Goal: Task Accomplishment & Management: Complete application form

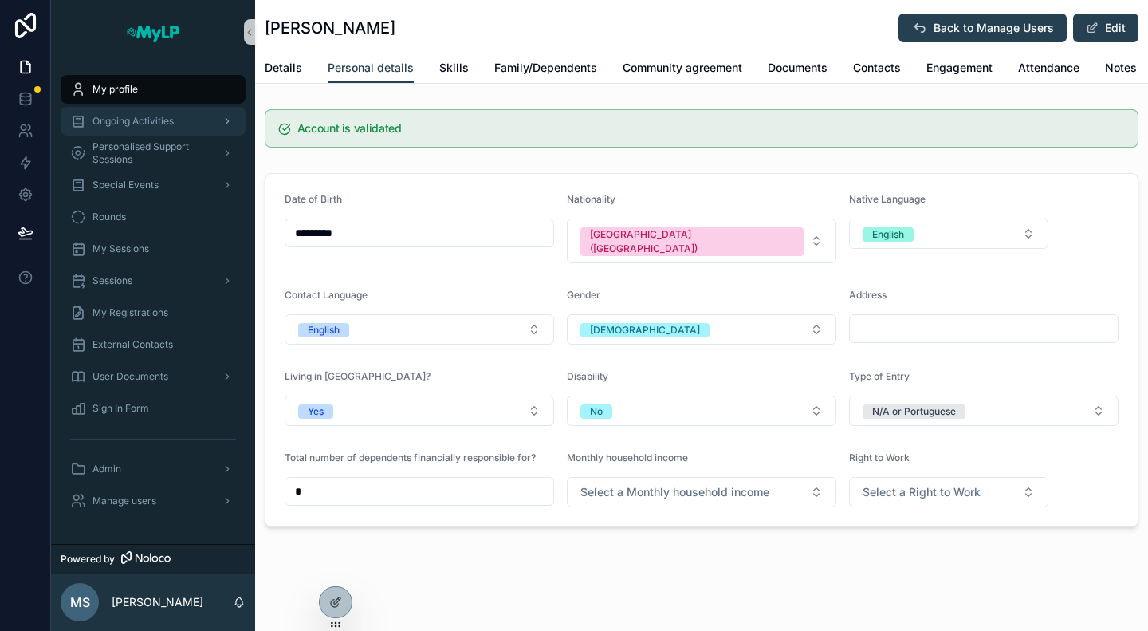
click at [147, 127] on span "Ongoing Activities" at bounding box center [132, 121] width 81 height 13
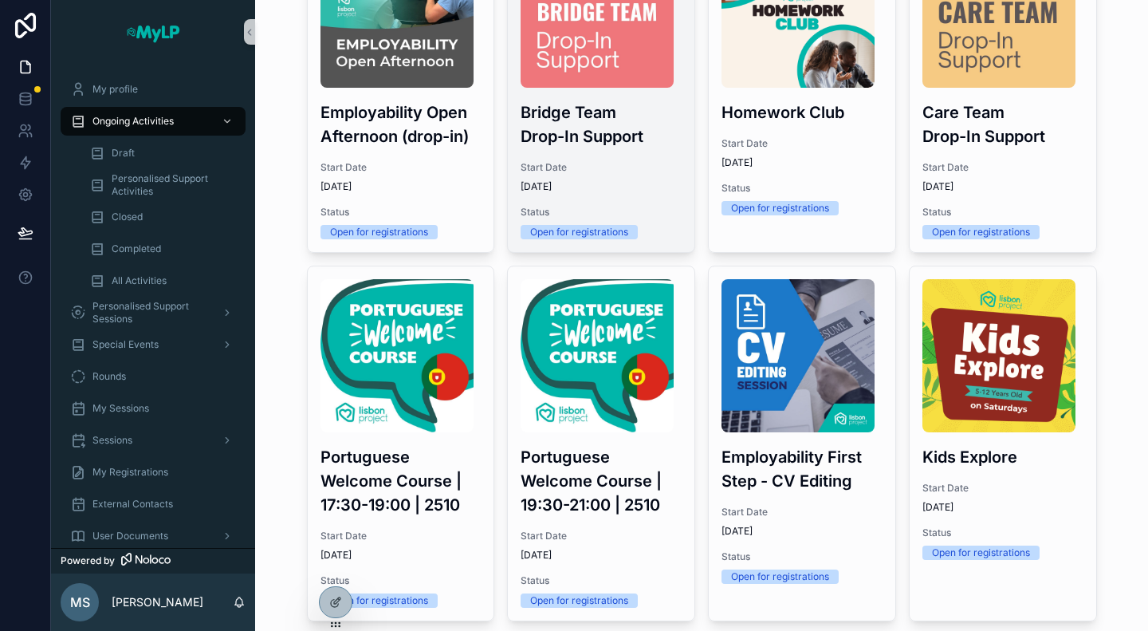
scroll to position [268, 0]
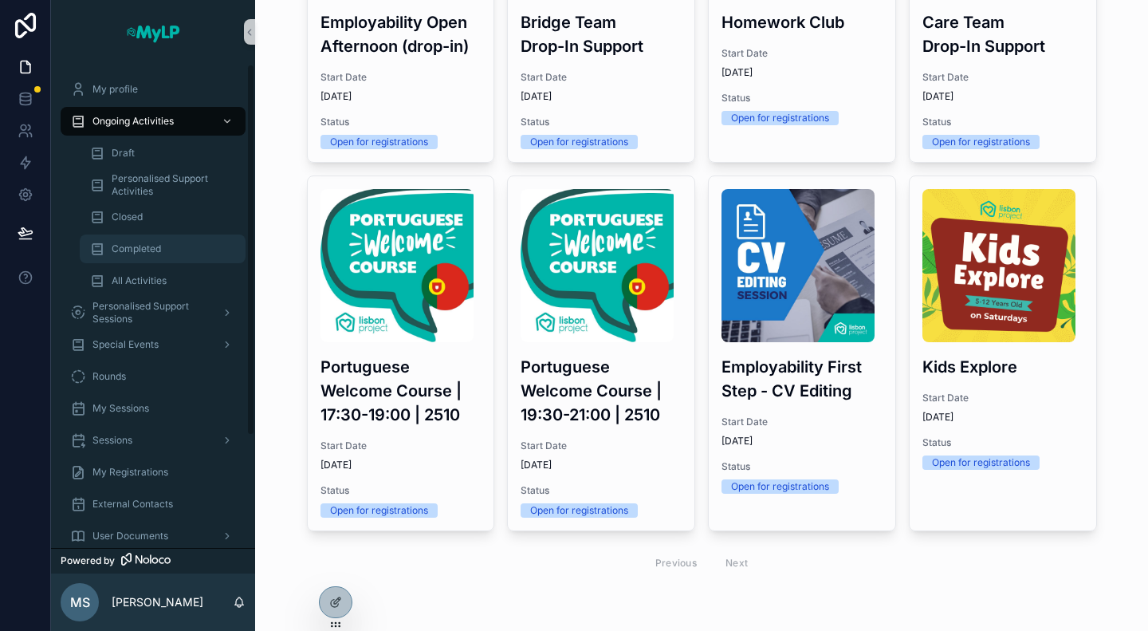
click at [146, 242] on div "Completed" at bounding box center [162, 249] width 147 height 26
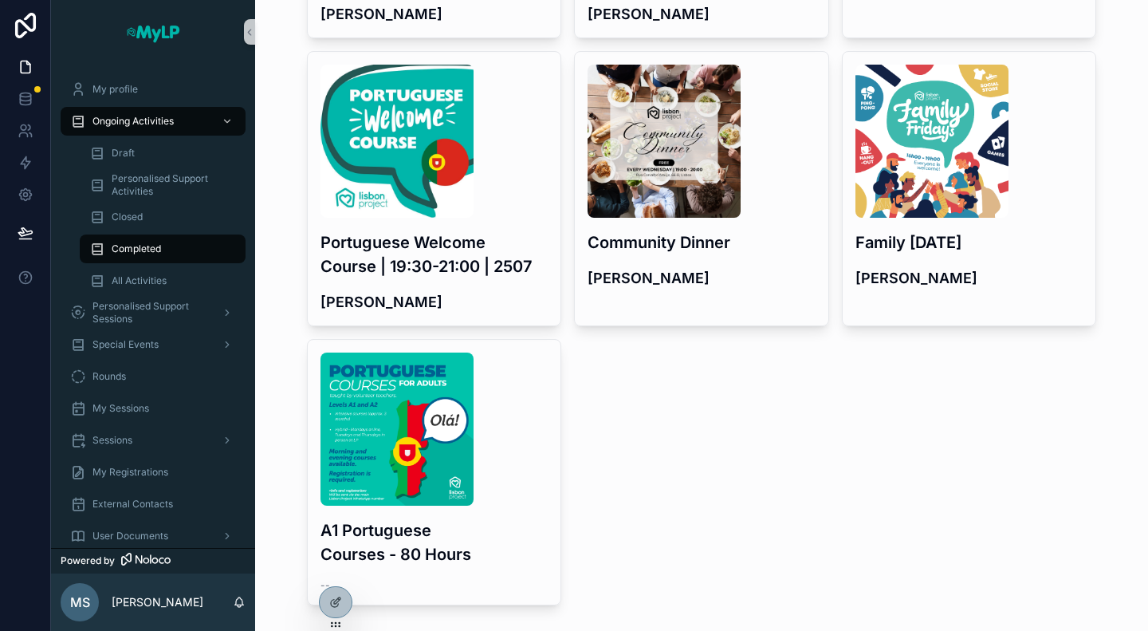
scroll to position [1595, 0]
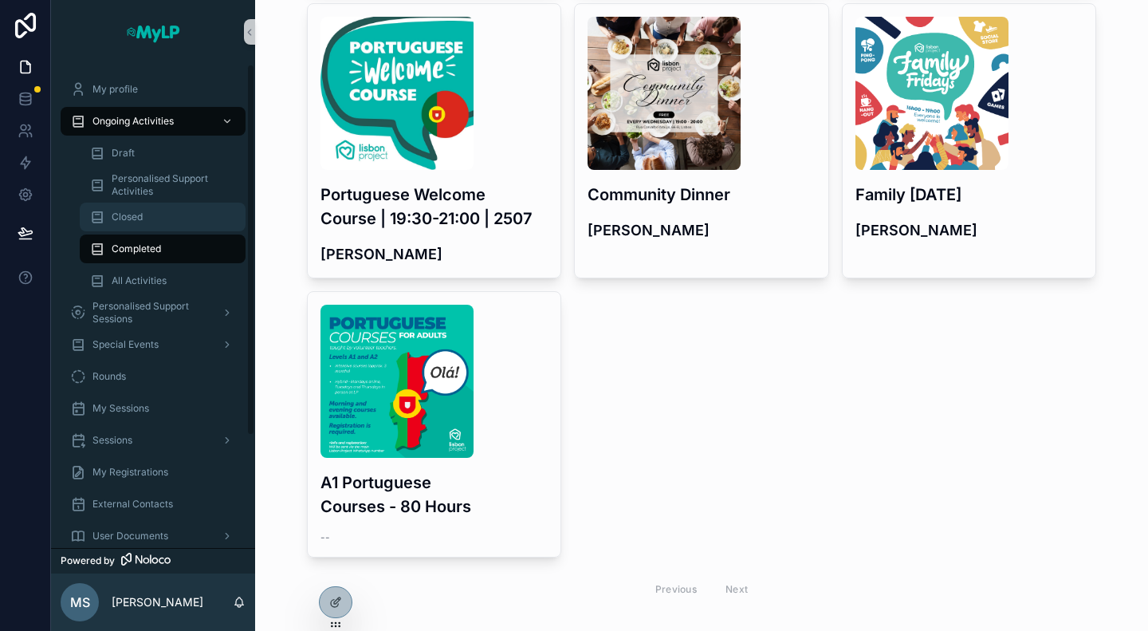
click at [149, 213] on div "Closed" at bounding box center [162, 217] width 147 height 26
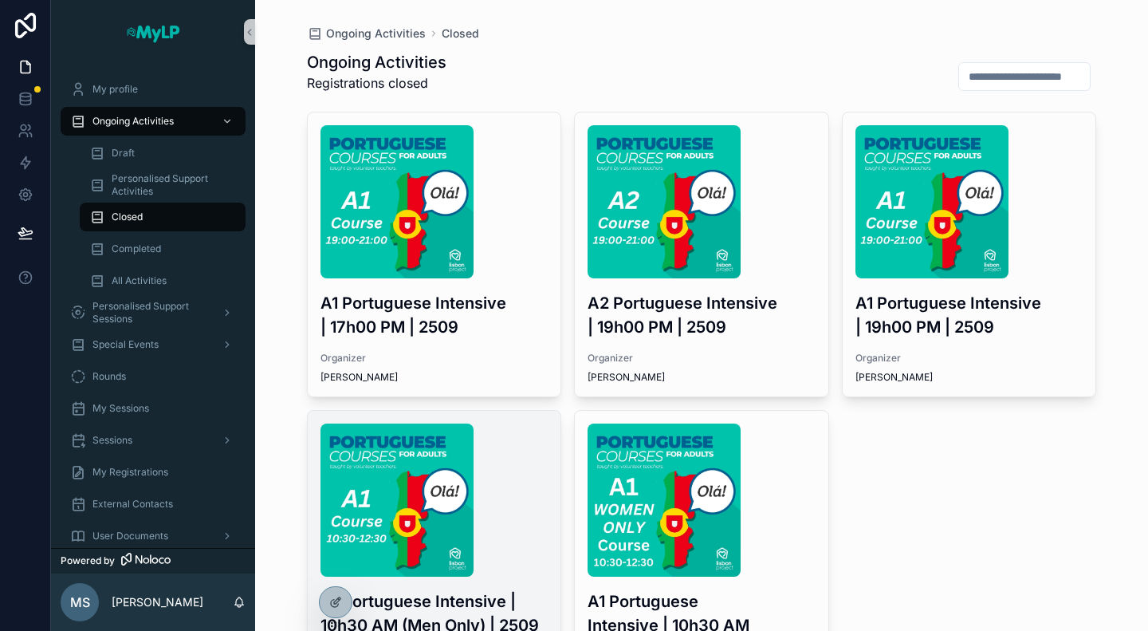
scroll to position [188, 0]
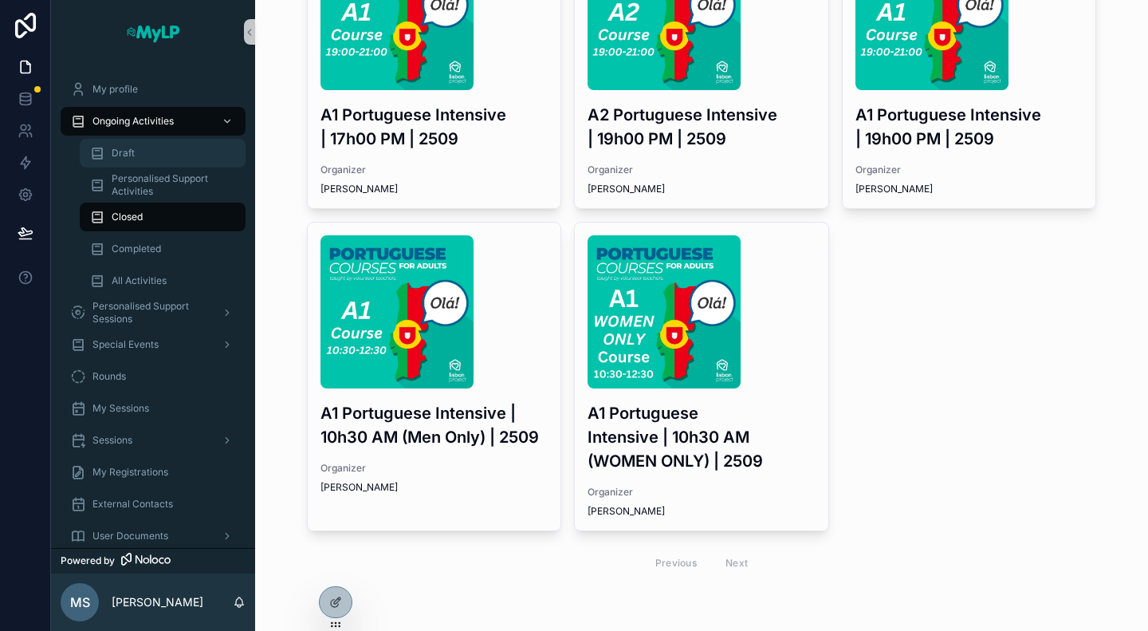
click at [131, 143] on div "Draft" at bounding box center [162, 153] width 147 height 26
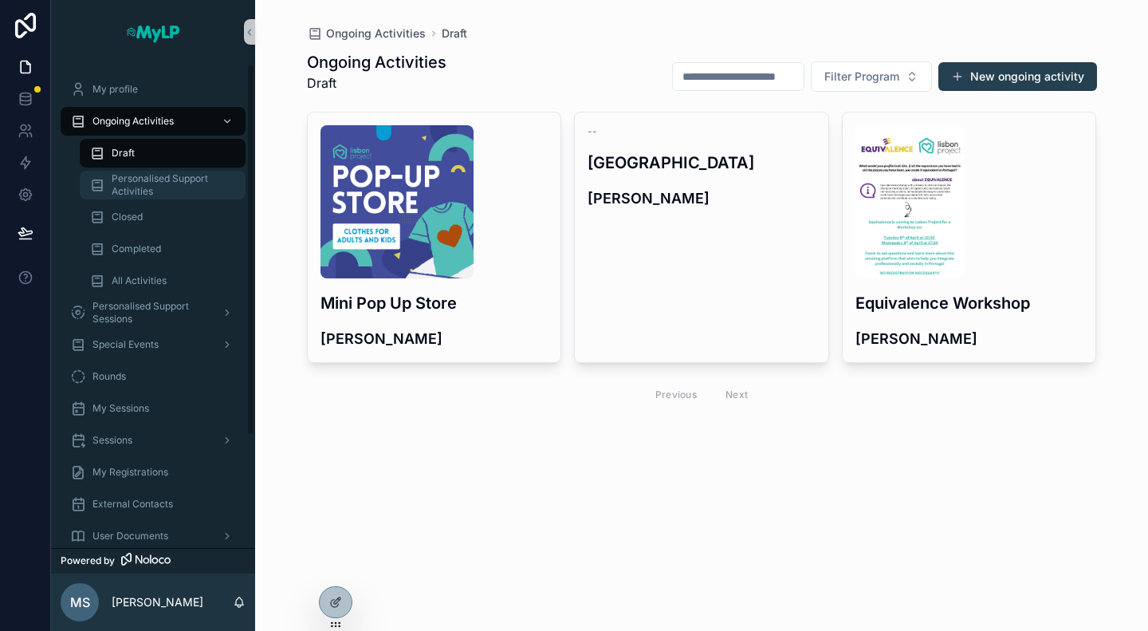
click at [160, 197] on span "Personalised Support Activities" at bounding box center [171, 185] width 118 height 26
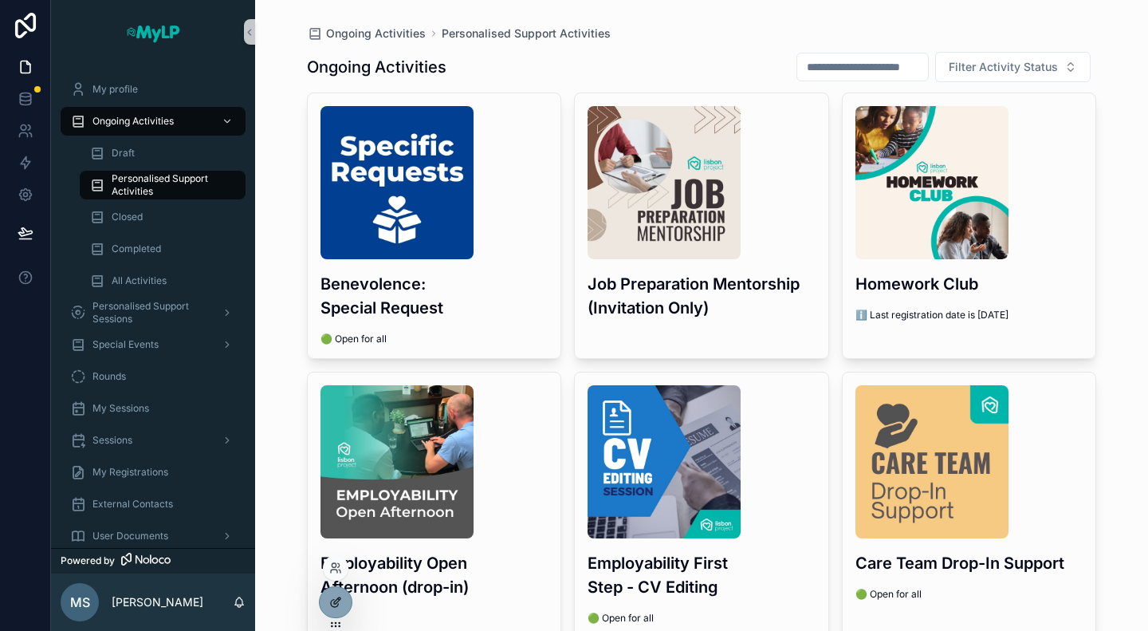
click at [346, 602] on div at bounding box center [336, 602] width 32 height 30
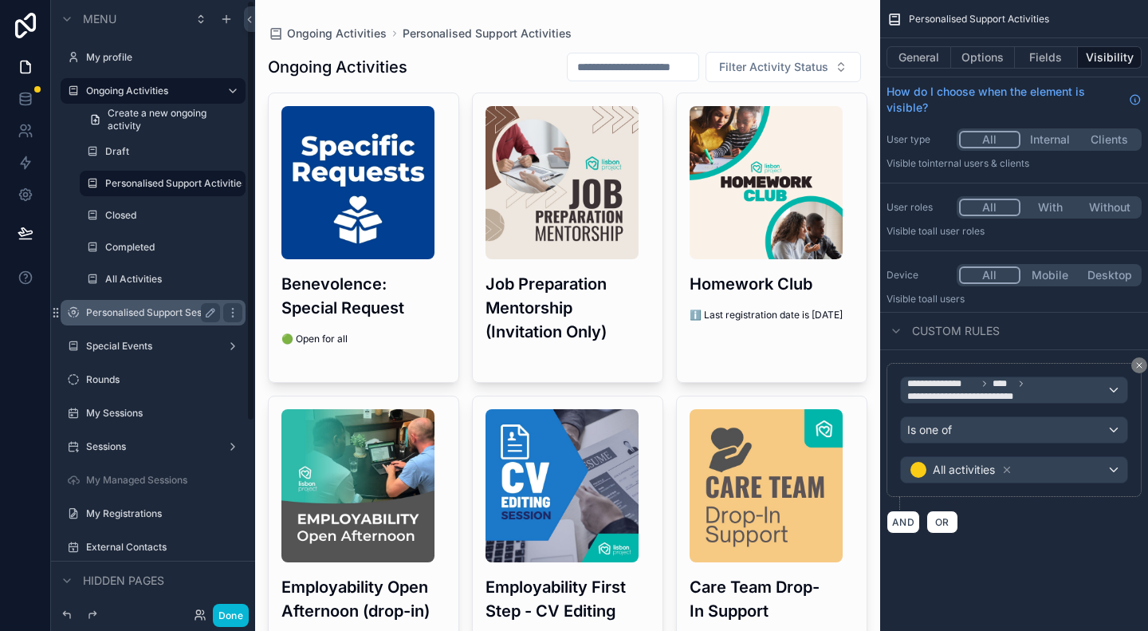
click at [162, 308] on label "Personalised Support Sessions" at bounding box center [153, 312] width 134 height 13
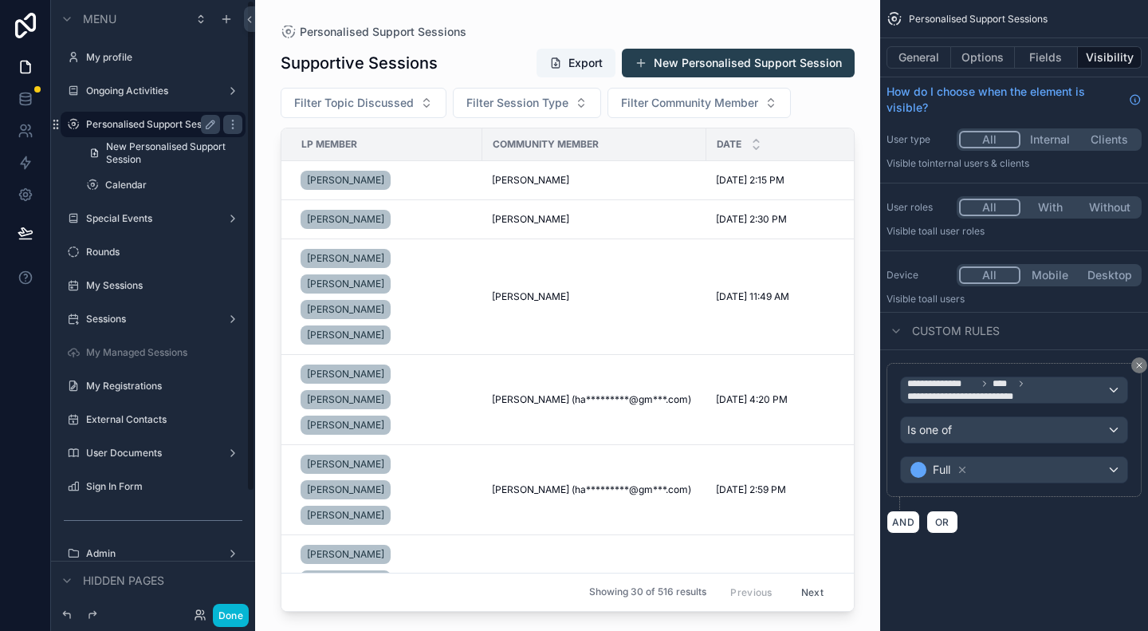
click at [760, 52] on div "scrollable content" at bounding box center [567, 305] width 625 height 611
click at [760, 64] on button "New Personalised Support Session" at bounding box center [738, 63] width 233 height 29
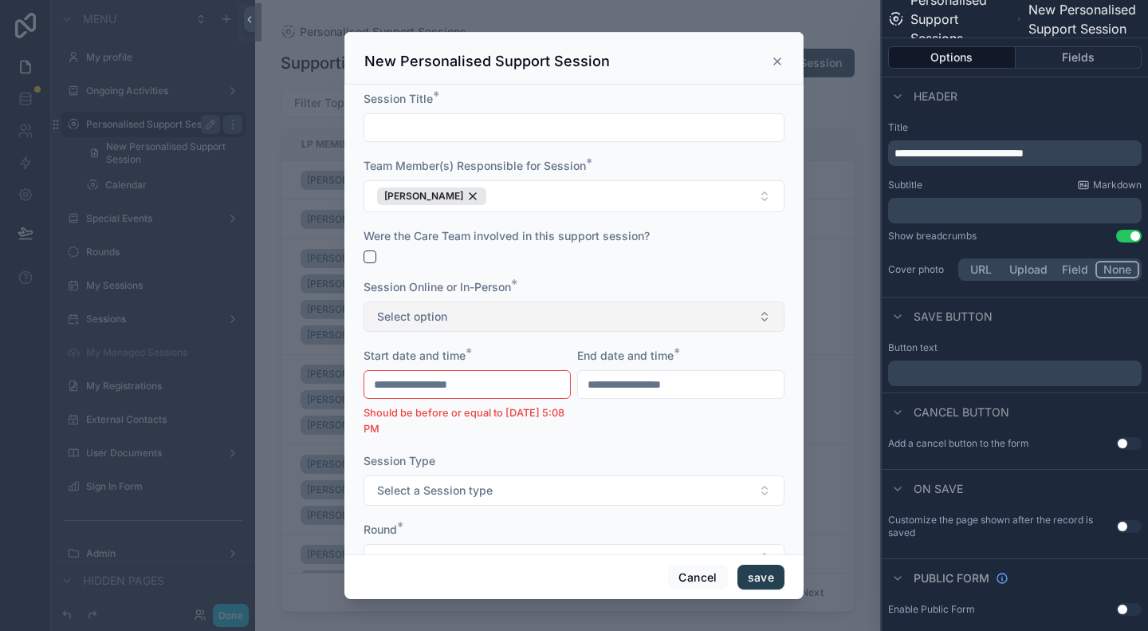
scroll to position [340, 0]
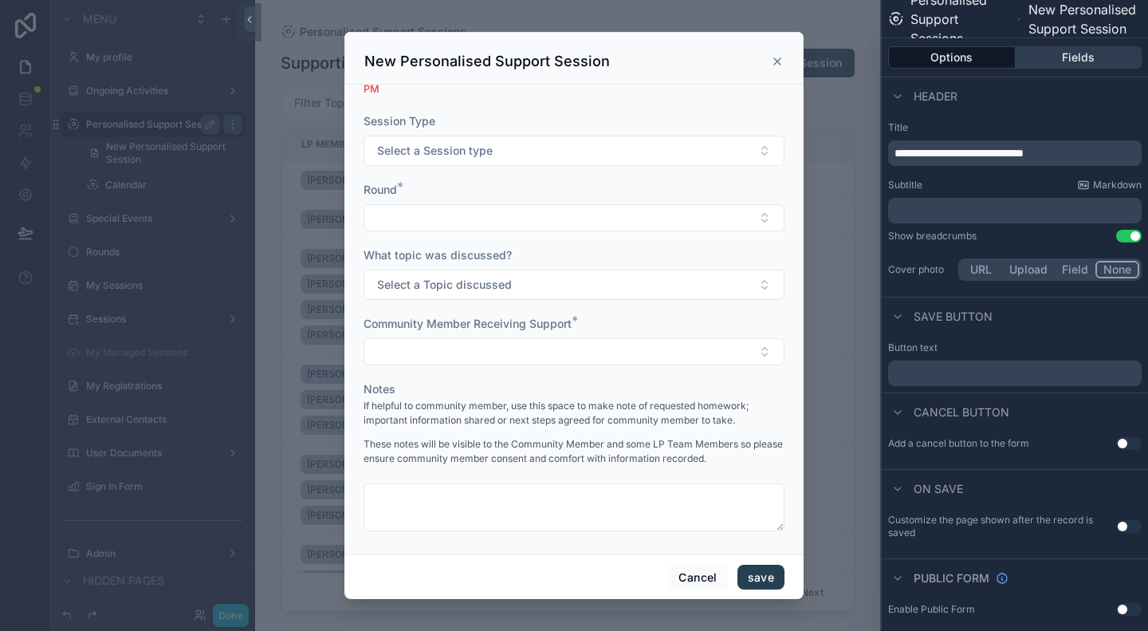
click at [1070, 49] on button "Fields" at bounding box center [1079, 57] width 127 height 22
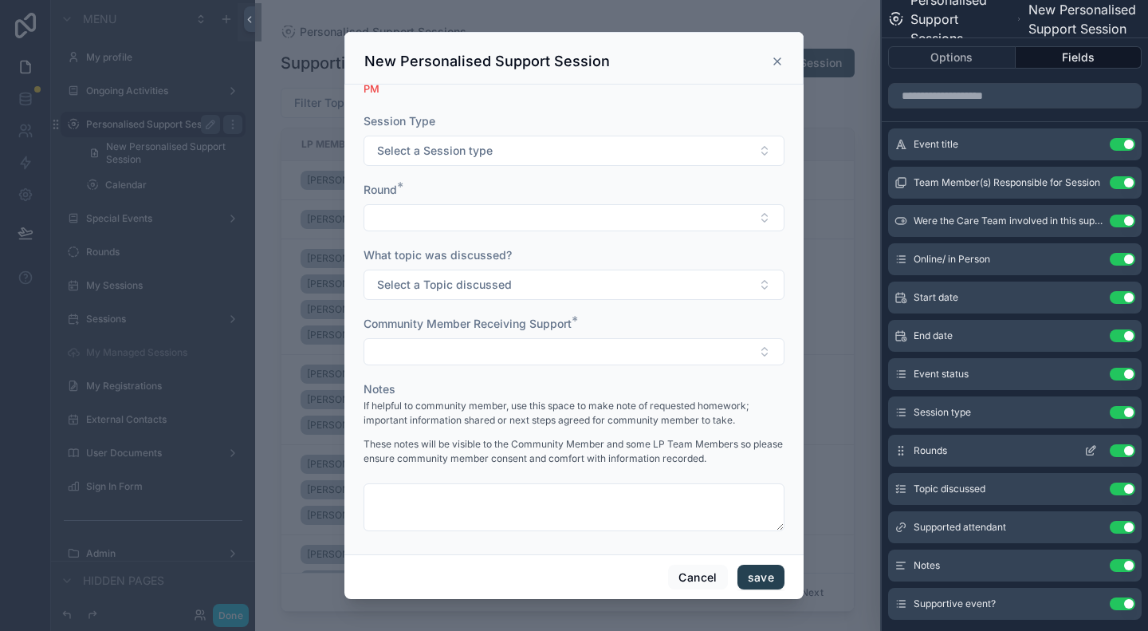
click at [1084, 452] on icon at bounding box center [1090, 450] width 13 height 13
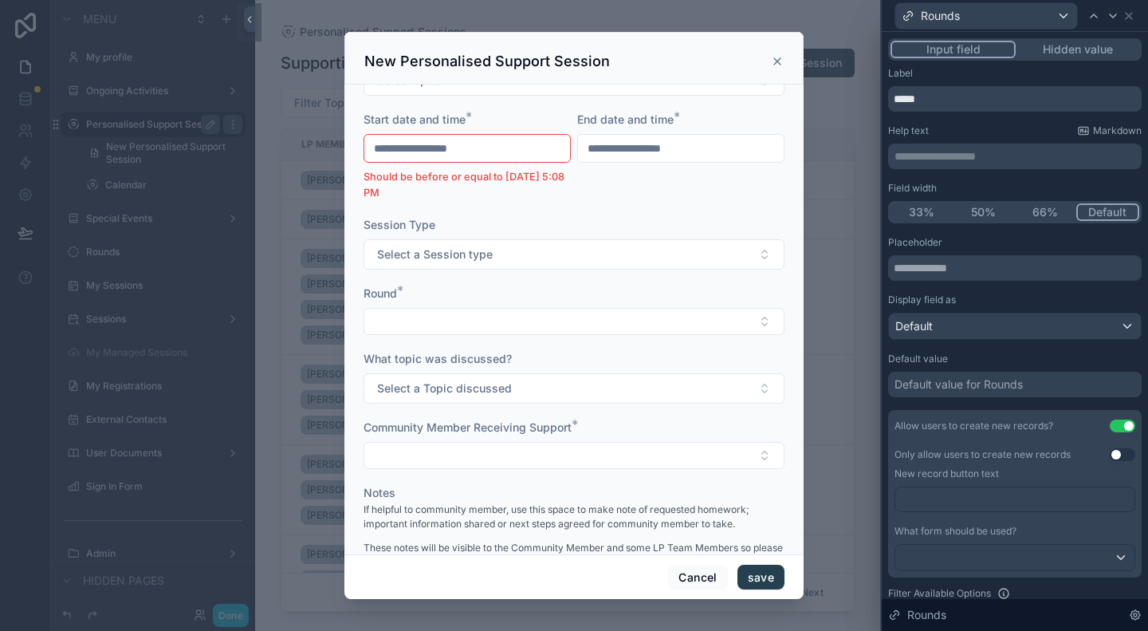
scroll to position [180, 0]
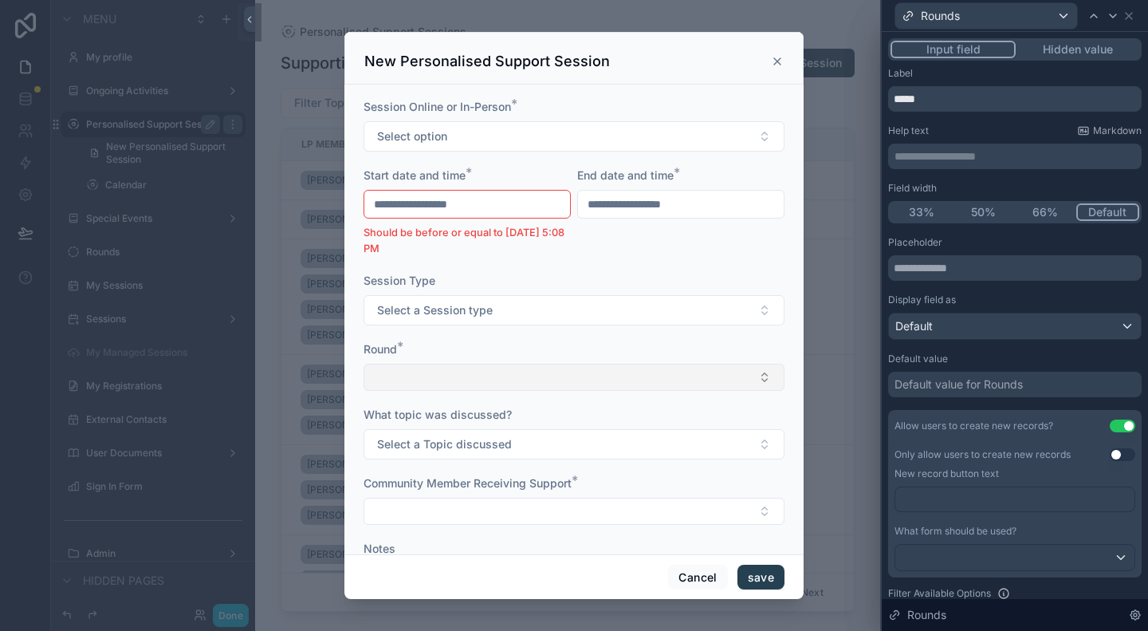
click at [518, 380] on button "Select Button" at bounding box center [573, 376] width 421 height 27
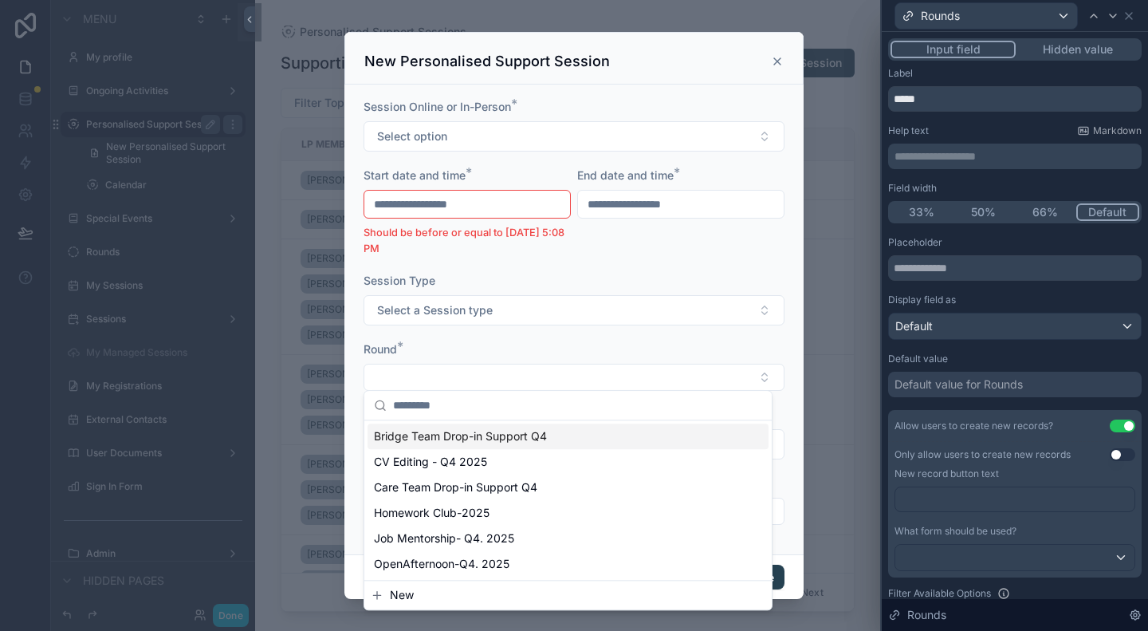
click at [523, 348] on div "Round *" at bounding box center [573, 349] width 421 height 16
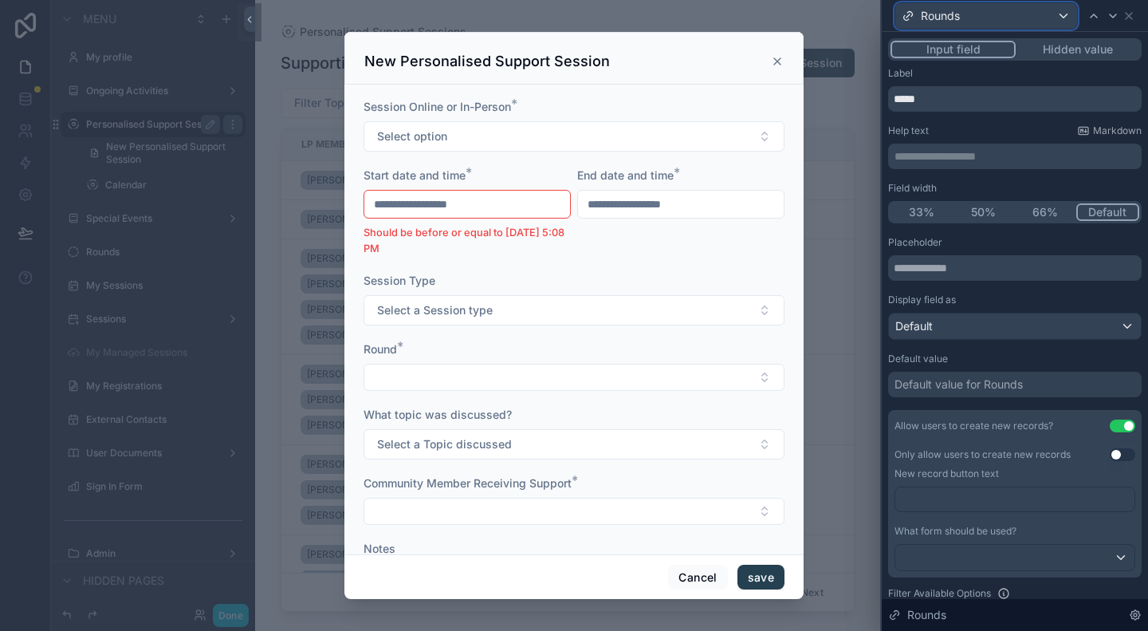
click at [1027, 20] on div "Rounds" at bounding box center [986, 16] width 182 height 26
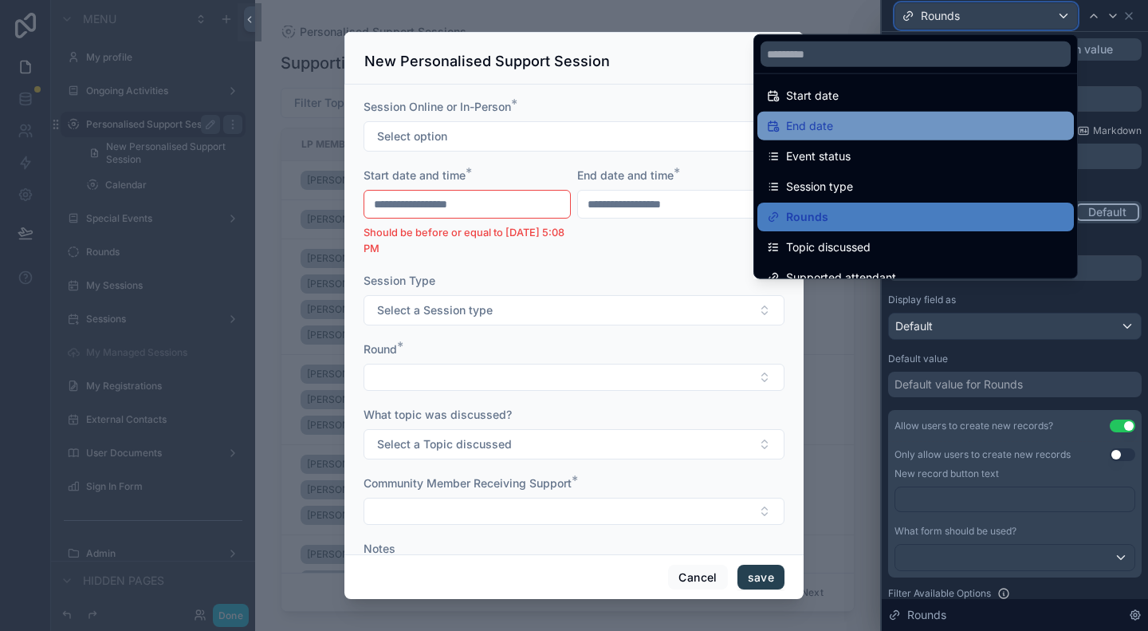
scroll to position [159, 0]
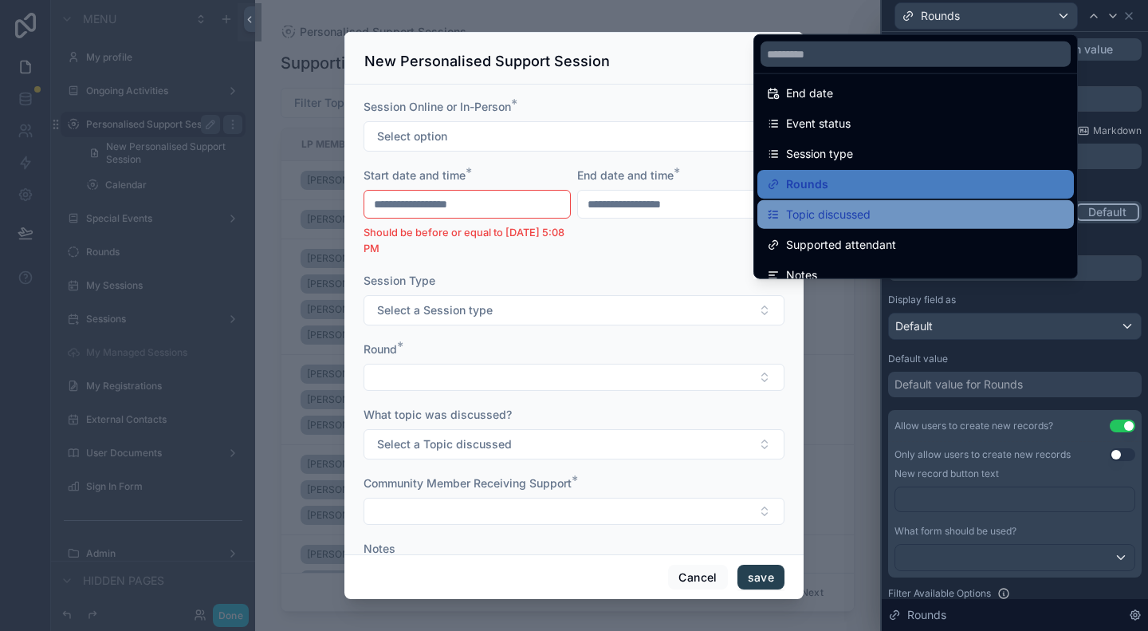
click at [858, 202] on div "Topic discussed" at bounding box center [915, 214] width 316 height 29
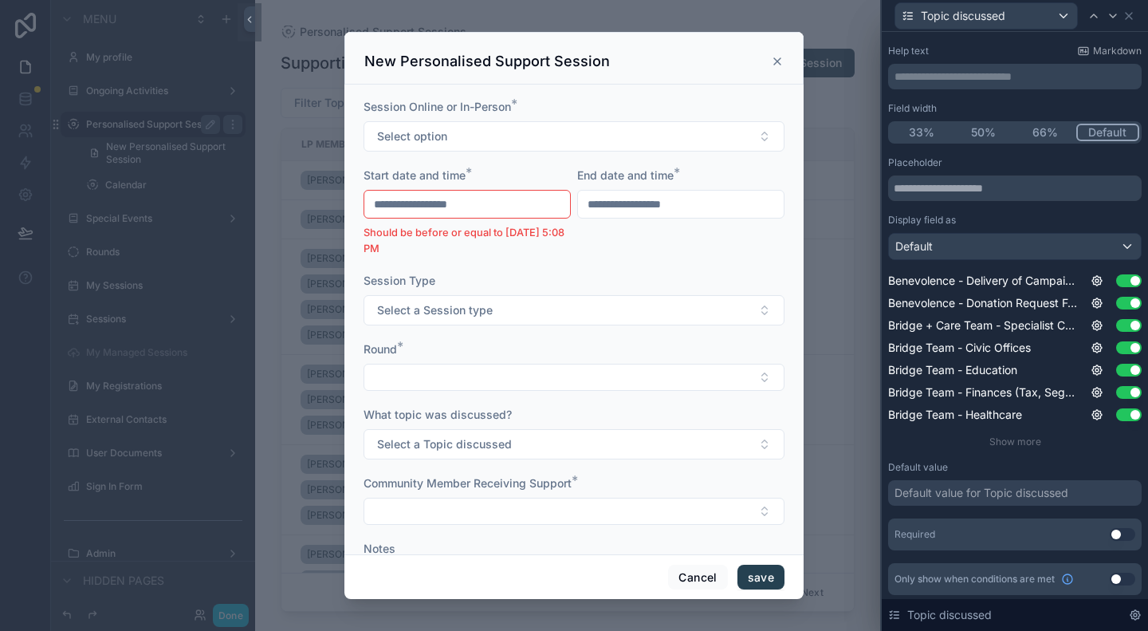
scroll to position [81, 0]
click at [1007, 438] on span "Show more" at bounding box center [1015, 440] width 52 height 12
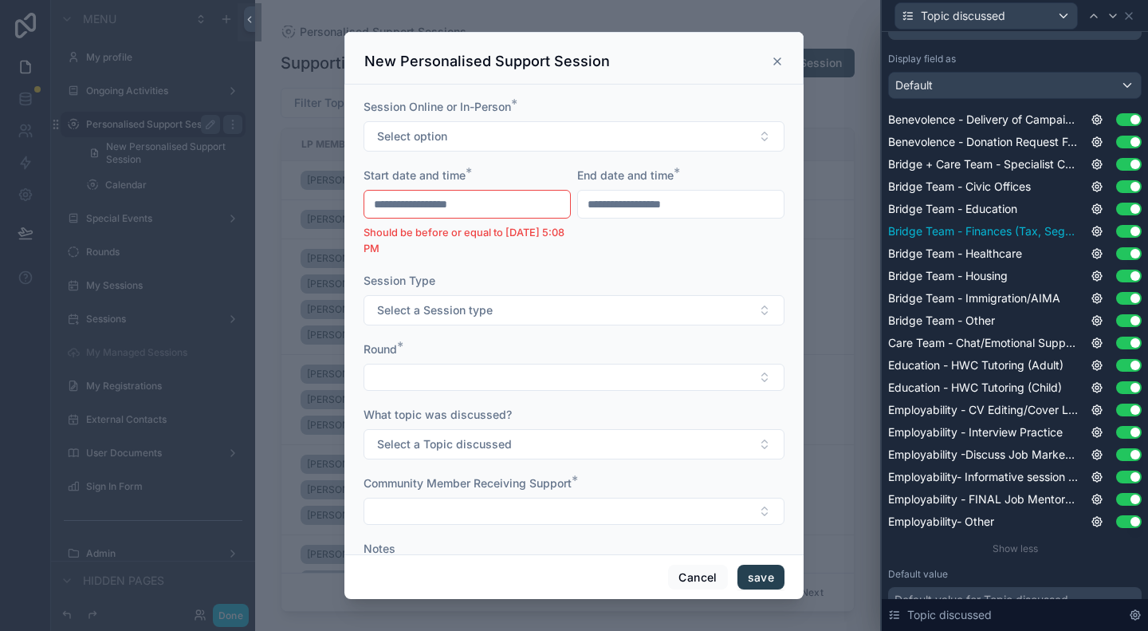
scroll to position [320, 0]
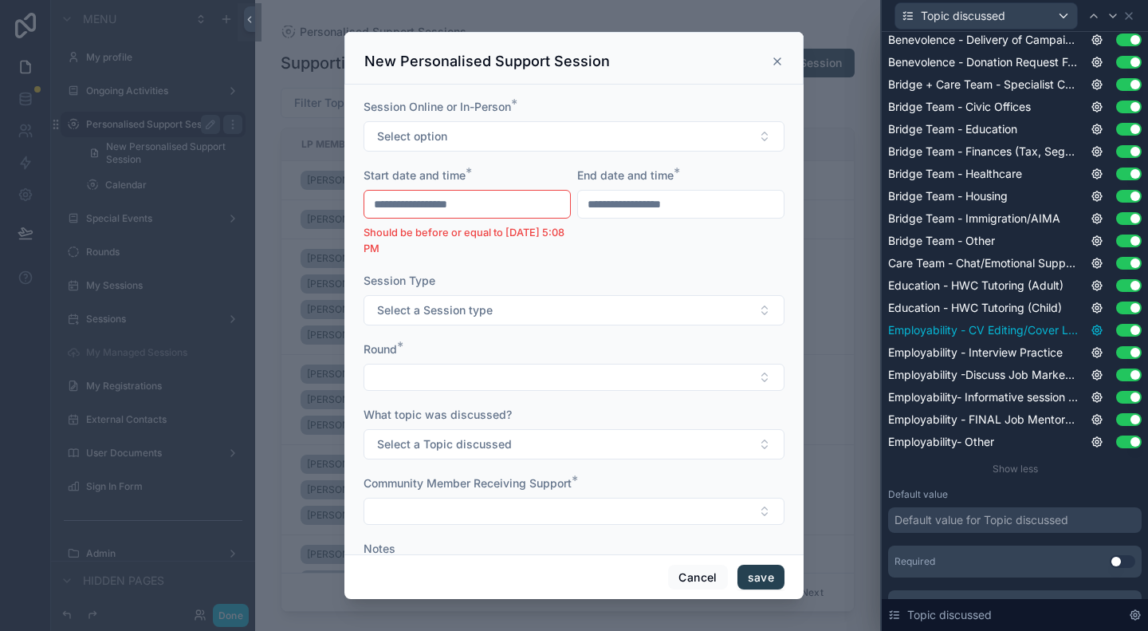
click at [1095, 329] on icon at bounding box center [1096, 329] width 3 height 3
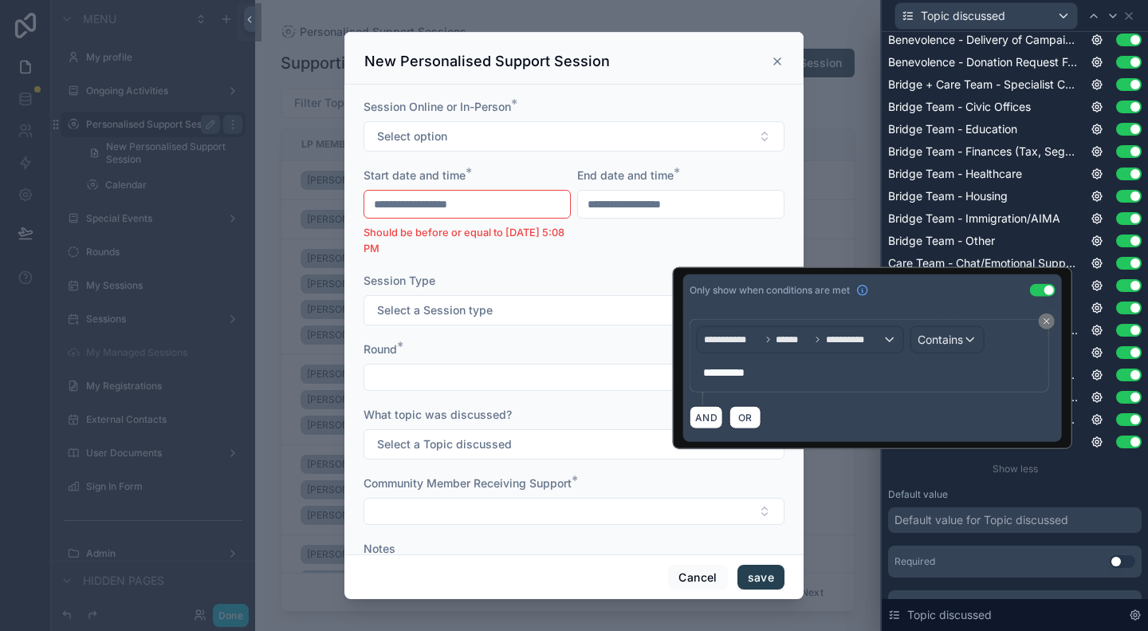
scroll to position [241, 0]
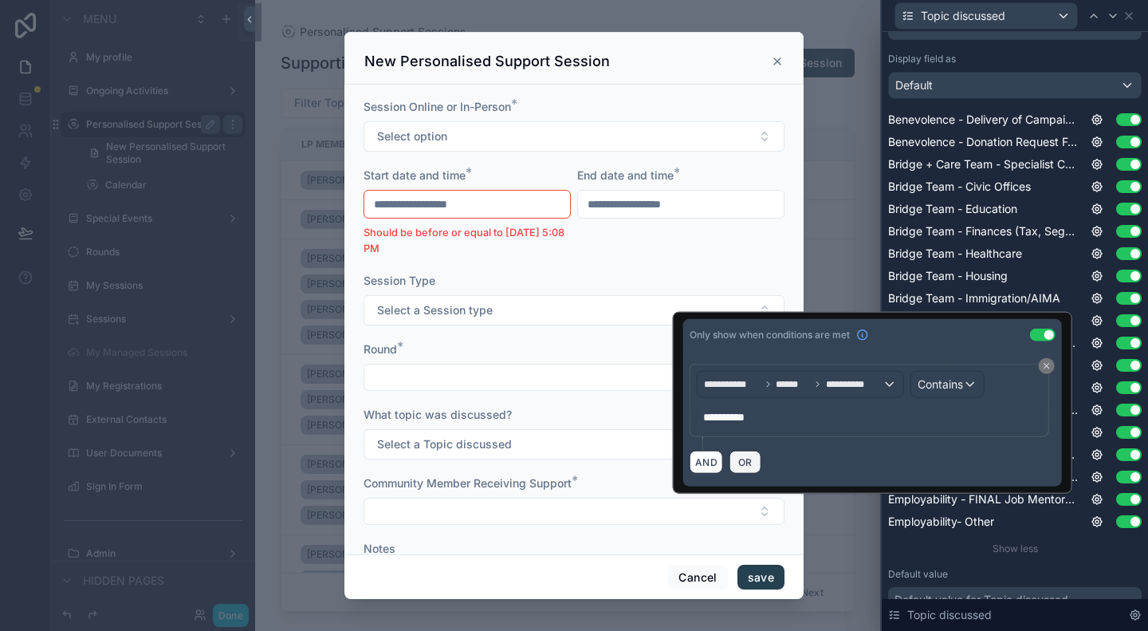
click at [735, 458] on span "OR" at bounding box center [745, 462] width 21 height 12
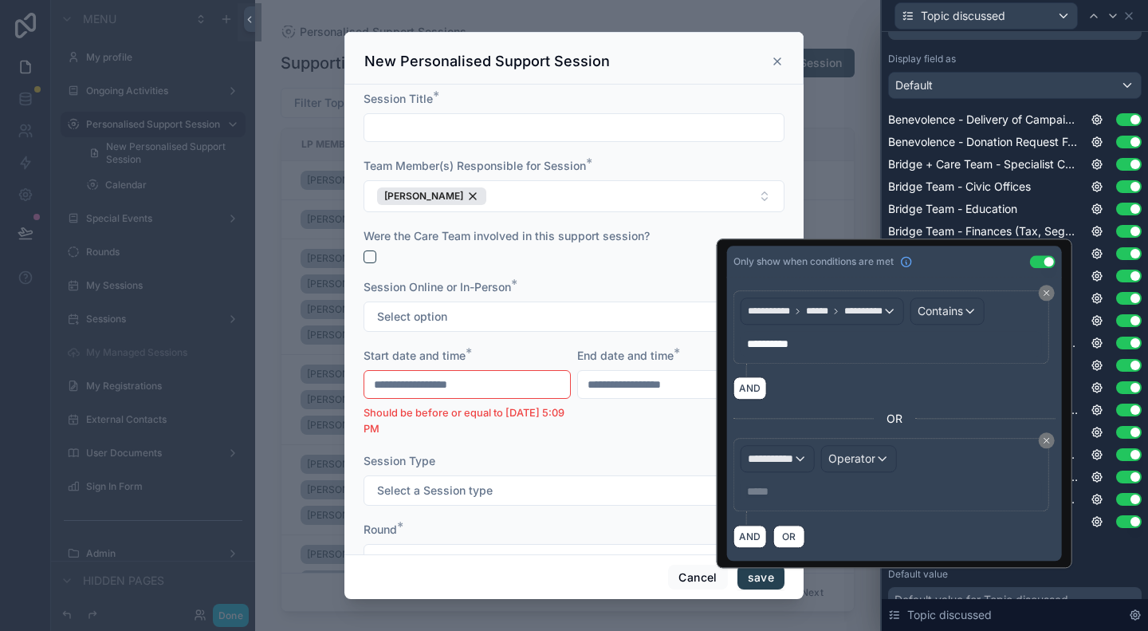
type input "**********"
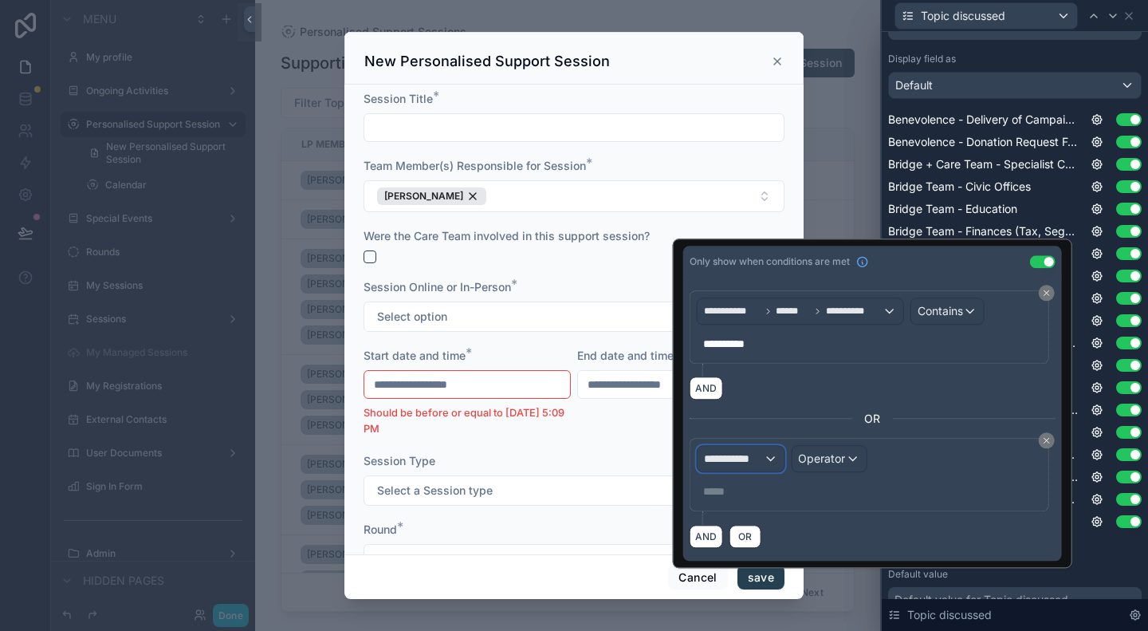
click at [736, 454] on span "**********" at bounding box center [733, 458] width 59 height 16
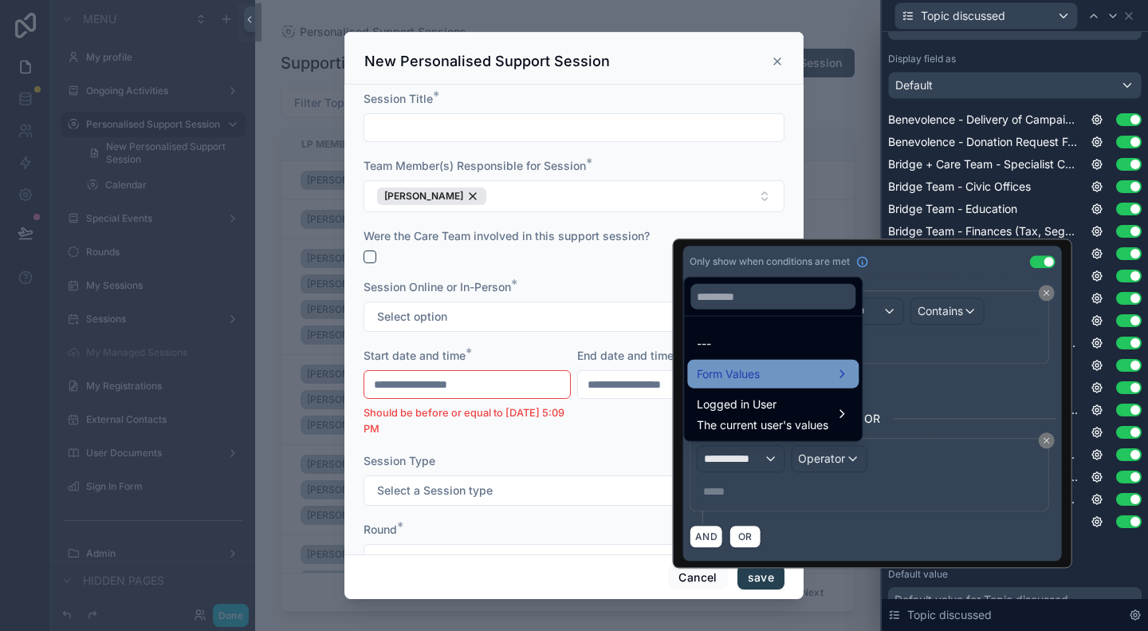
click at [740, 378] on span "Form Values" at bounding box center [728, 373] width 63 height 19
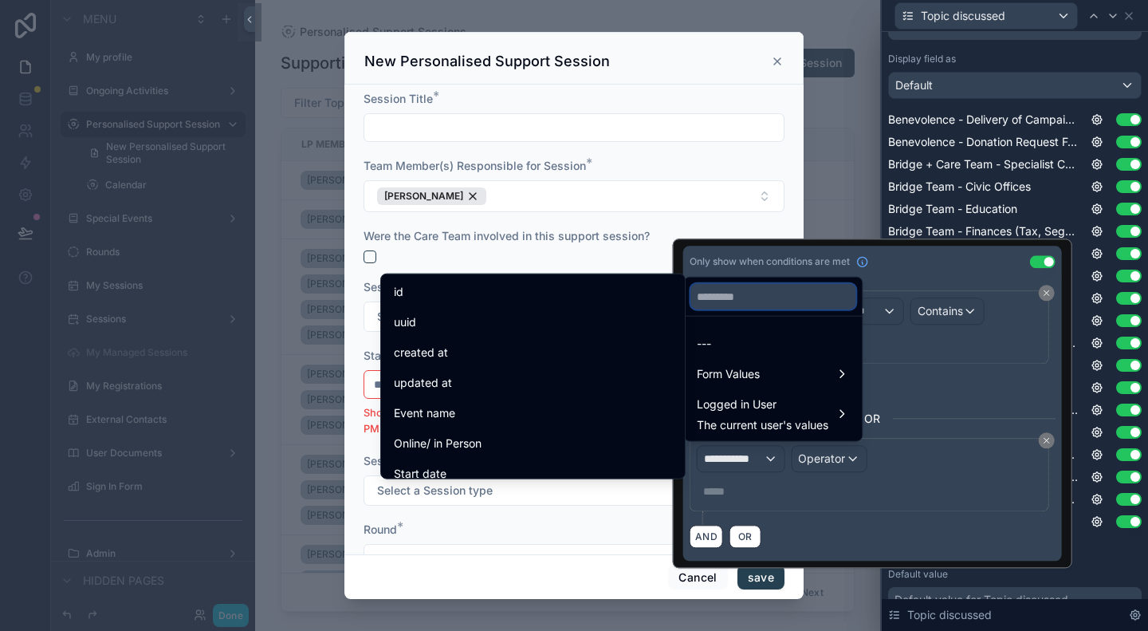
click at [730, 286] on input "text" at bounding box center [772, 297] width 165 height 26
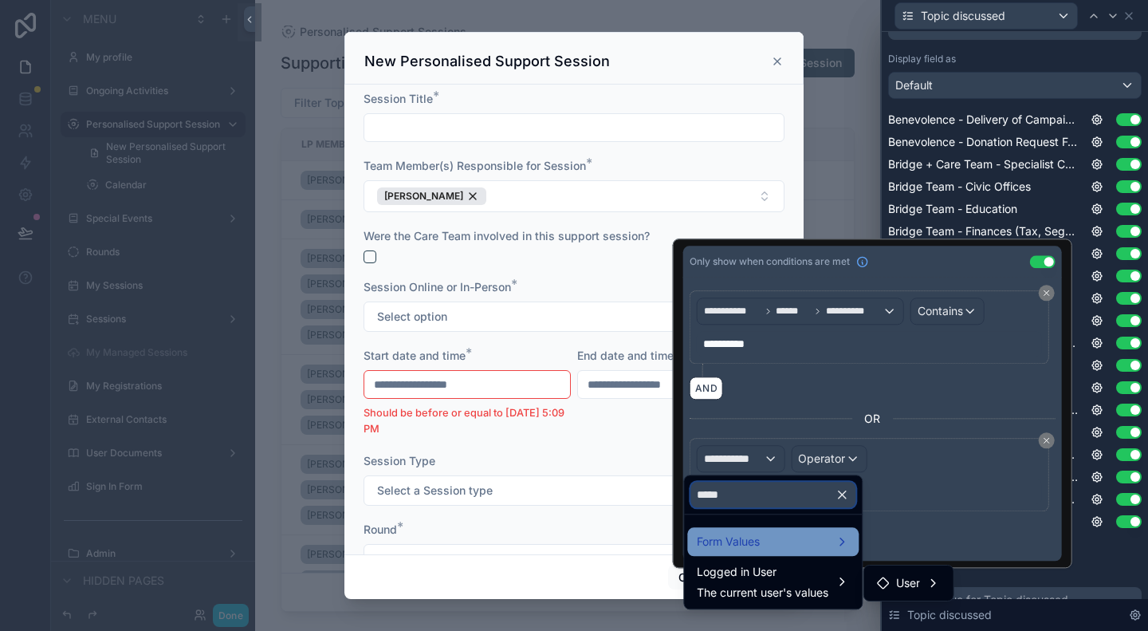
type input "*****"
click at [767, 537] on div "Form Values" at bounding box center [773, 541] width 152 height 19
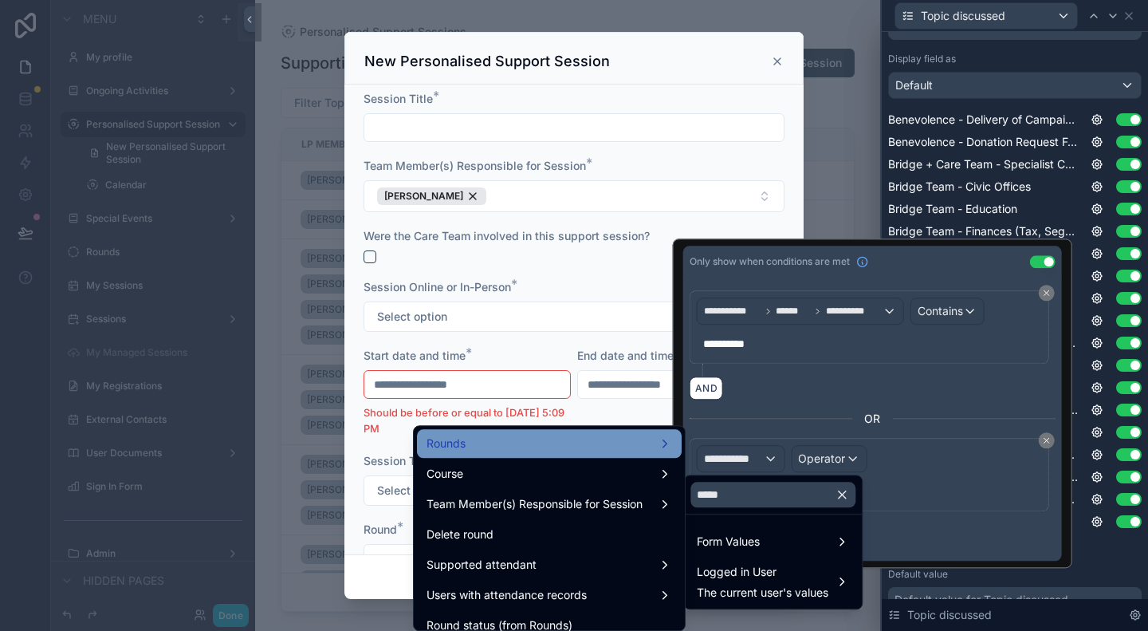
click at [540, 452] on div "Rounds" at bounding box center [549, 443] width 246 height 19
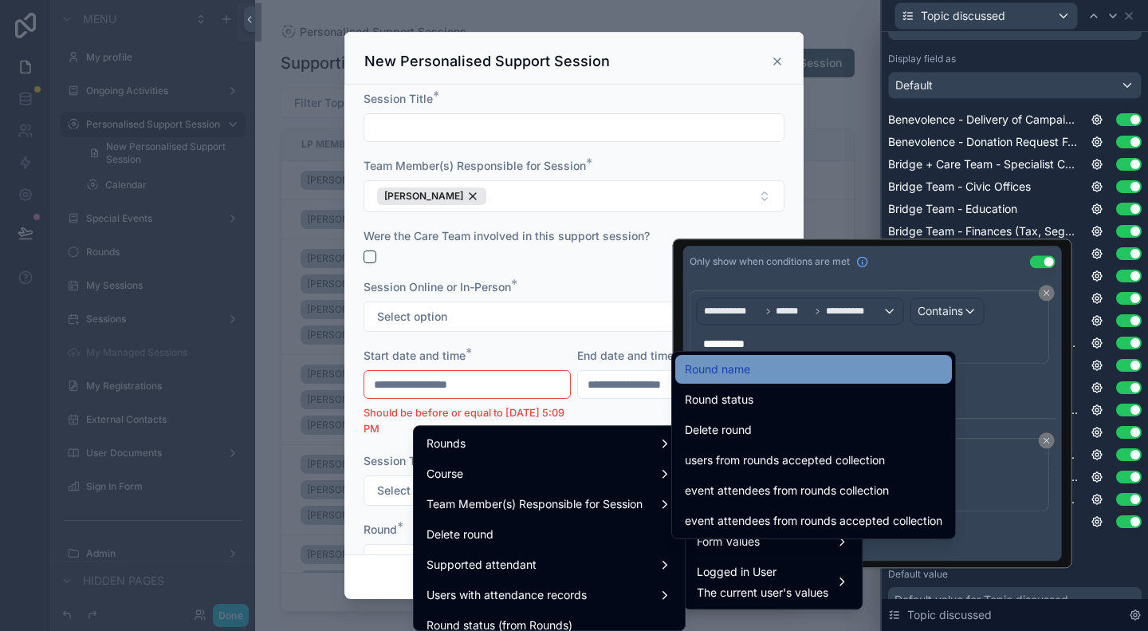
click at [754, 371] on div "Round name" at bounding box center [813, 369] width 257 height 19
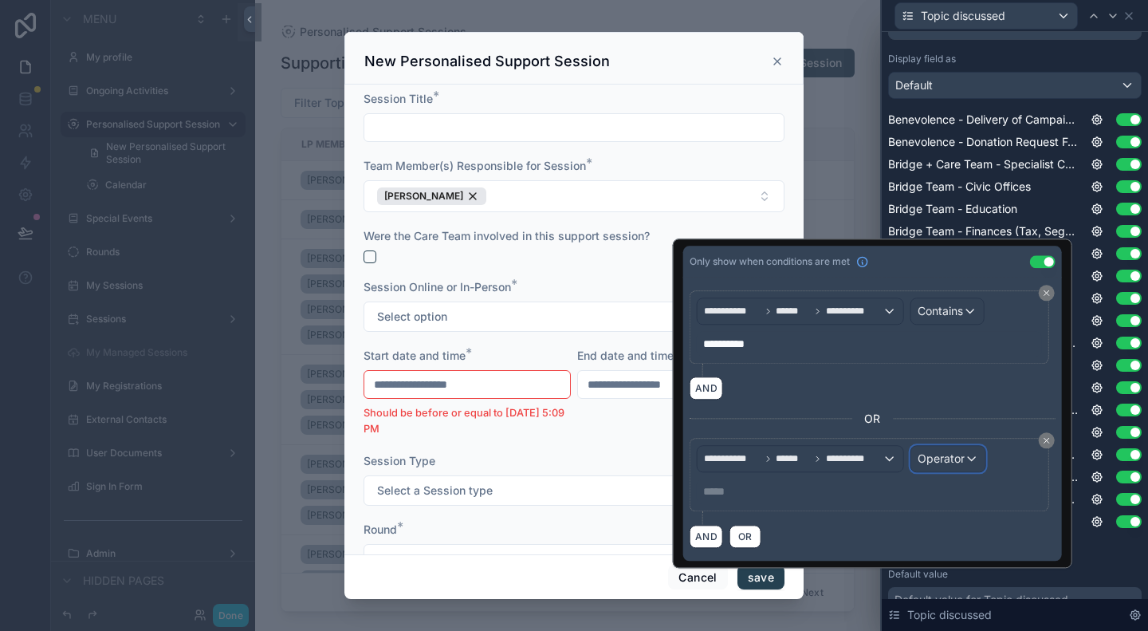
click at [929, 458] on span "Operator" at bounding box center [941, 458] width 47 height 14
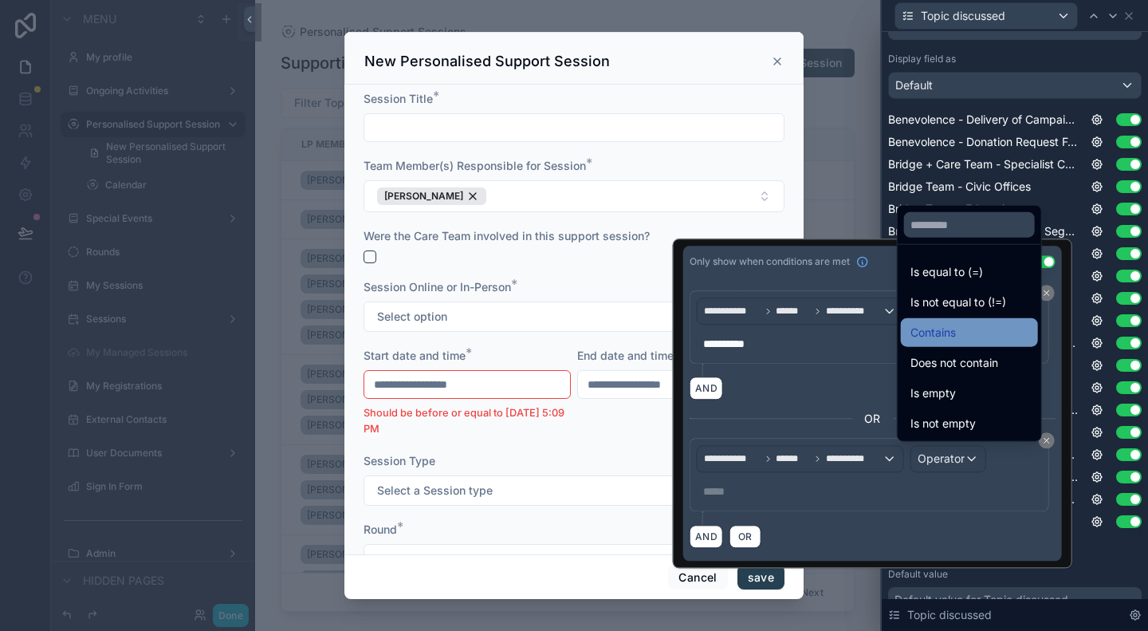
click at [949, 339] on span "Contains" at bounding box center [932, 332] width 45 height 19
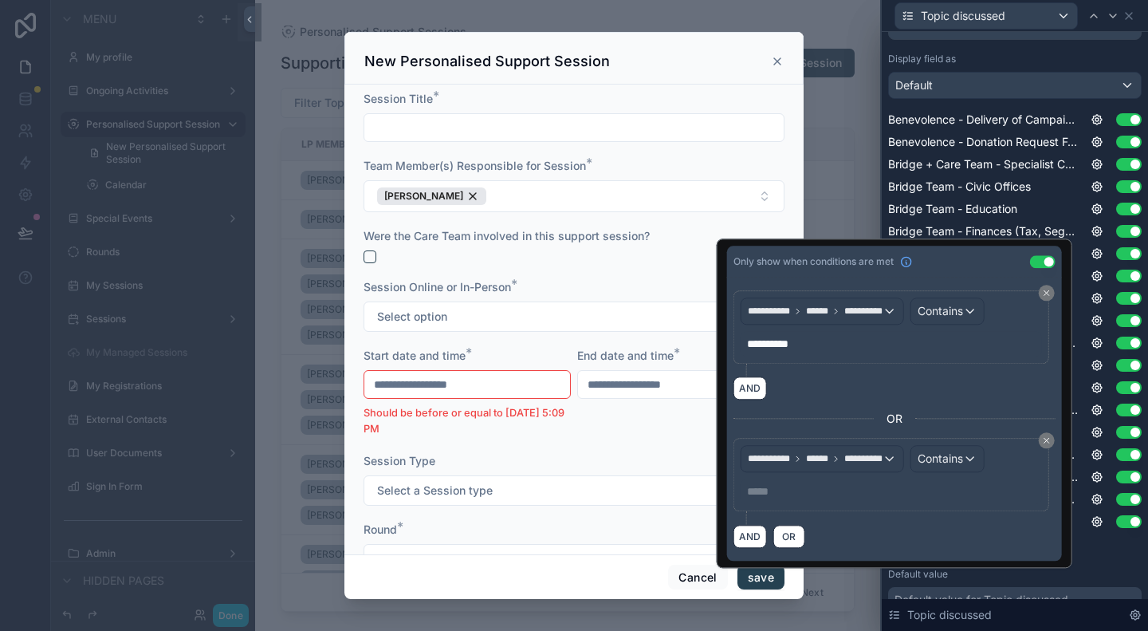
click at [747, 490] on p "***** ﻿" at bounding box center [893, 491] width 292 height 16
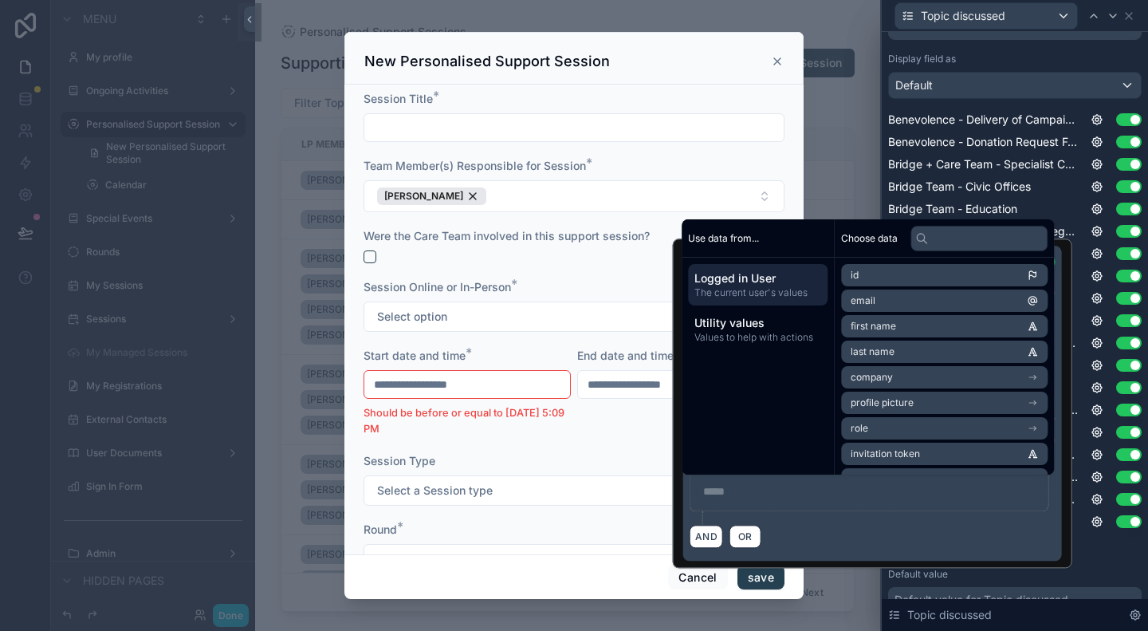
click at [726, 489] on p "***** ﻿" at bounding box center [871, 491] width 336 height 16
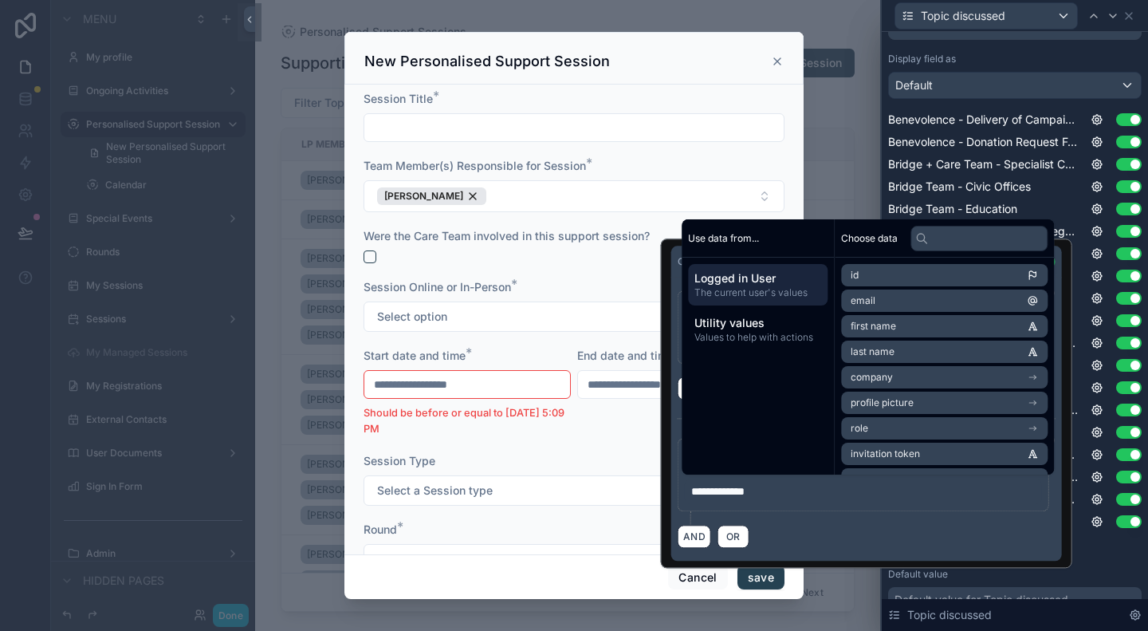
click at [1088, 557] on div "Placeholder Display field as Default Benevolence - Delivery of Campaign Donatio…" at bounding box center [1014, 326] width 253 height 662
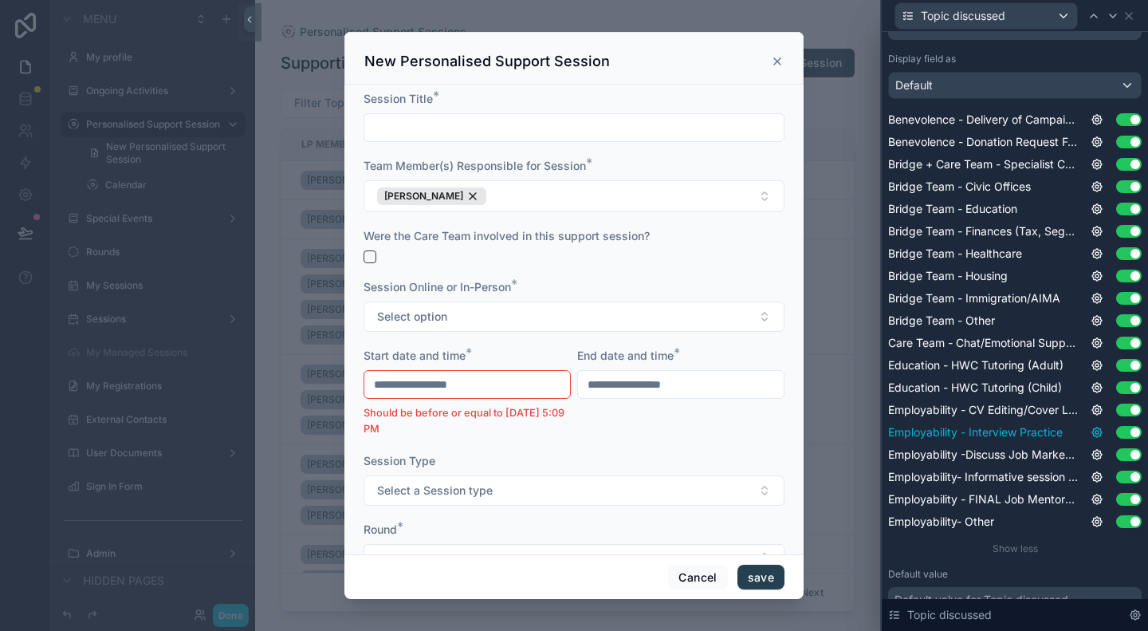
click at [1090, 428] on icon at bounding box center [1096, 432] width 13 height 13
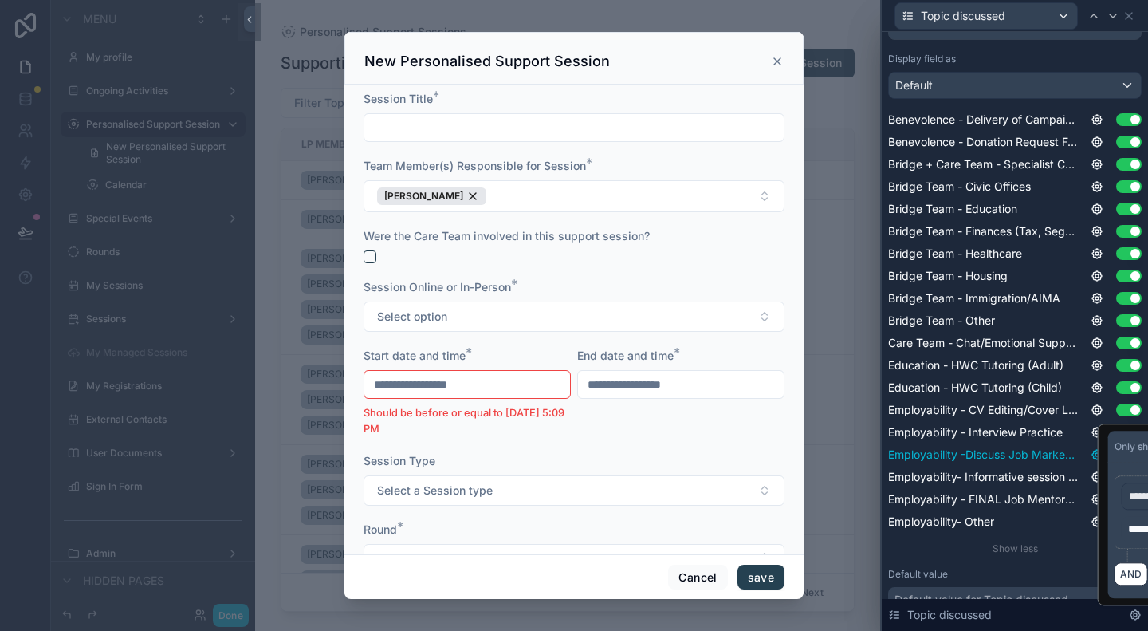
click at [1087, 444] on div "Benevolence - Delivery of Campaign Donation Use setting Benevolence - Donation …" at bounding box center [1014, 321] width 253 height 418
click at [1092, 450] on icon at bounding box center [1097, 455] width 10 height 10
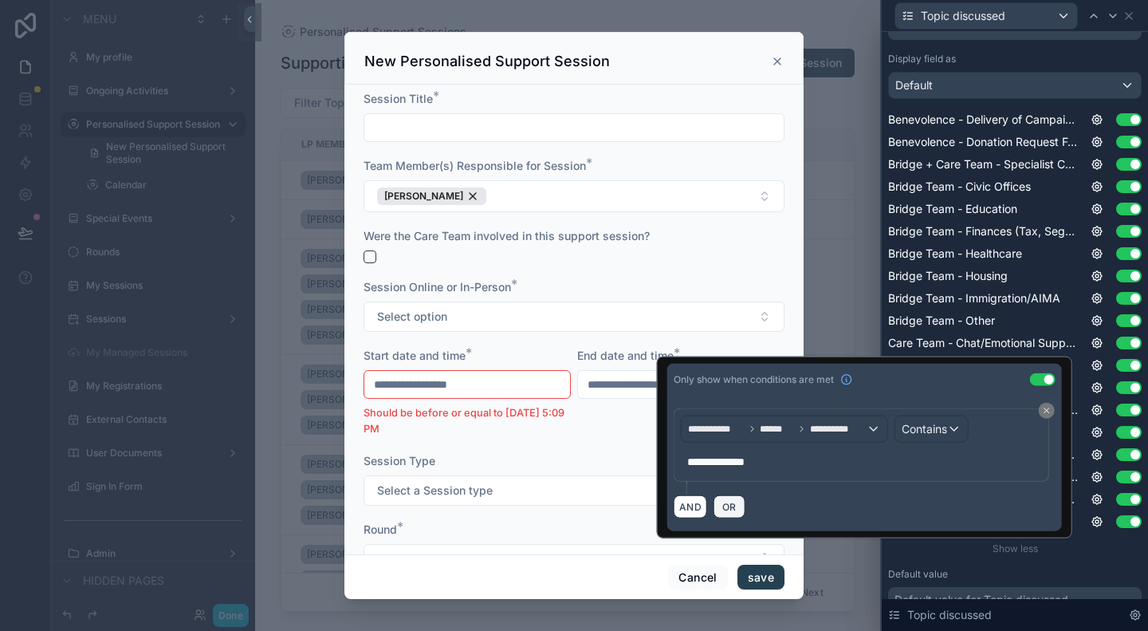
click at [719, 504] on span "OR" at bounding box center [729, 507] width 21 height 12
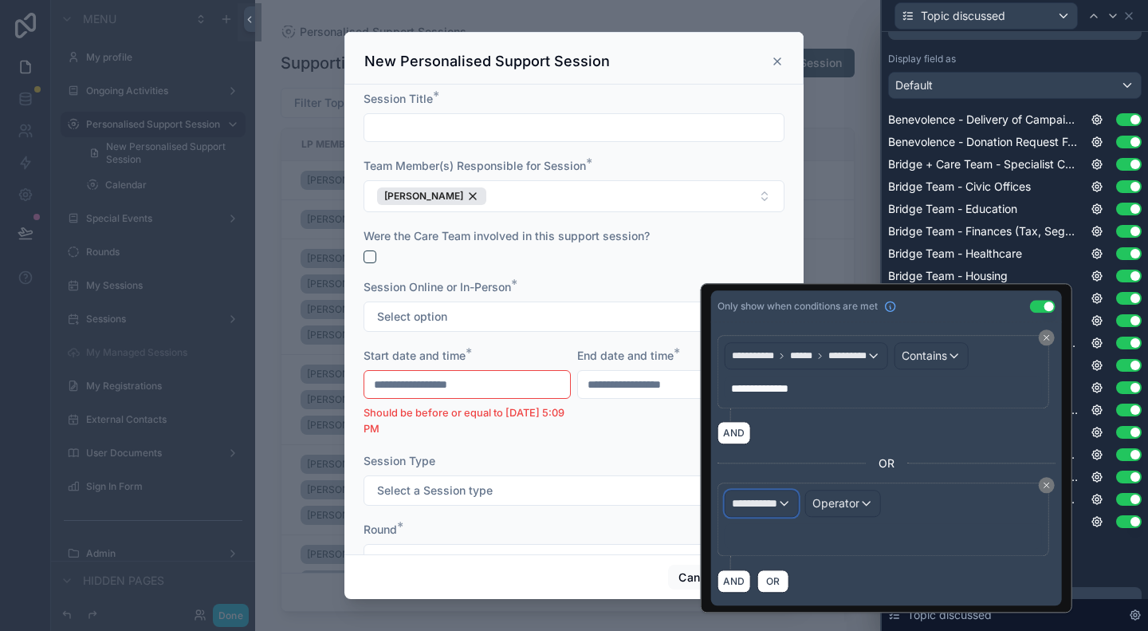
click at [732, 501] on span "**********" at bounding box center [754, 503] width 45 height 16
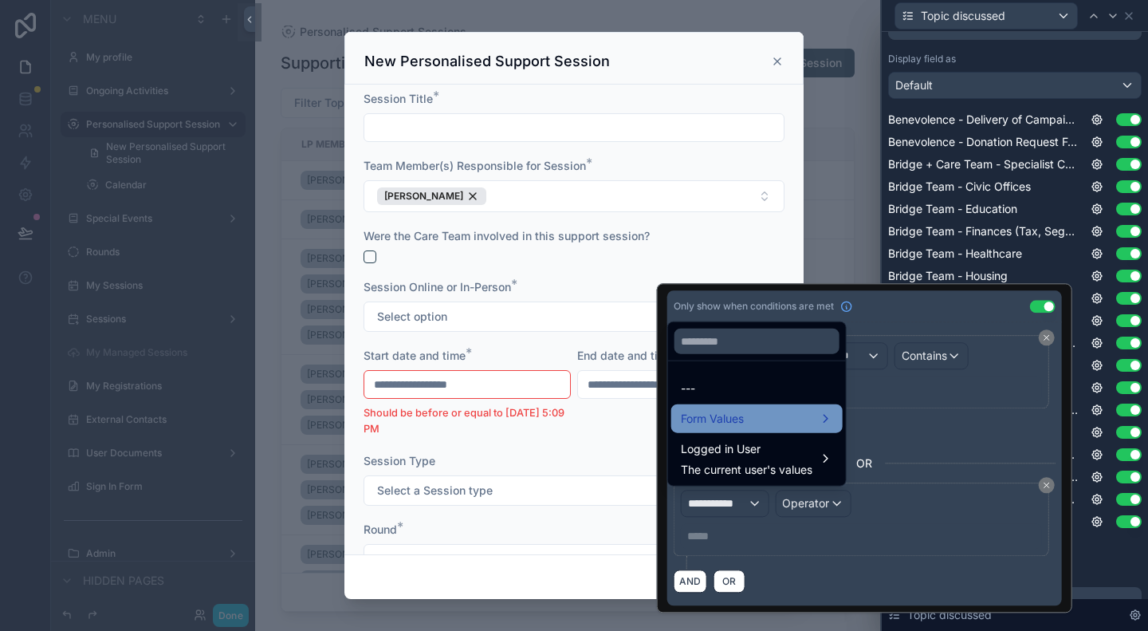
click at [740, 417] on span "Form Values" at bounding box center [712, 418] width 63 height 19
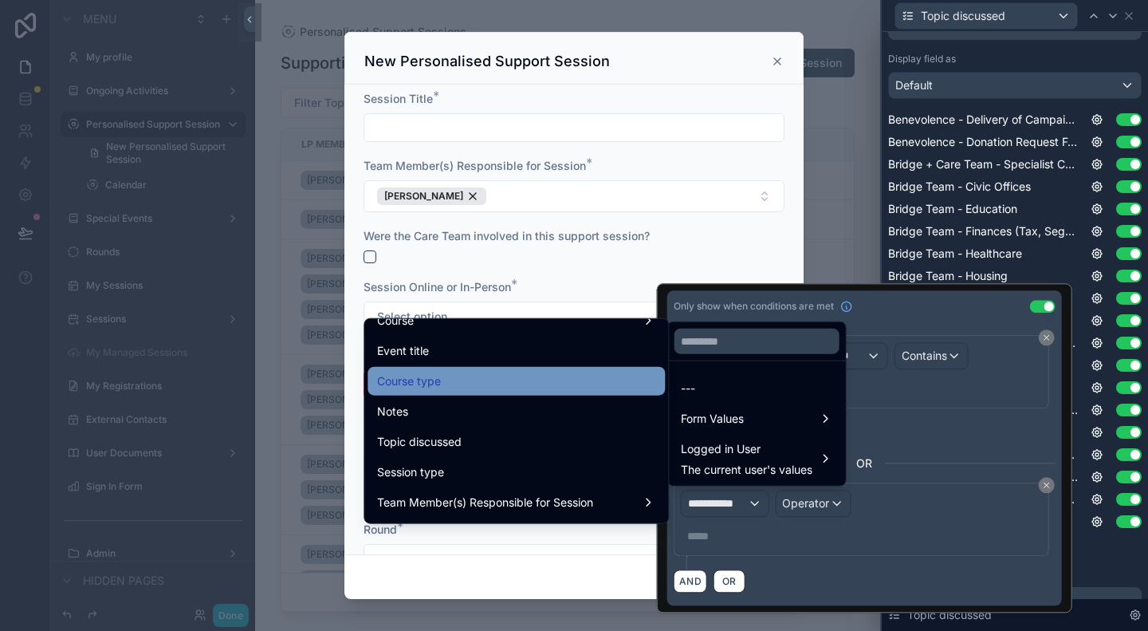
scroll to position [239, 0]
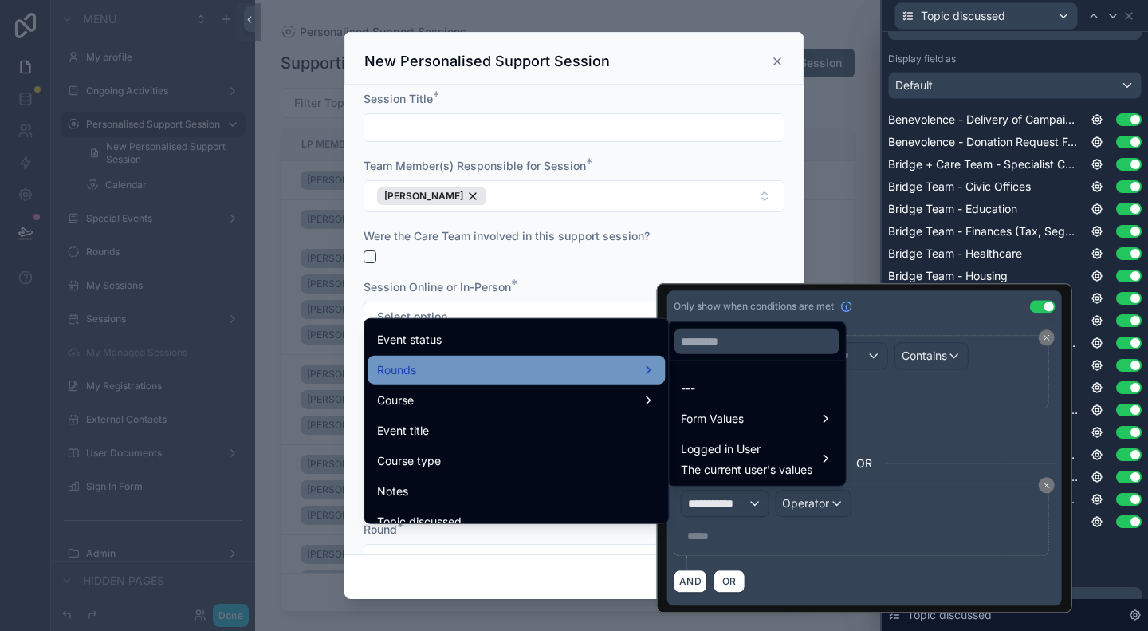
click at [464, 373] on div "Rounds" at bounding box center [516, 369] width 278 height 19
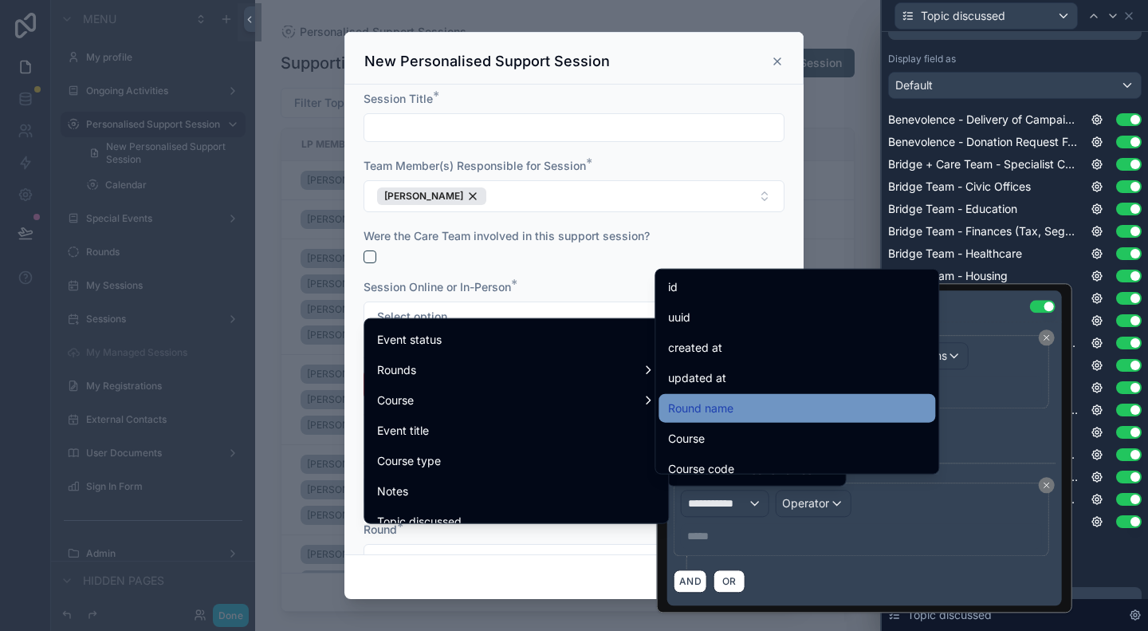
click at [801, 403] on div "Round name" at bounding box center [796, 408] width 257 height 19
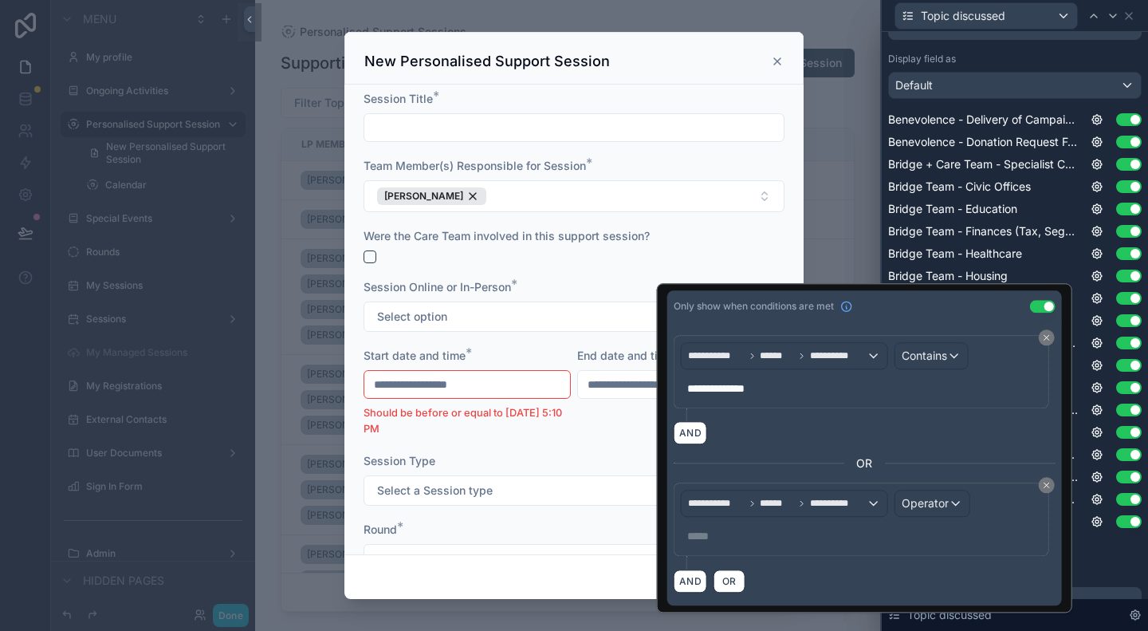
type input "**********"
click at [915, 496] on span "Operator" at bounding box center [925, 503] width 47 height 14
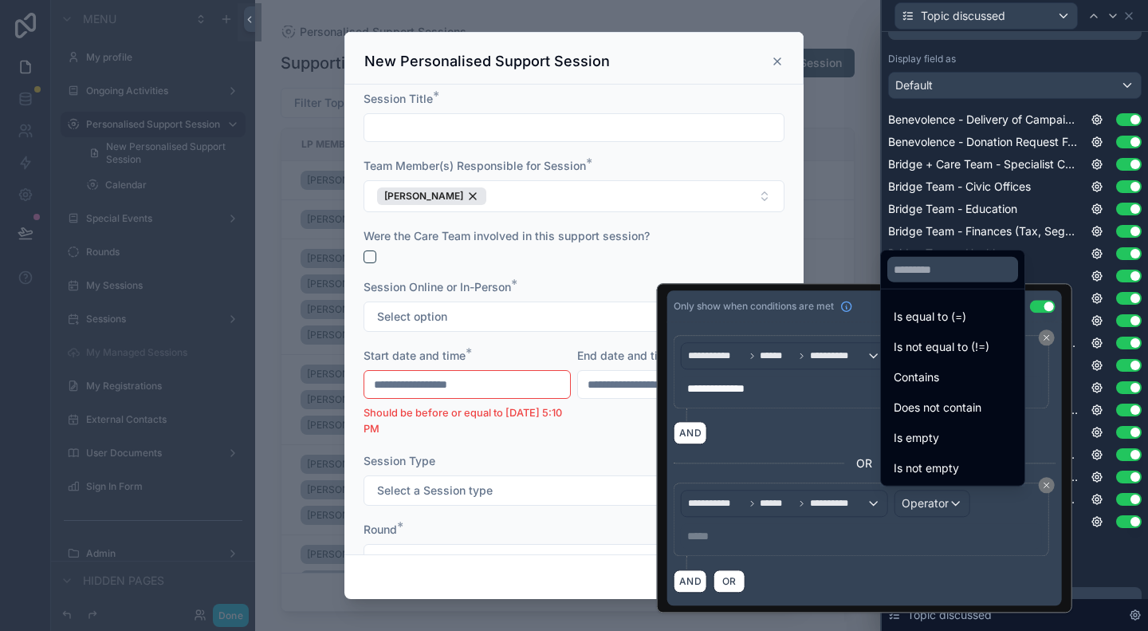
drag, startPoint x: 933, startPoint y: 375, endPoint x: 796, endPoint y: 521, distance: 199.6
click at [934, 375] on span "Contains" at bounding box center [916, 376] width 45 height 19
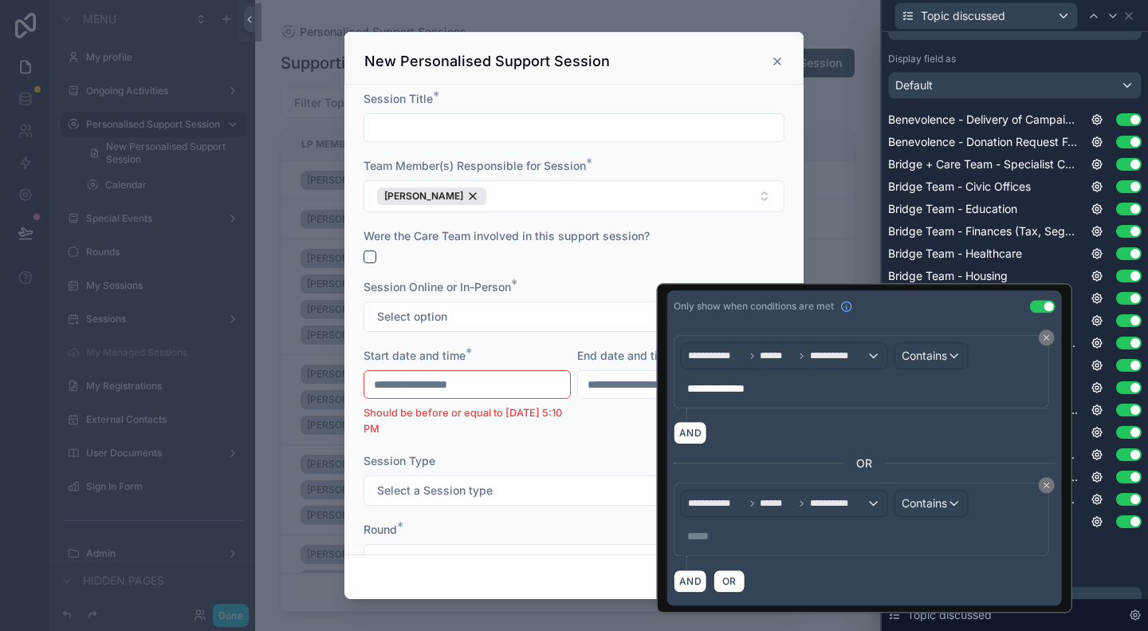
click at [752, 535] on p "***** ﻿" at bounding box center [863, 536] width 352 height 16
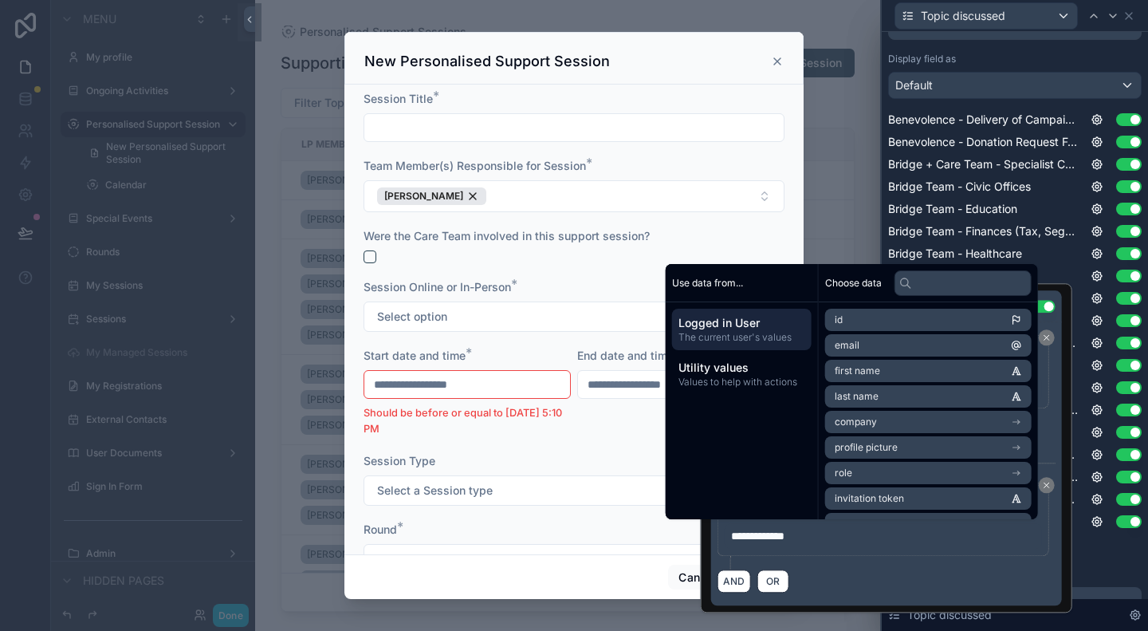
click at [1096, 550] on div "Show less" at bounding box center [1014, 548] width 253 height 13
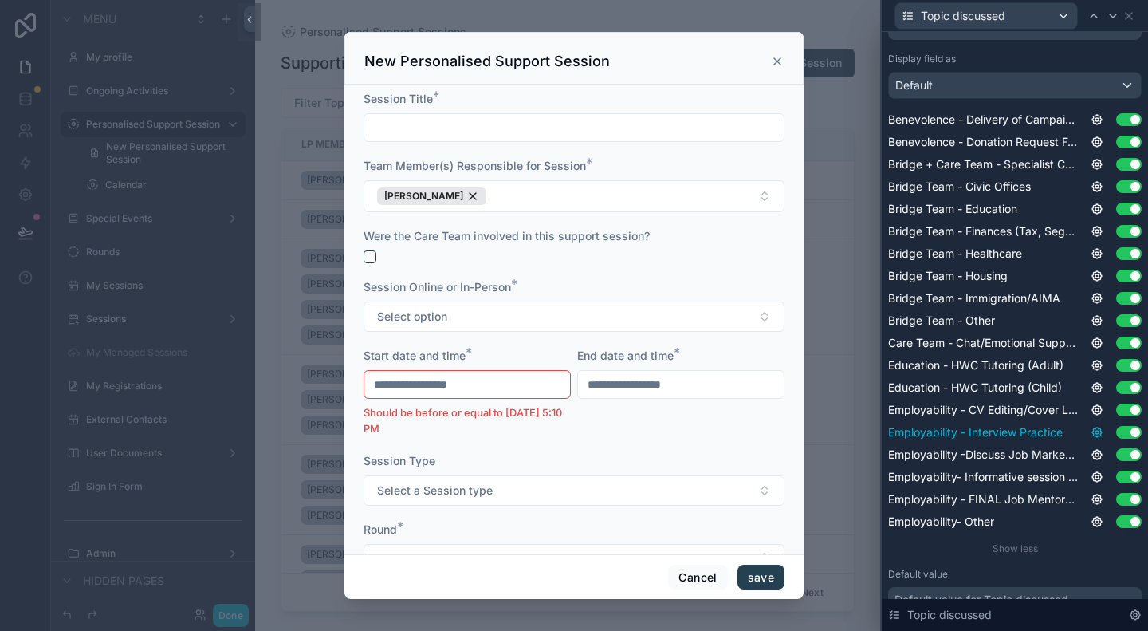
click at [1090, 433] on icon at bounding box center [1096, 432] width 13 height 13
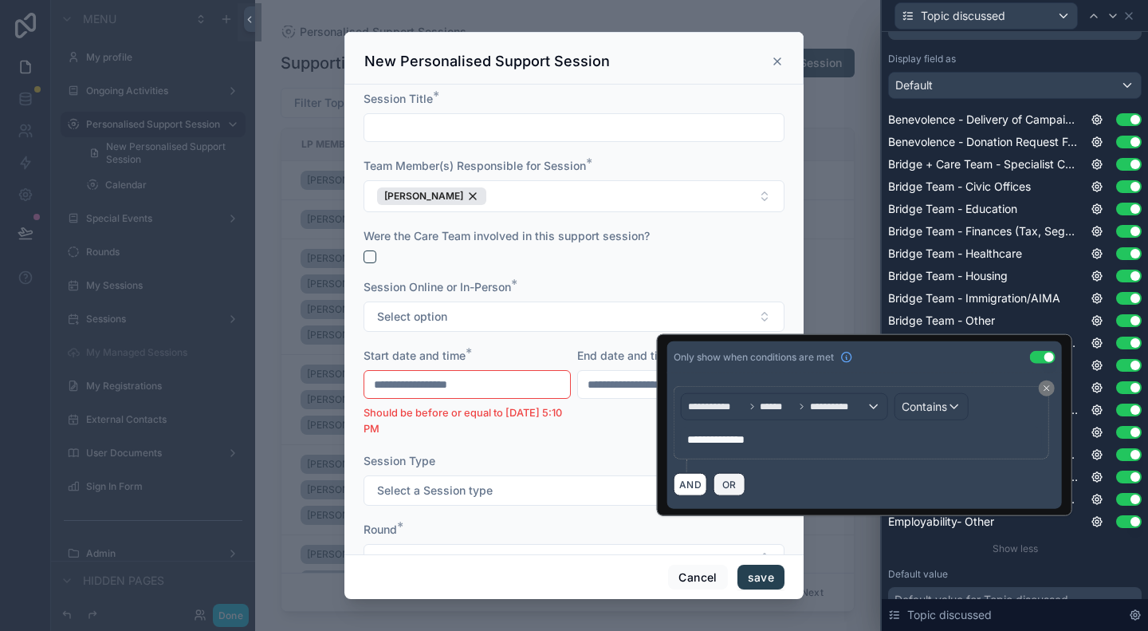
click at [719, 481] on span "OR" at bounding box center [729, 484] width 21 height 12
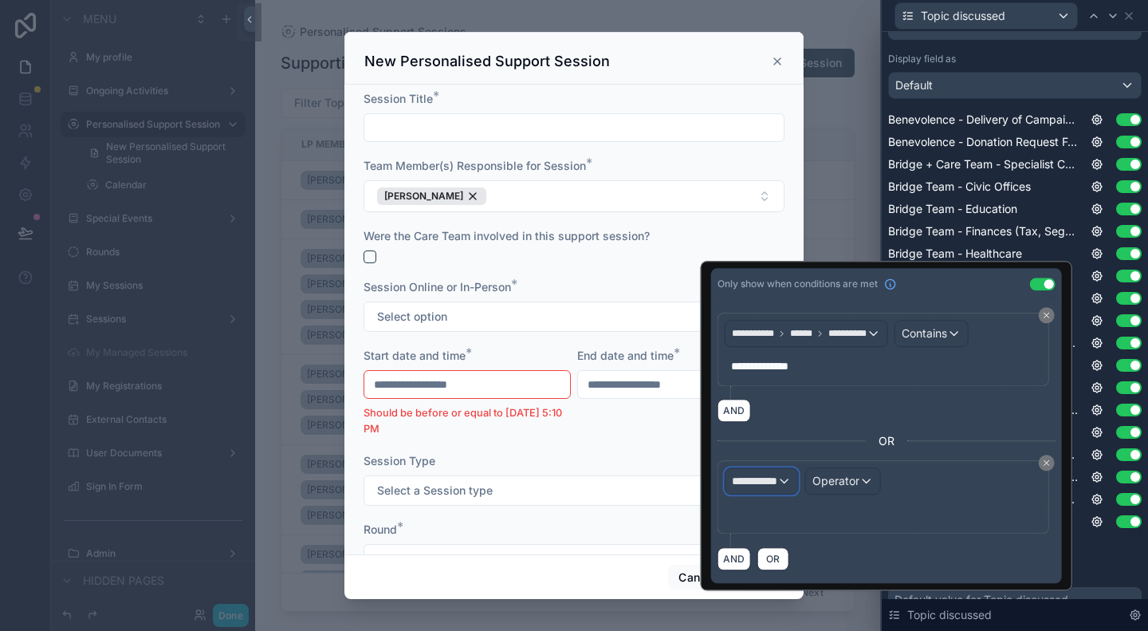
click at [732, 476] on span "**********" at bounding box center [754, 481] width 45 height 16
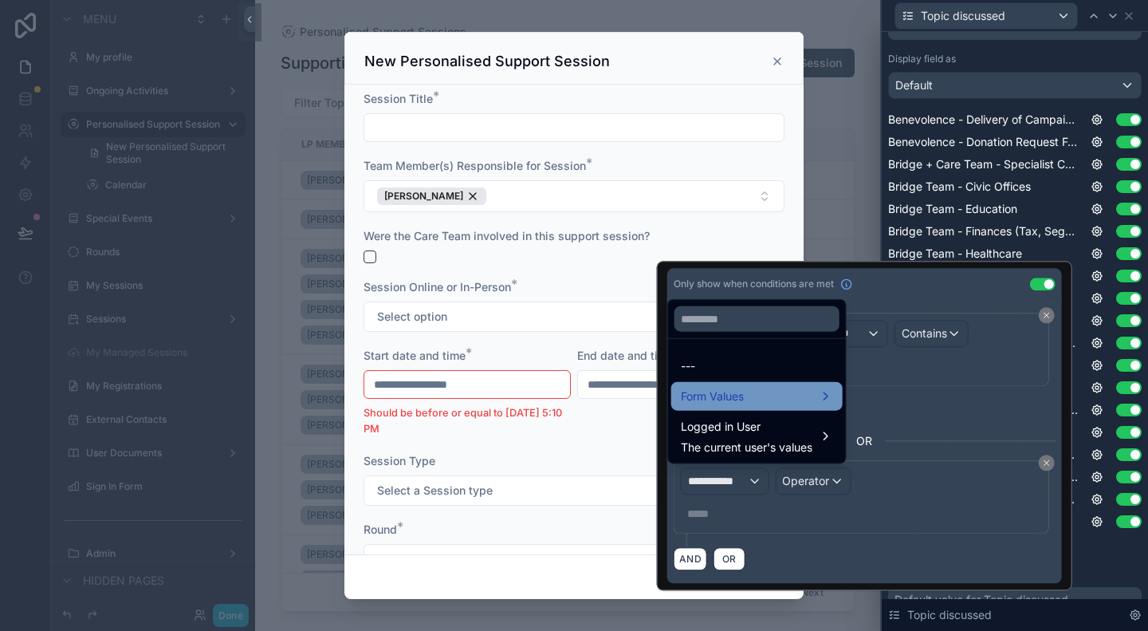
click at [770, 393] on div "Form Values" at bounding box center [757, 396] width 152 height 19
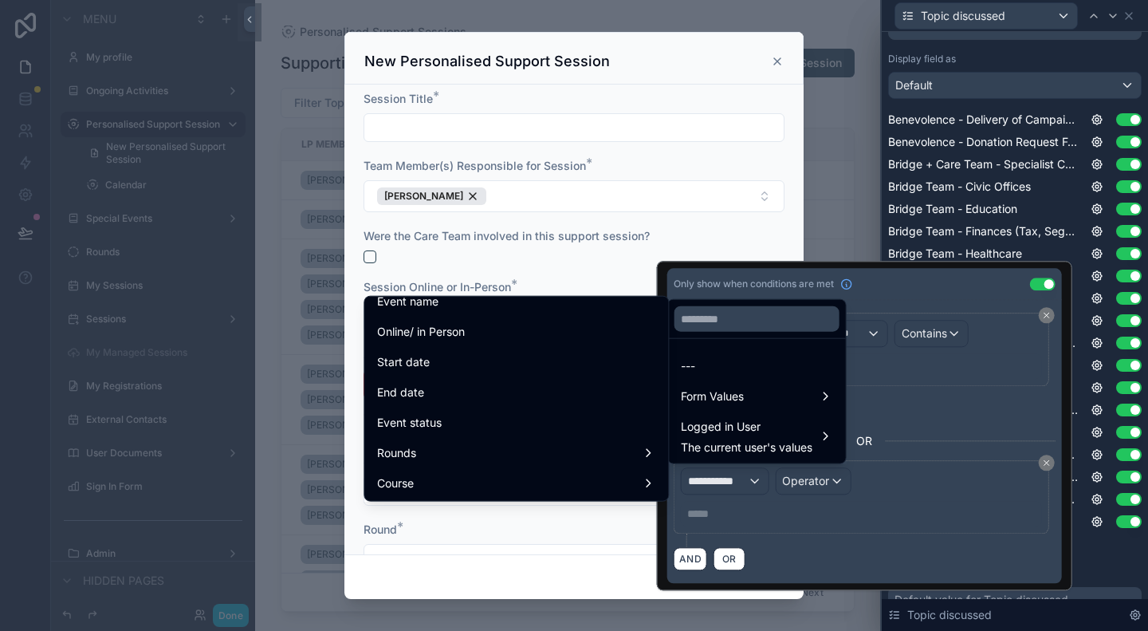
scroll to position [159, 0]
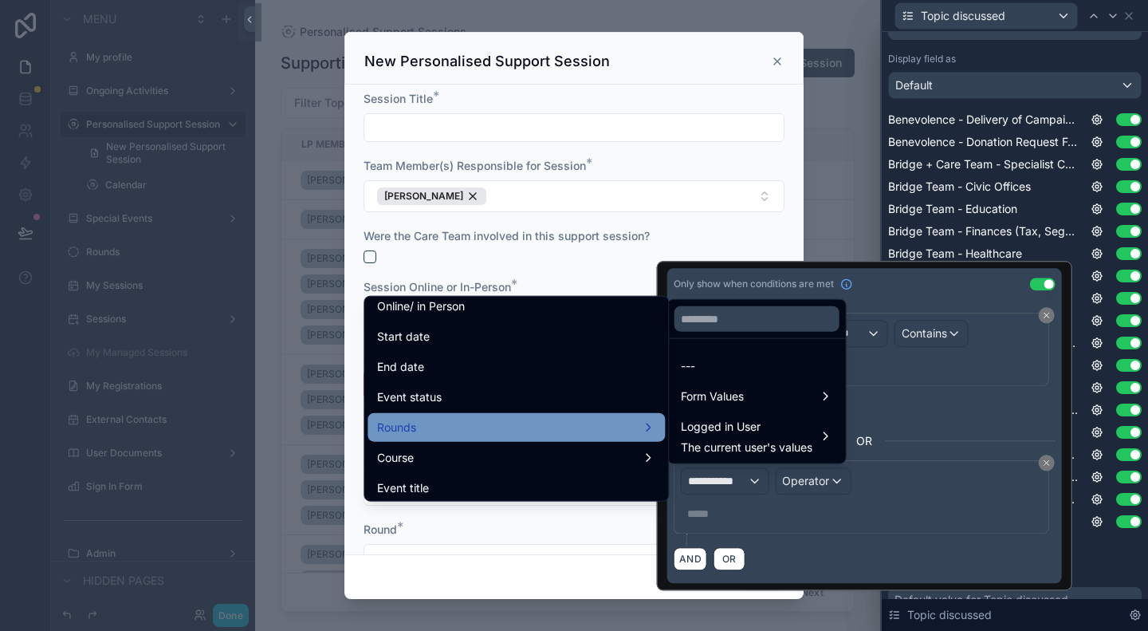
click at [487, 421] on div "Rounds" at bounding box center [516, 427] width 278 height 19
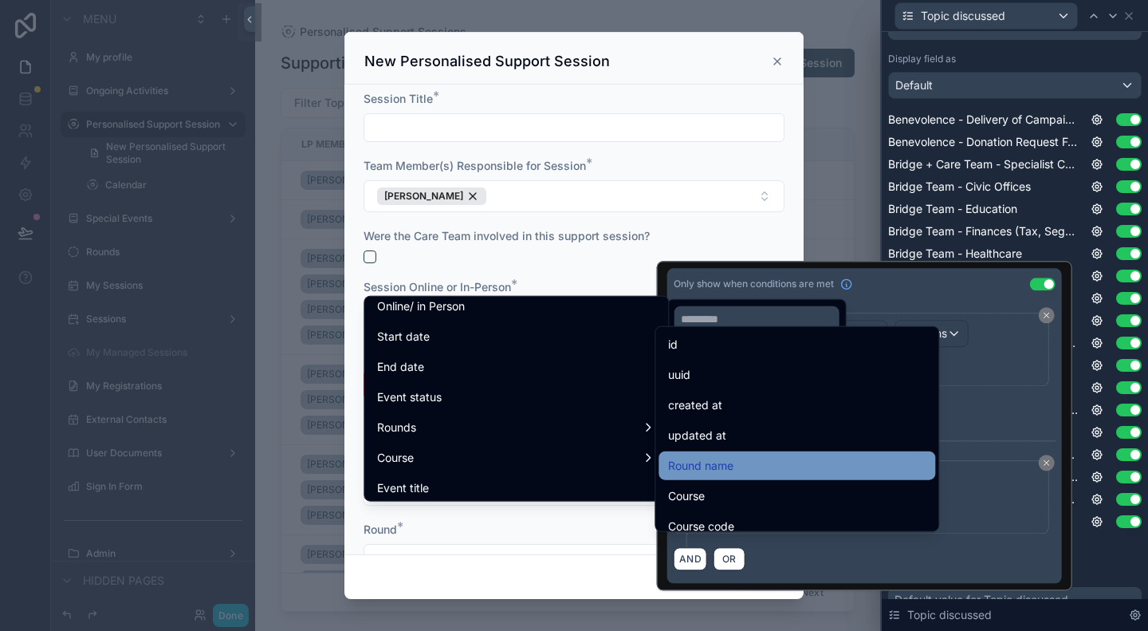
click at [759, 462] on div "Round name" at bounding box center [796, 465] width 257 height 19
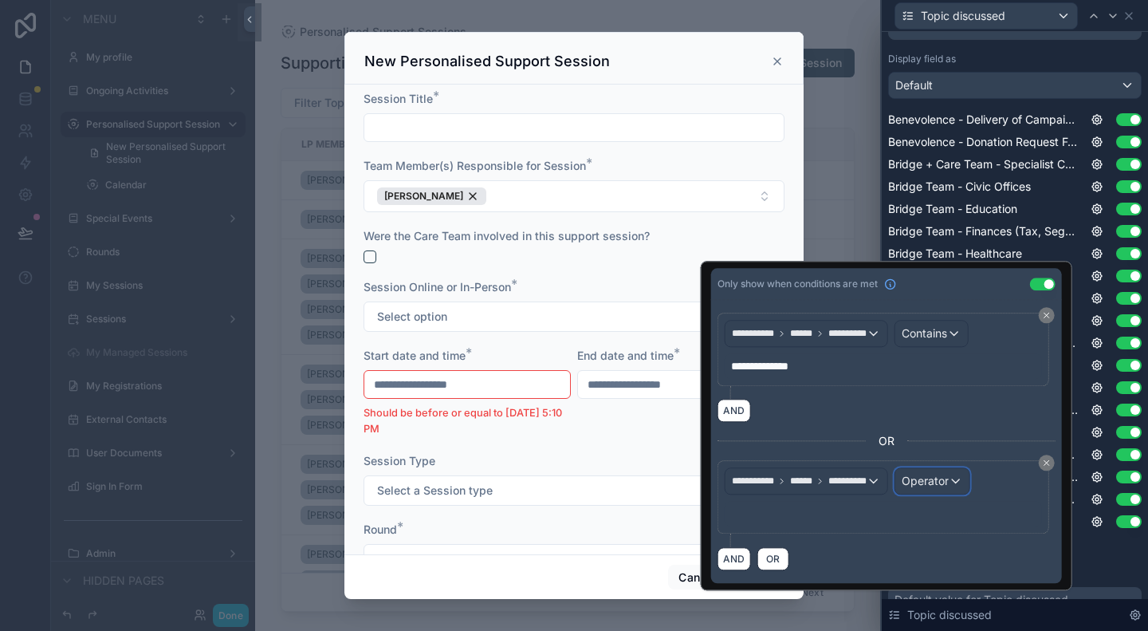
click at [915, 479] on span "Operator" at bounding box center [925, 481] width 47 height 14
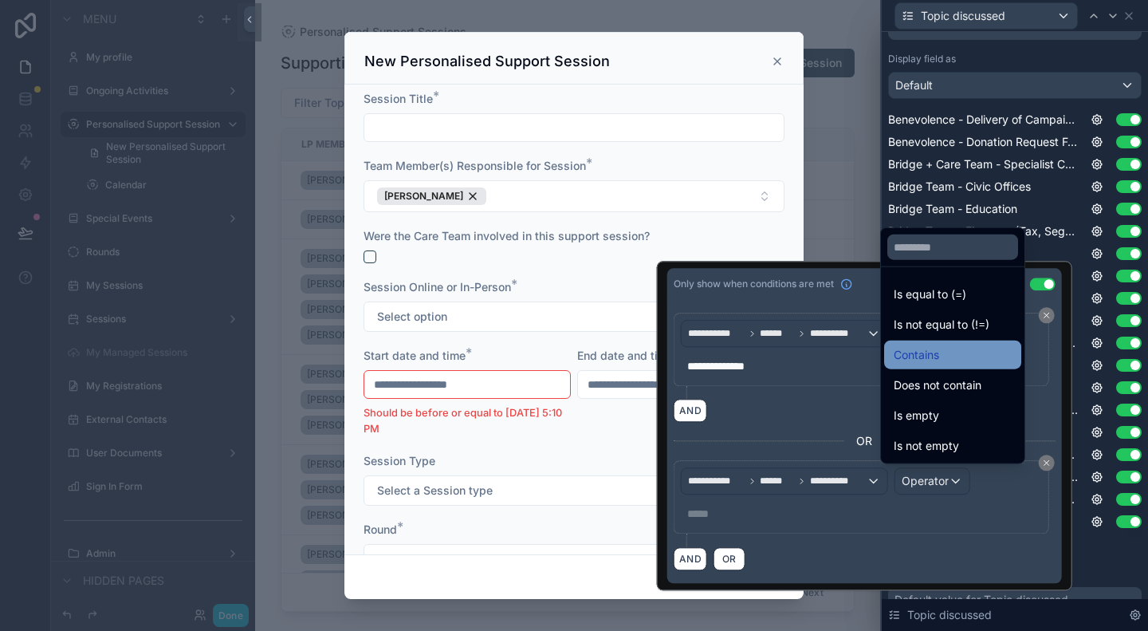
click at [939, 359] on span "Contains" at bounding box center [916, 354] width 45 height 19
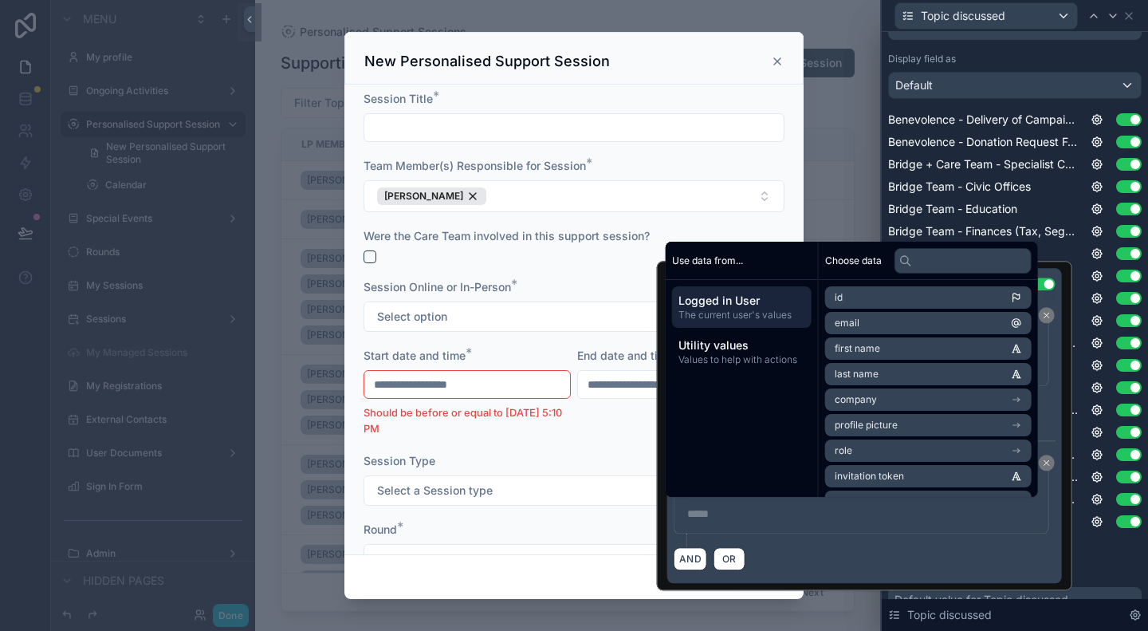
click at [752, 513] on p "***** ﻿" at bounding box center [863, 513] width 352 height 16
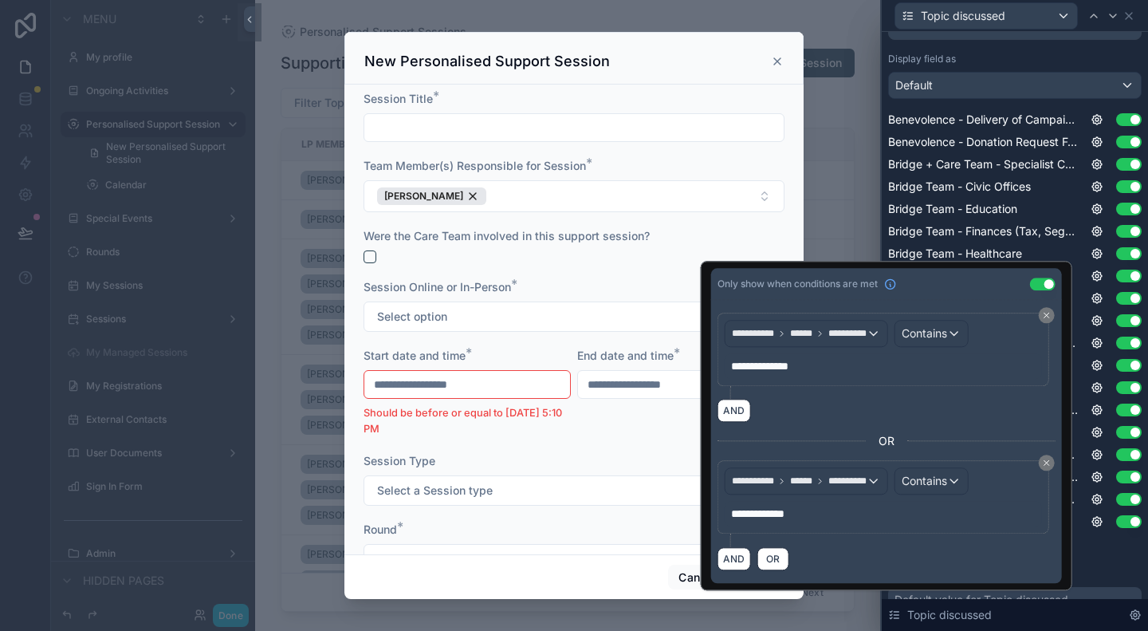
click at [890, 552] on div "AND OR" at bounding box center [886, 558] width 338 height 24
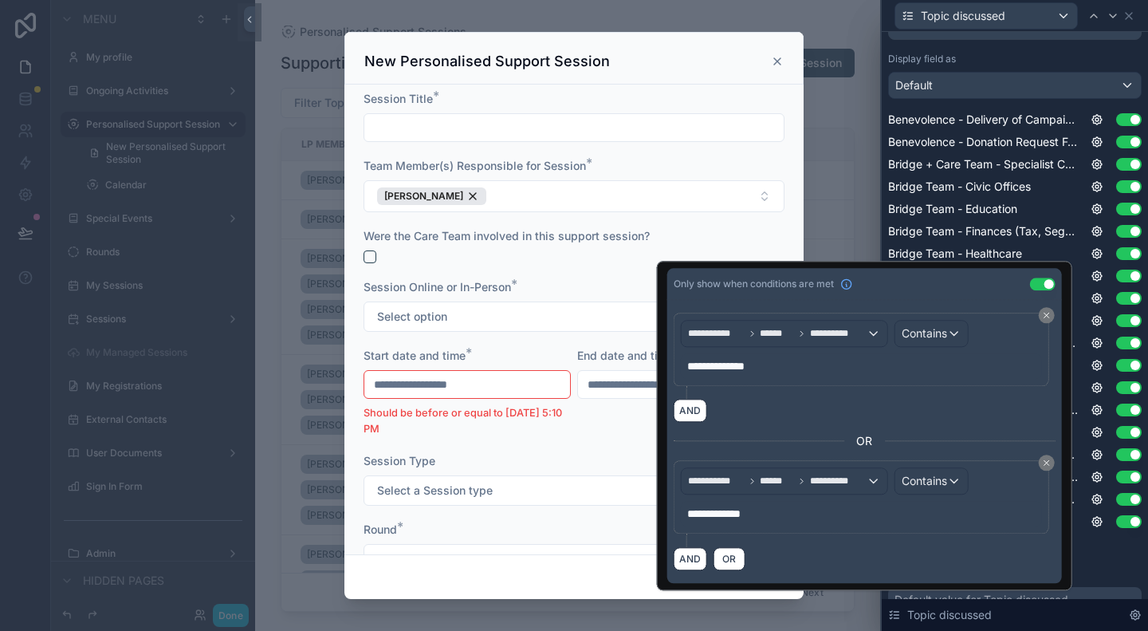
click at [1089, 550] on div "Show less" at bounding box center [1014, 548] width 253 height 13
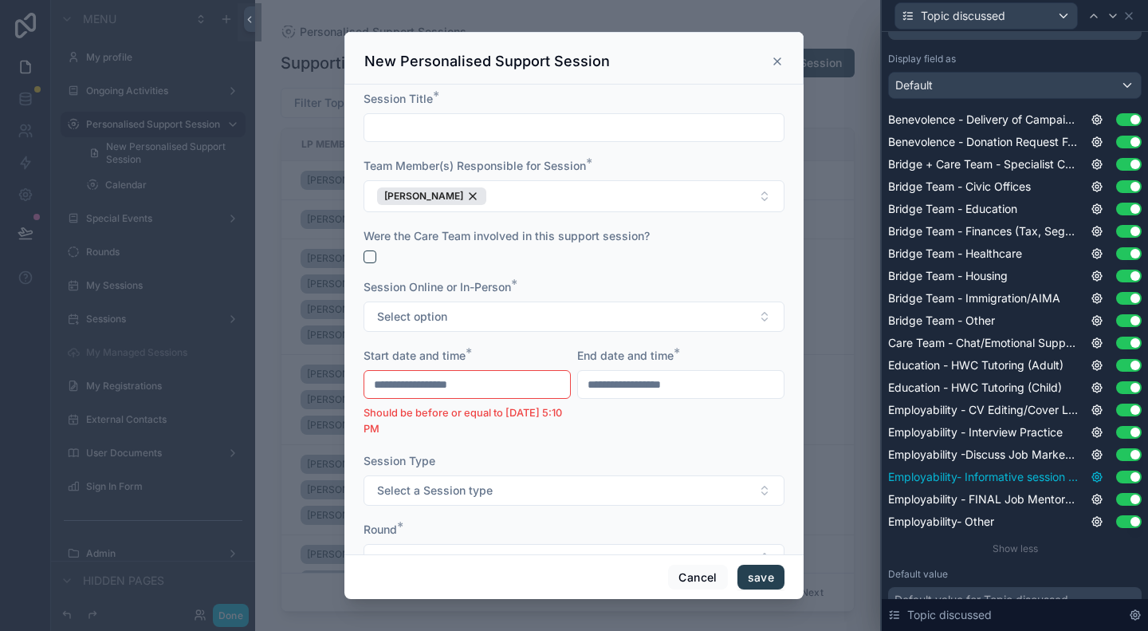
click at [1095, 475] on icon at bounding box center [1096, 476] width 3 height 3
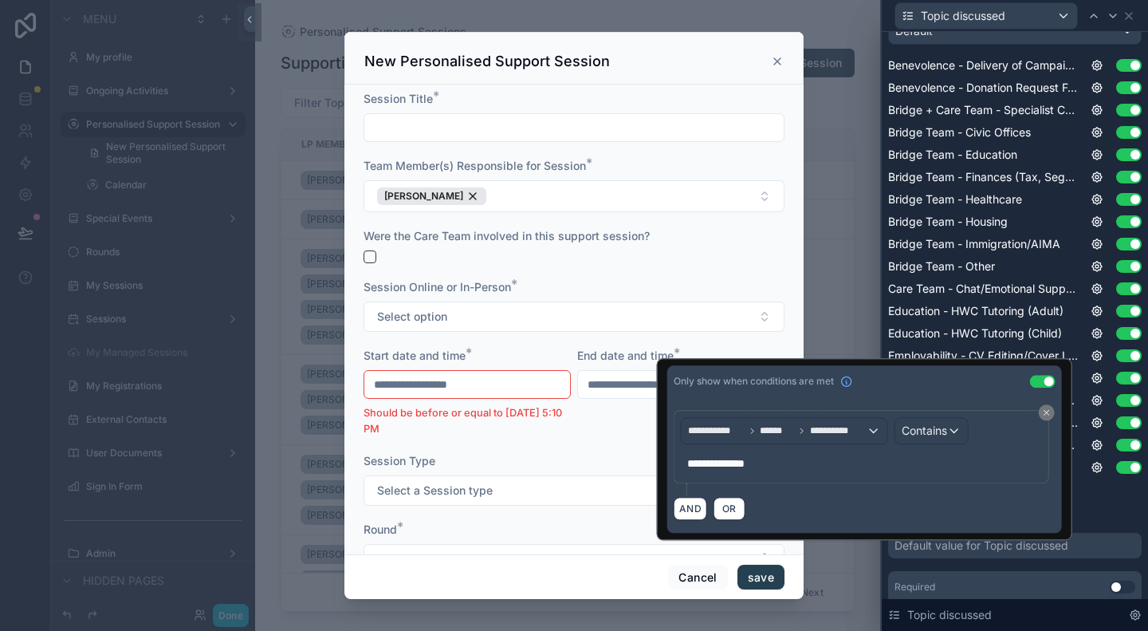
scroll to position [320, 0]
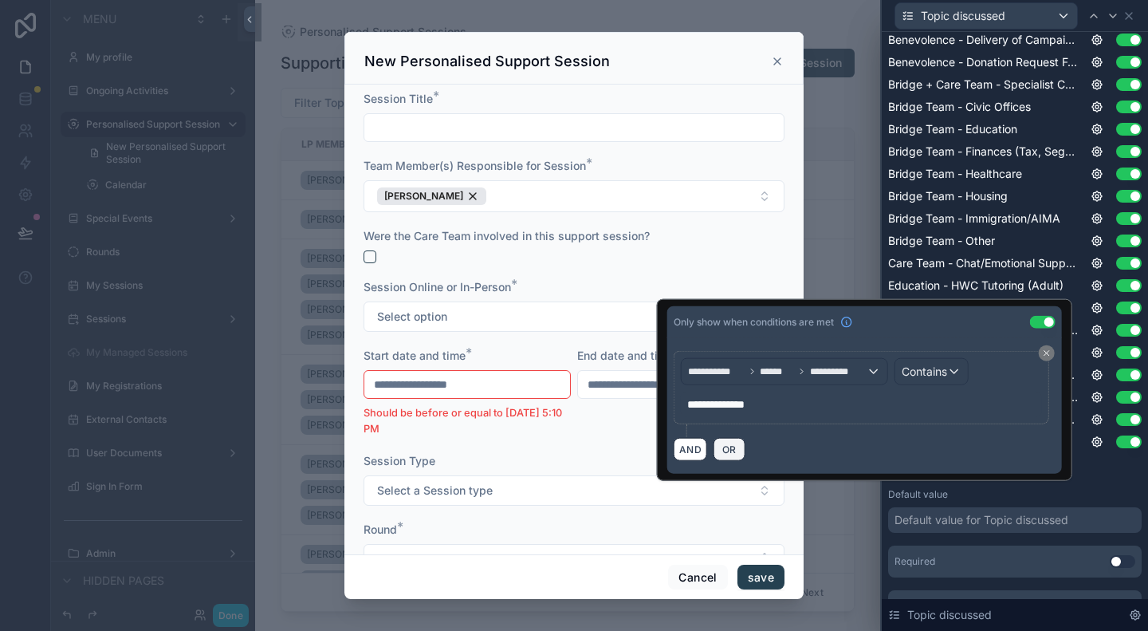
click at [729, 449] on button "OR" at bounding box center [729, 449] width 32 height 23
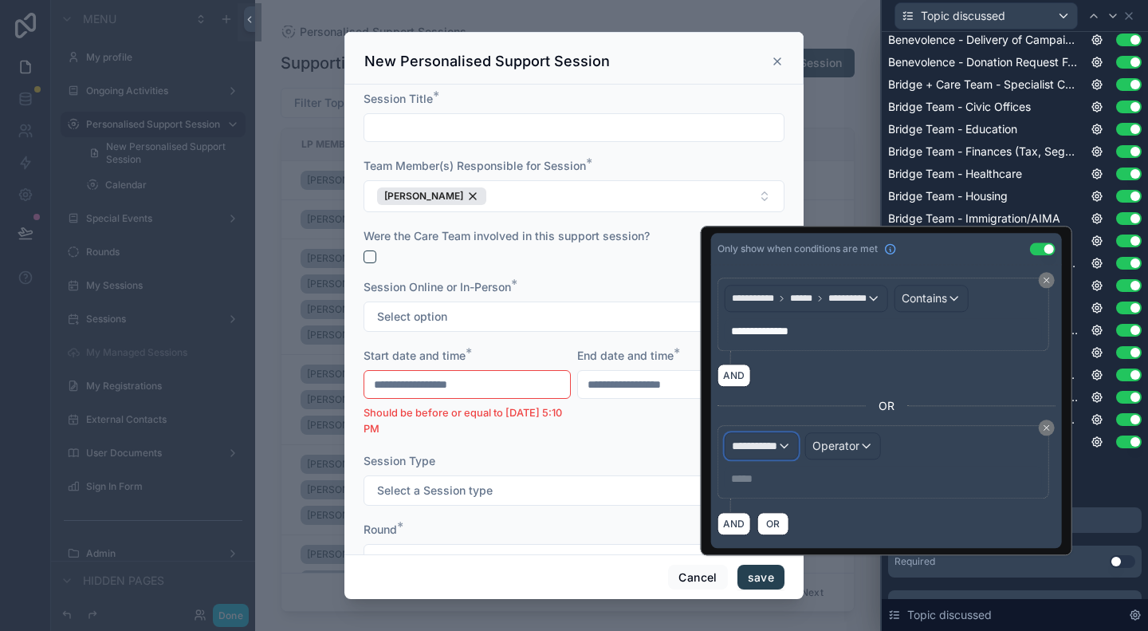
click at [732, 439] on span "**********" at bounding box center [754, 446] width 45 height 16
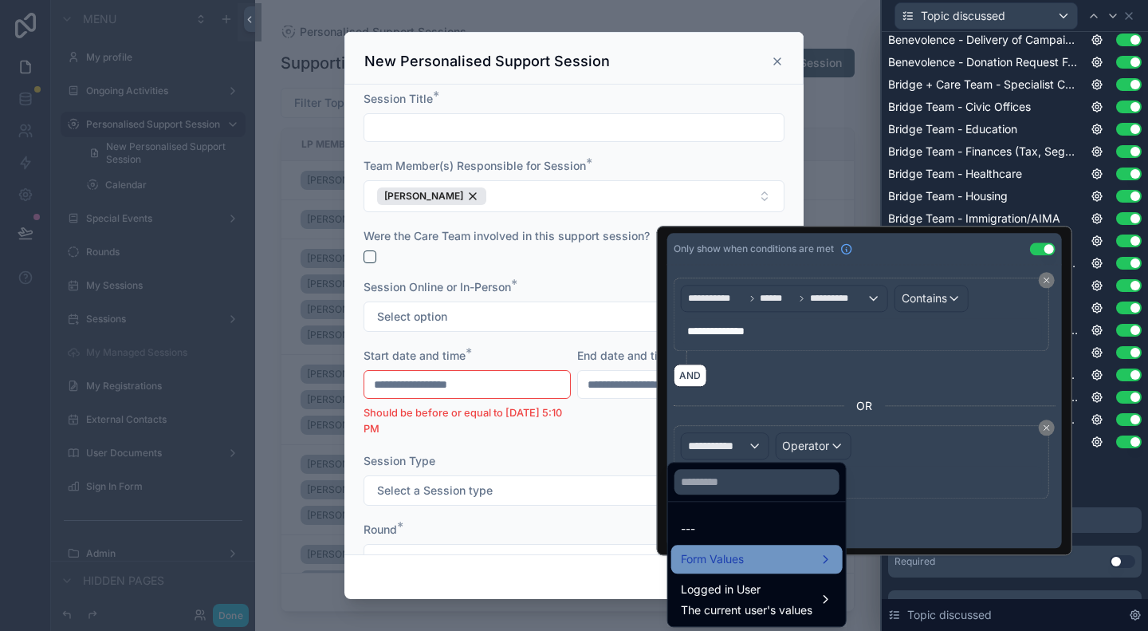
click at [739, 554] on span "Form Values" at bounding box center [712, 558] width 63 height 19
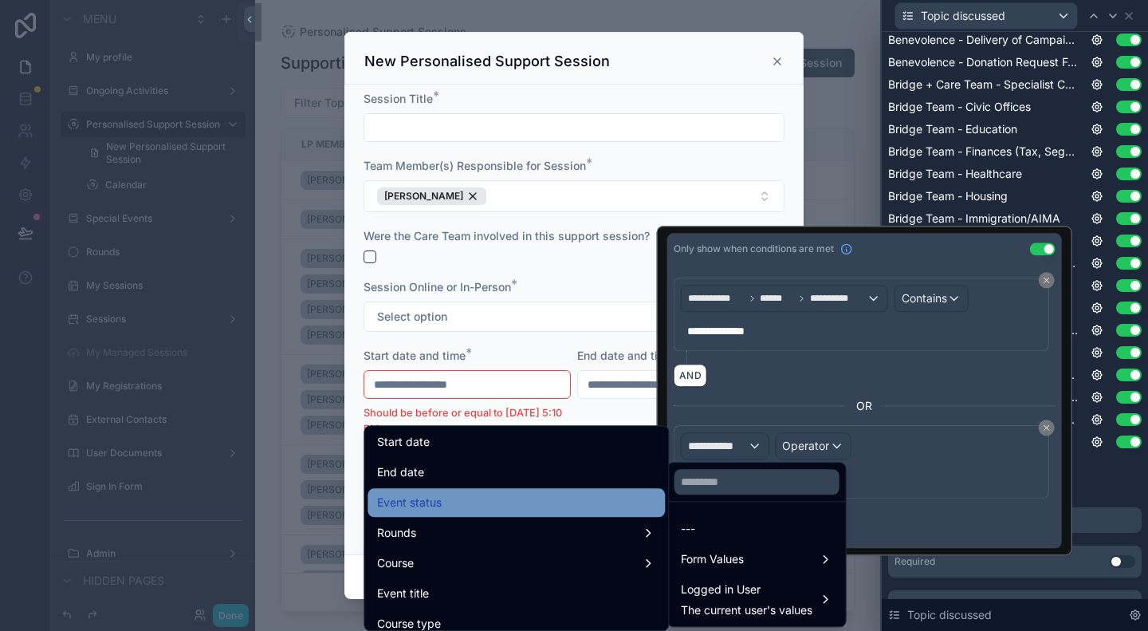
scroll to position [159, 0]
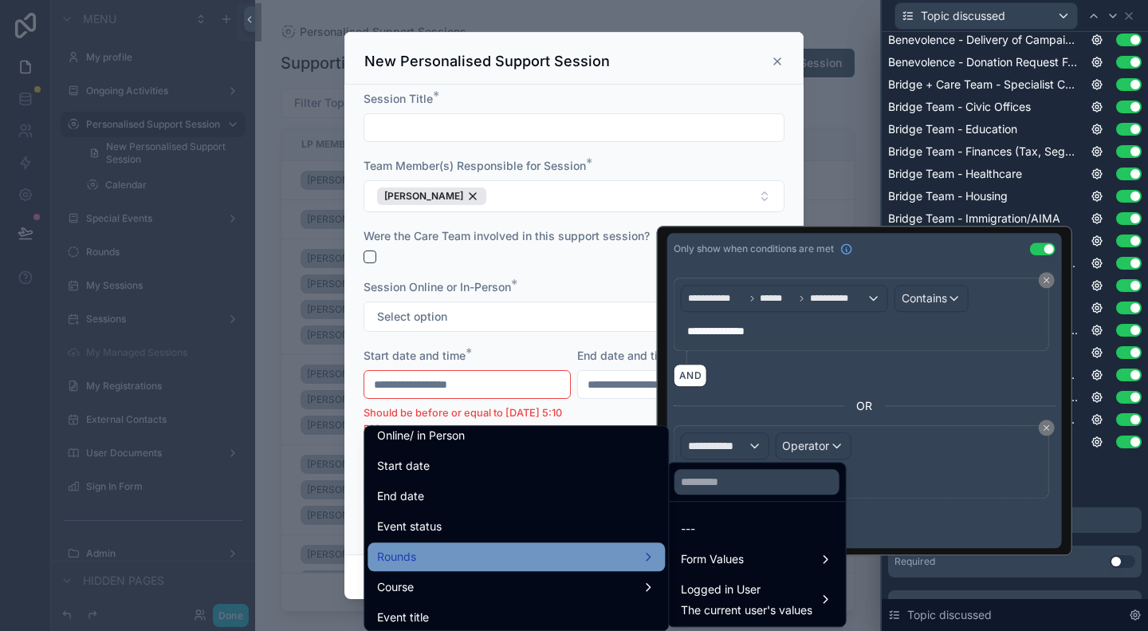
click at [437, 556] on div "Rounds" at bounding box center [516, 556] width 278 height 19
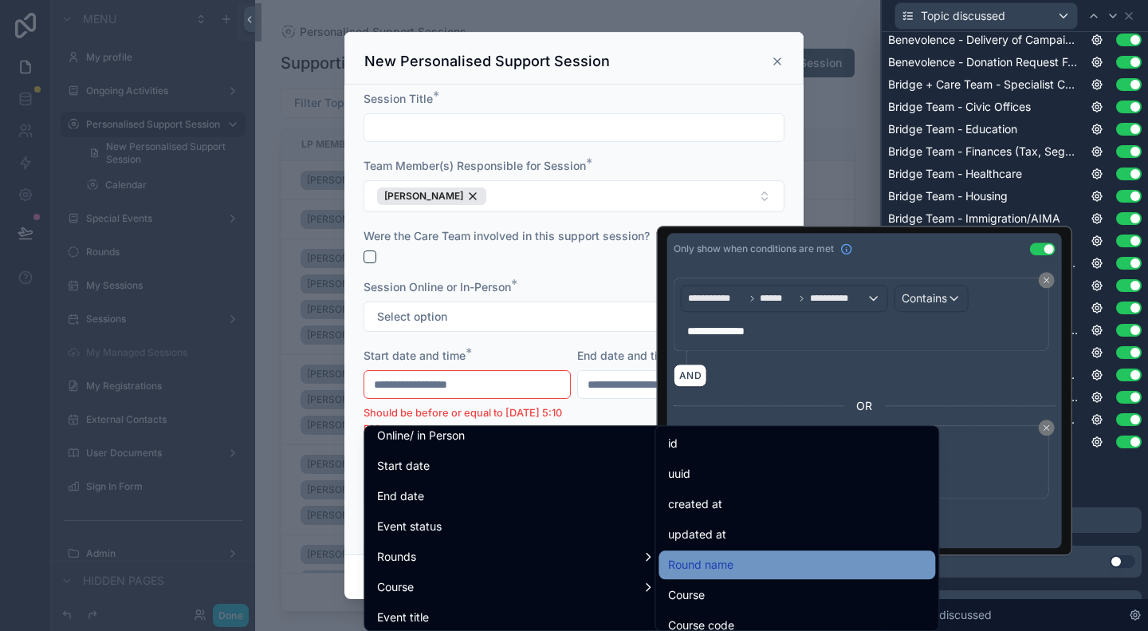
click at [752, 566] on div "Round name" at bounding box center [796, 564] width 257 height 19
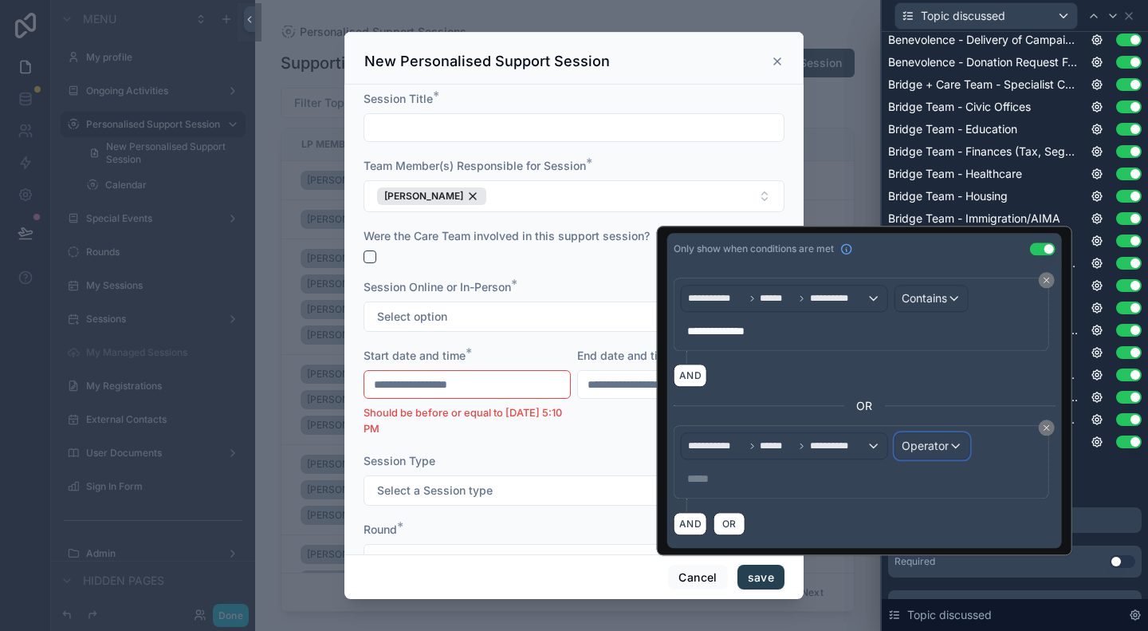
click at [907, 450] on span "Operator" at bounding box center [925, 445] width 47 height 14
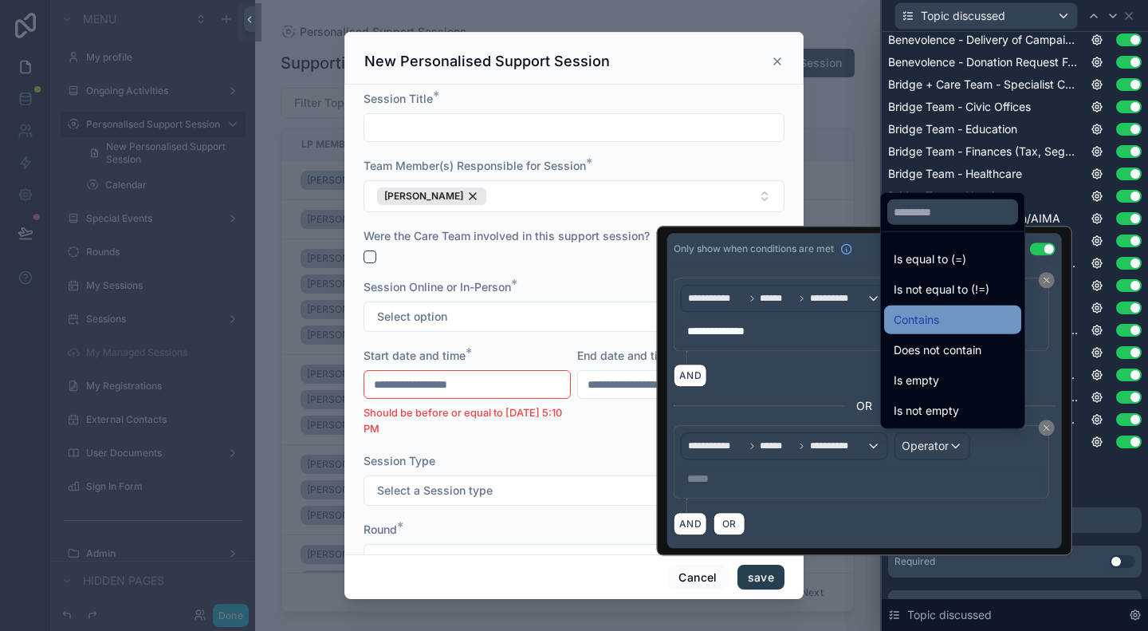
click at [941, 321] on div "Contains" at bounding box center [953, 319] width 118 height 19
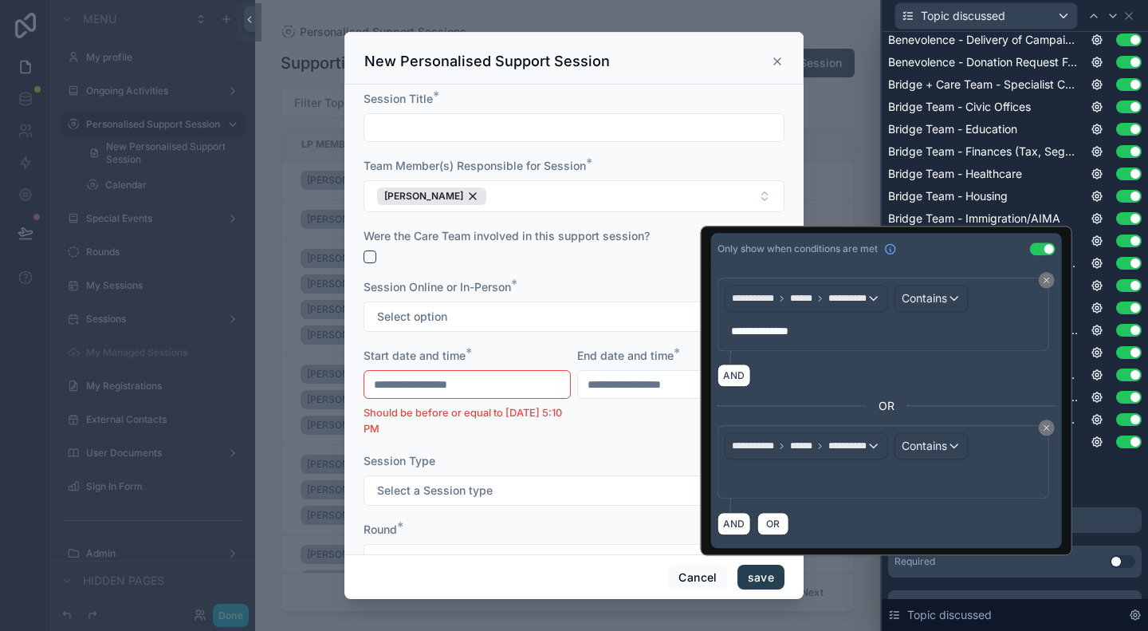
click at [789, 485] on div "﻿" at bounding box center [883, 479] width 317 height 26
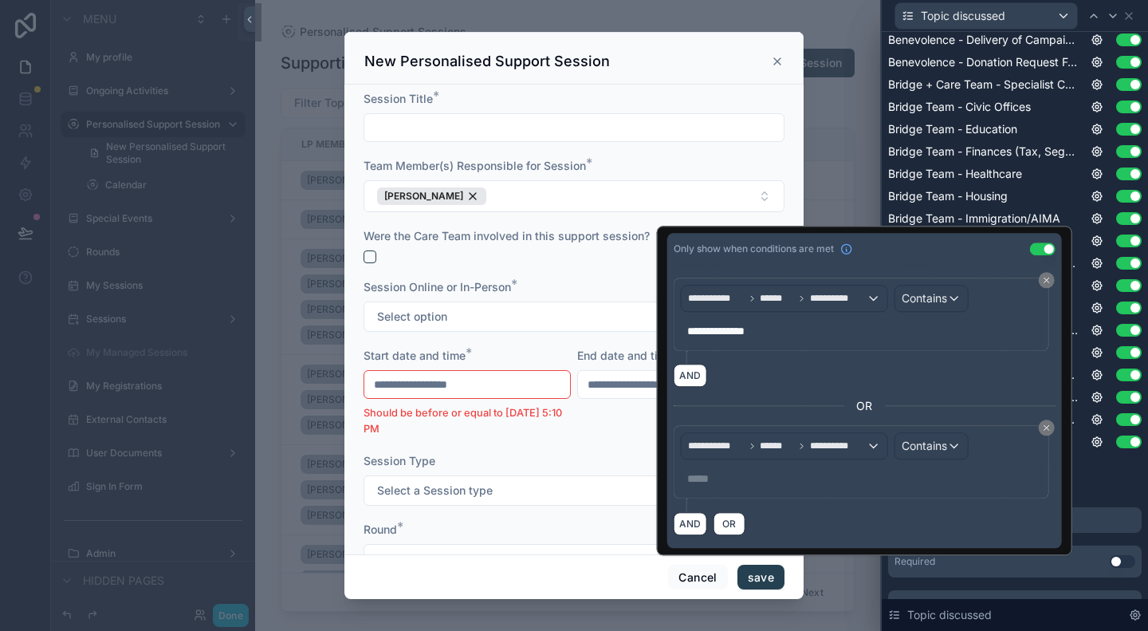
click at [744, 479] on p "***** ﻿" at bounding box center [863, 478] width 352 height 16
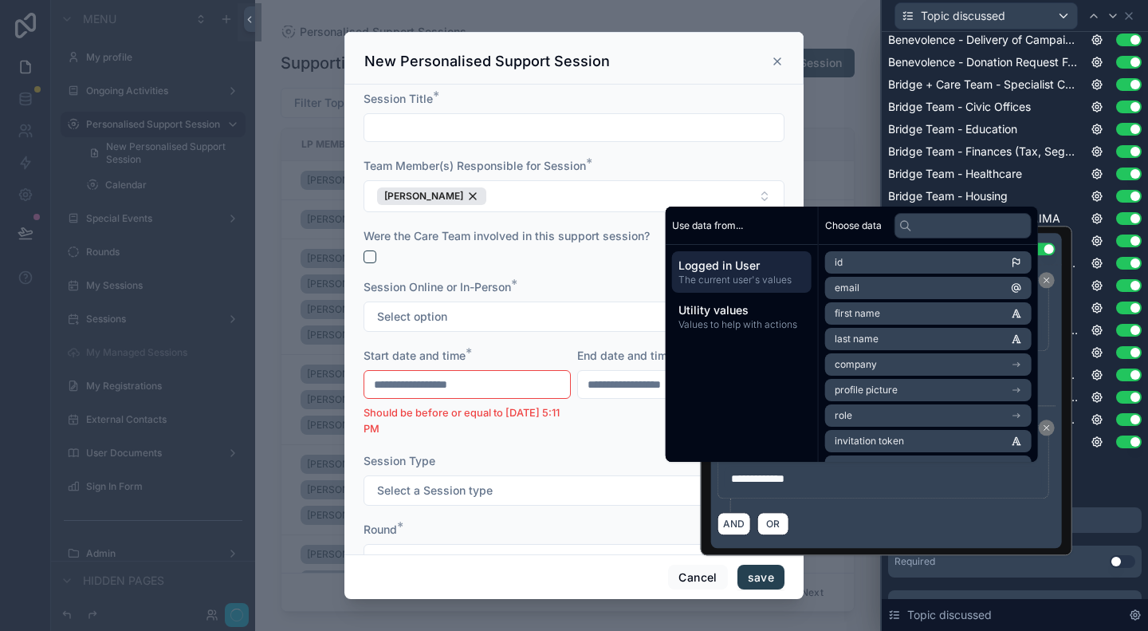
click at [984, 504] on div "**********" at bounding box center [886, 468] width 338 height 86
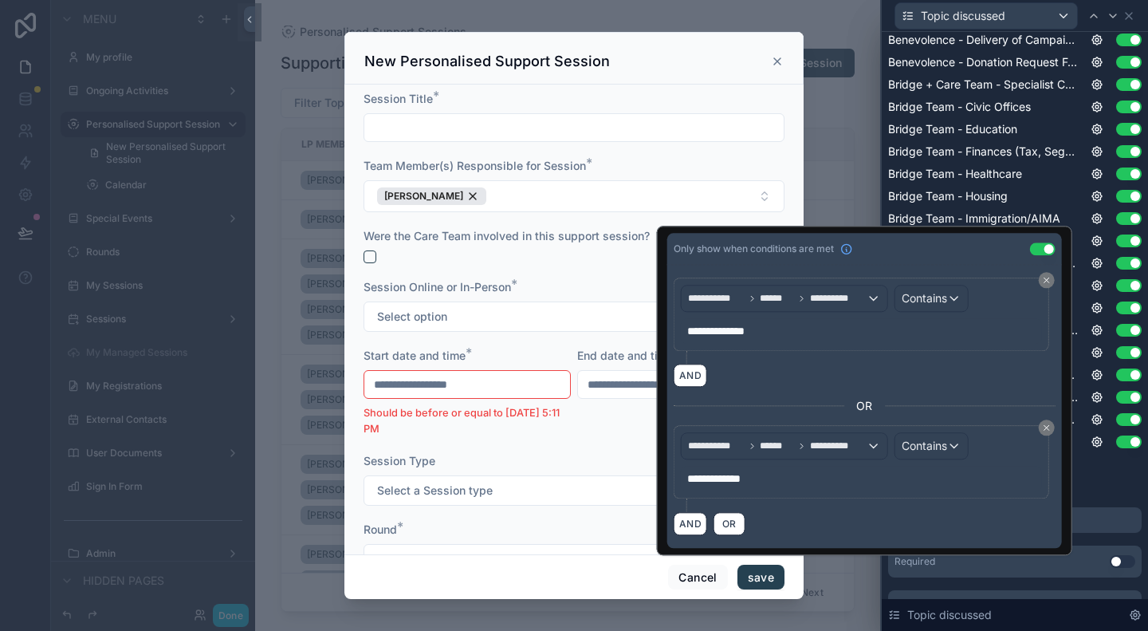
click at [1111, 473] on div "Show less" at bounding box center [1014, 468] width 253 height 13
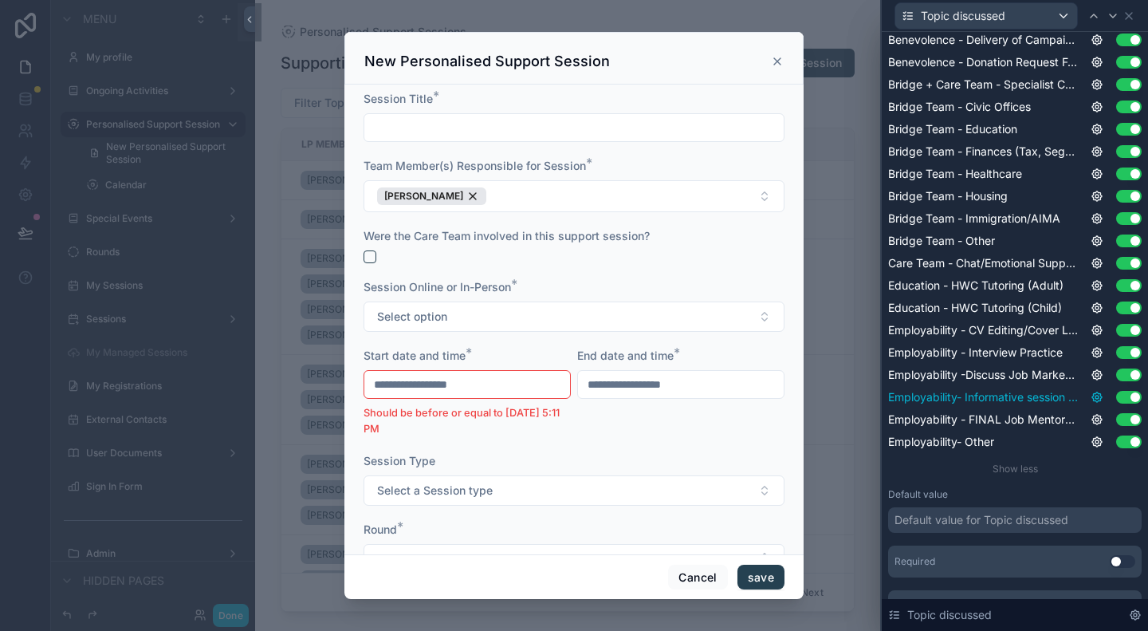
click at [1090, 395] on icon at bounding box center [1096, 397] width 13 height 13
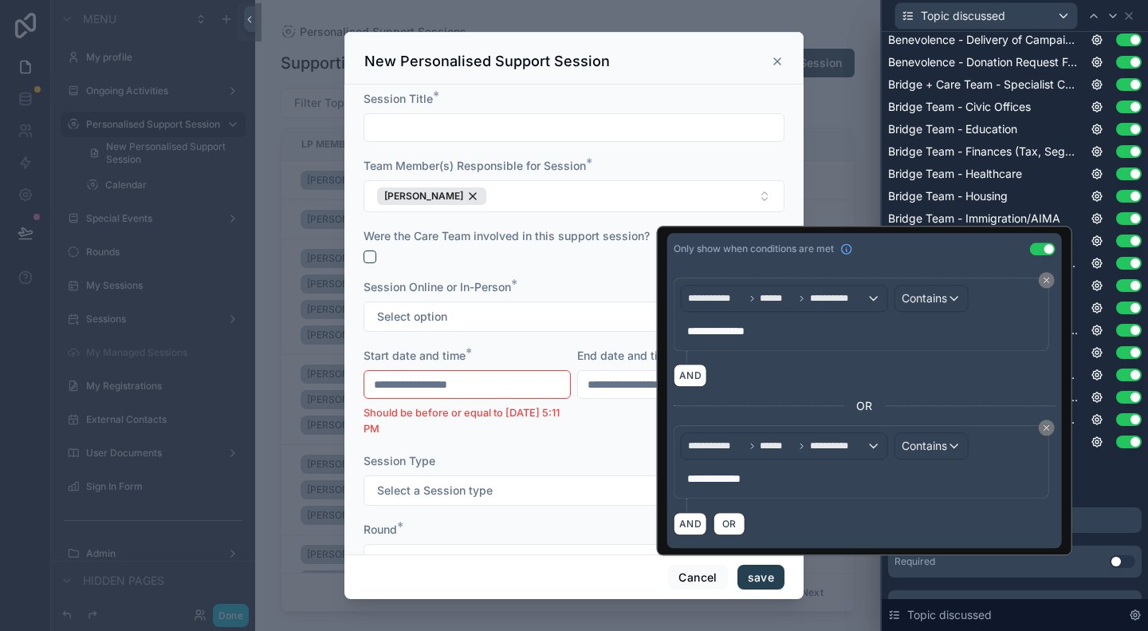
click at [1103, 481] on div "Placeholder Display field as Default Benevolence - Delivery of Campaign Donatio…" at bounding box center [1014, 247] width 253 height 662
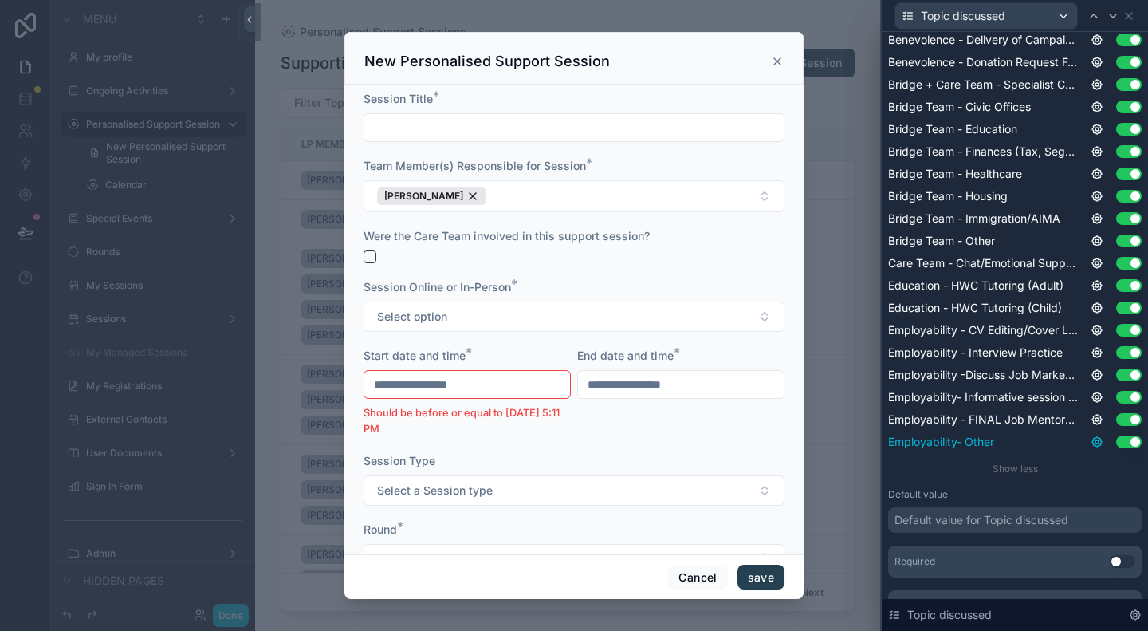
click at [1090, 441] on icon at bounding box center [1096, 441] width 13 height 13
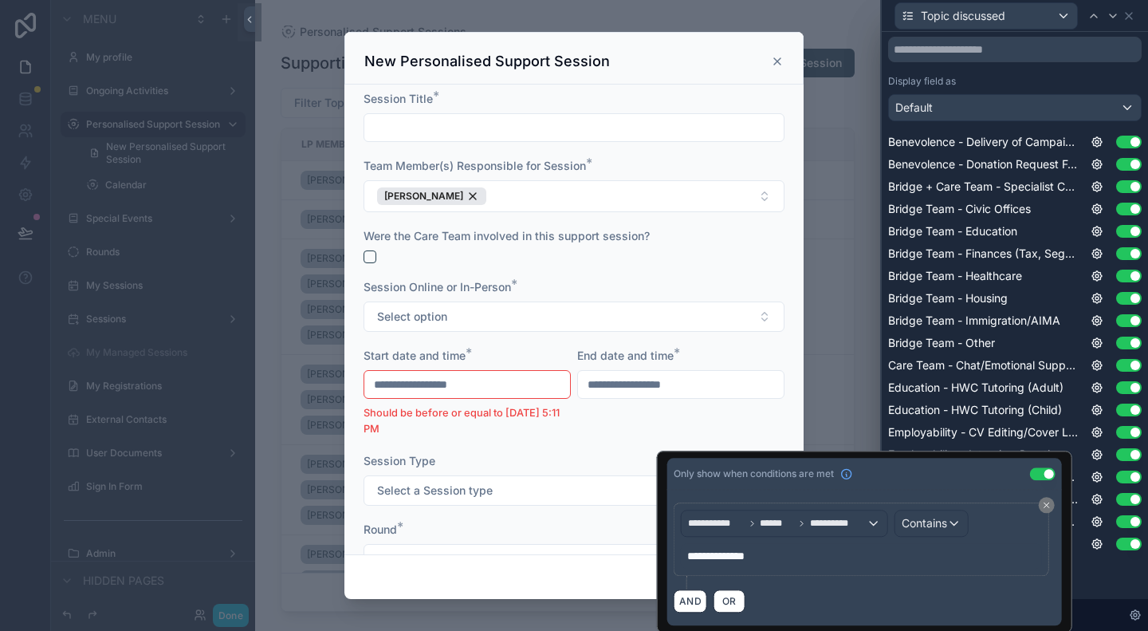
scroll to position [190, 0]
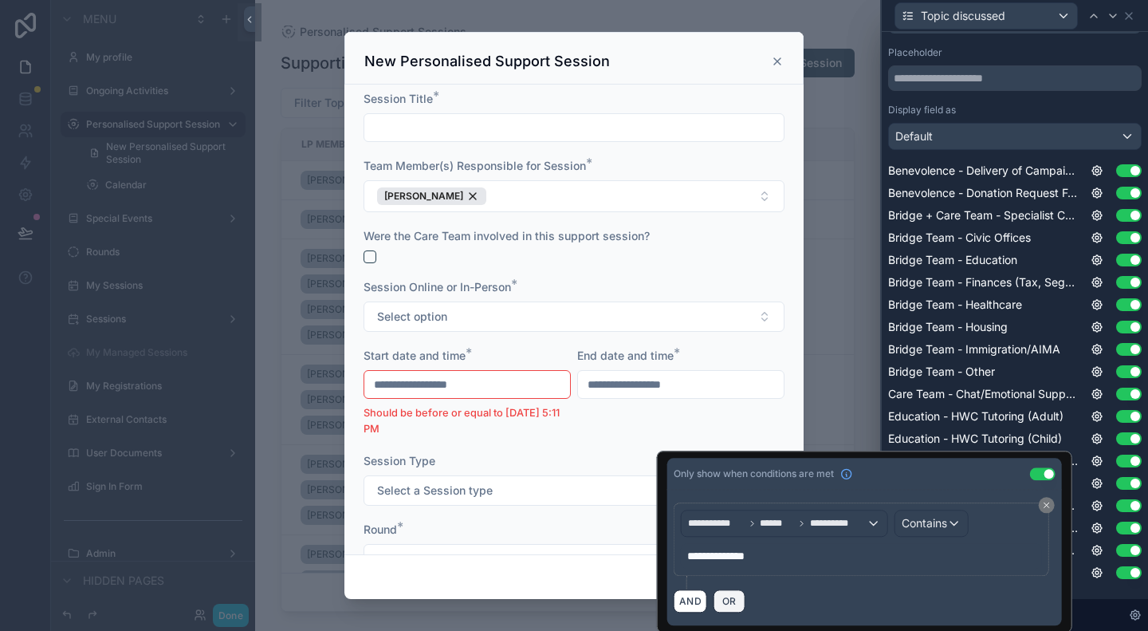
click at [722, 595] on span "OR" at bounding box center [729, 601] width 21 height 12
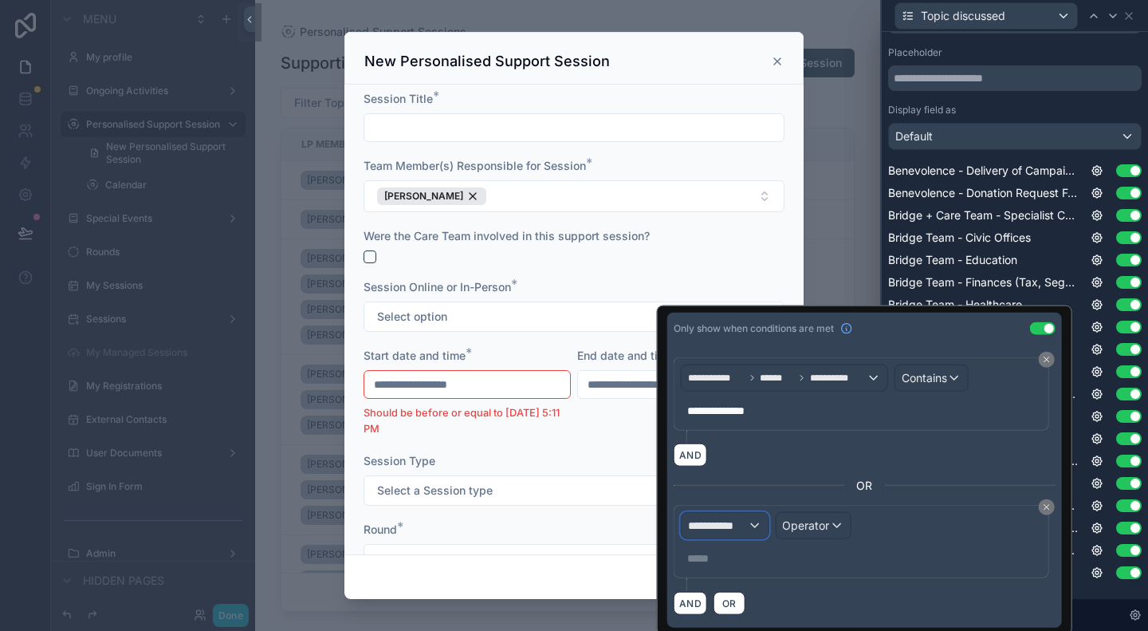
click at [697, 521] on span "**********" at bounding box center [717, 525] width 59 height 16
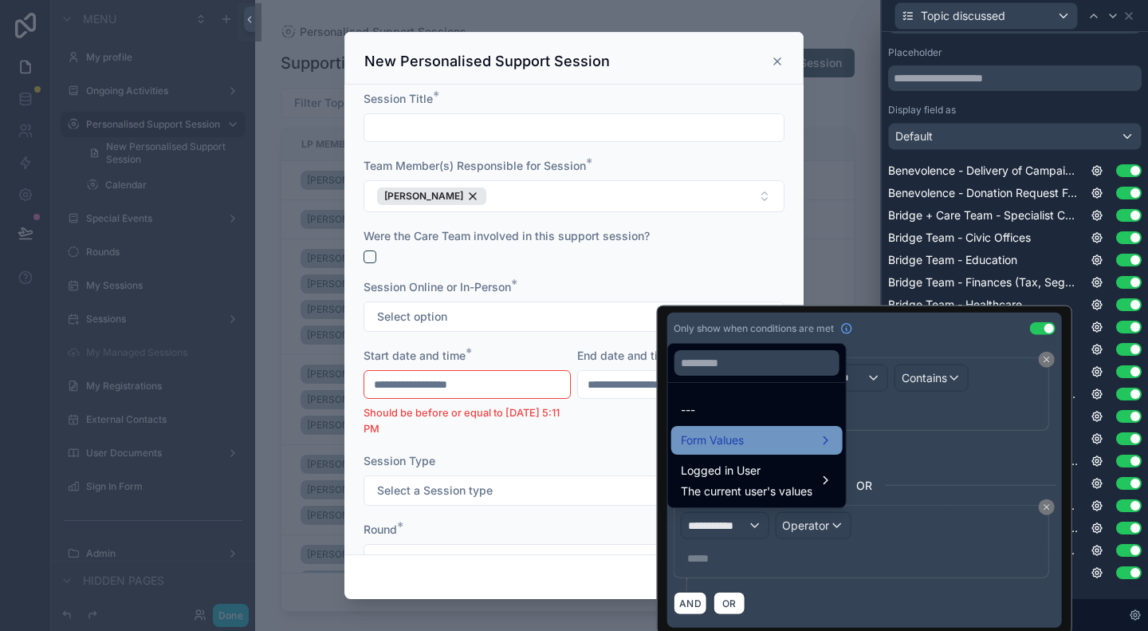
click at [738, 444] on span "Form Values" at bounding box center [712, 439] width 63 height 19
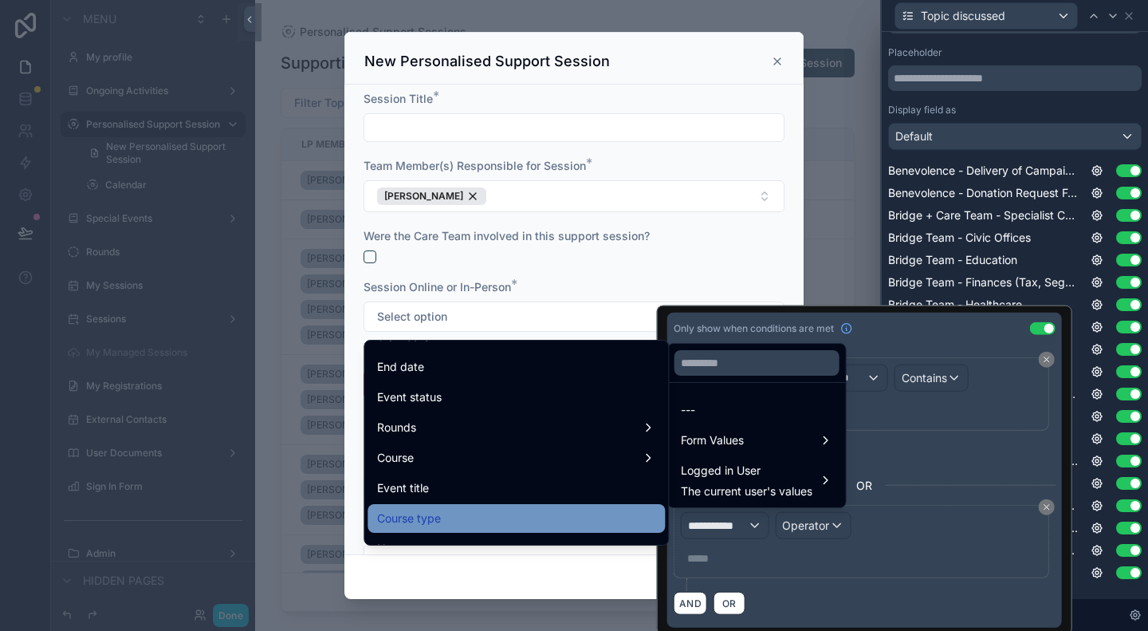
scroll to position [239, 0]
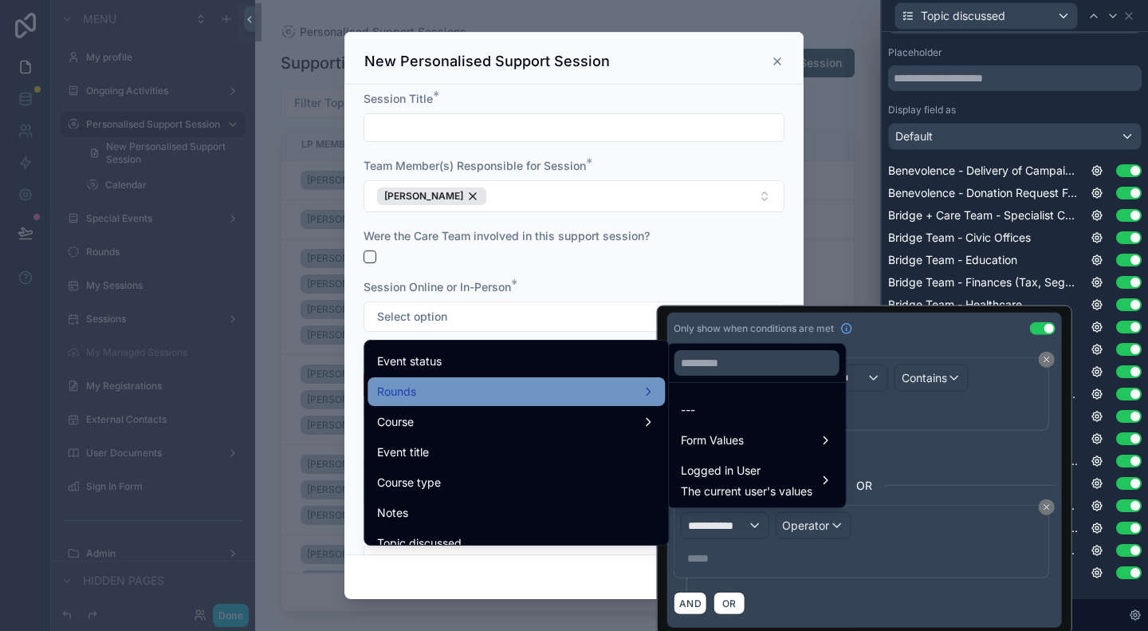
click at [470, 387] on div "Rounds" at bounding box center [516, 391] width 278 height 19
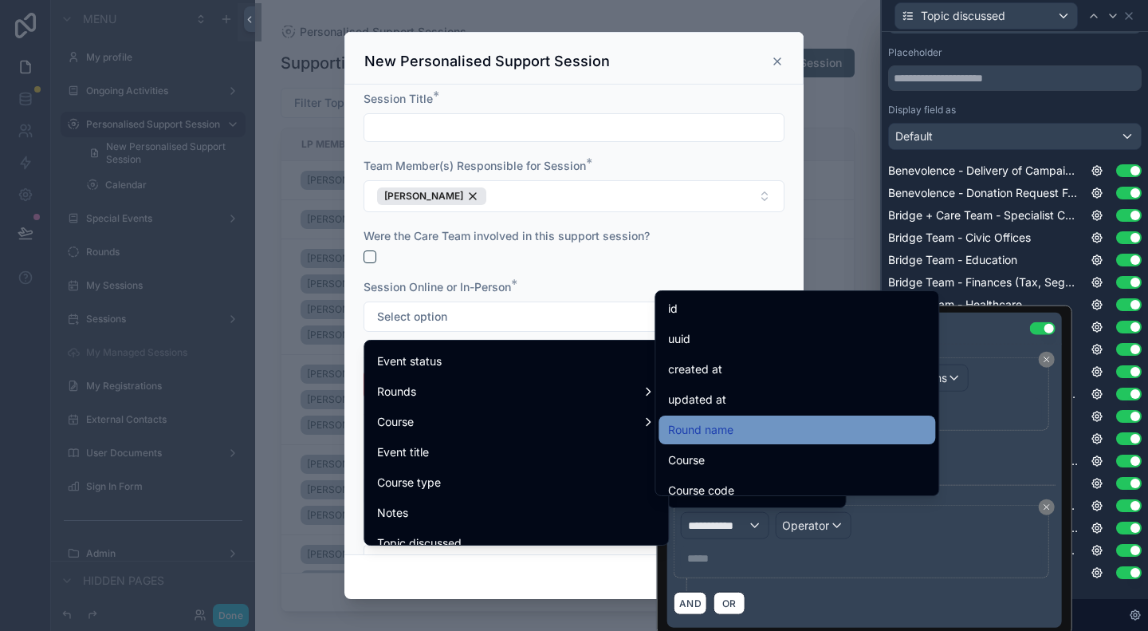
click at [760, 431] on div "Round name" at bounding box center [796, 429] width 257 height 19
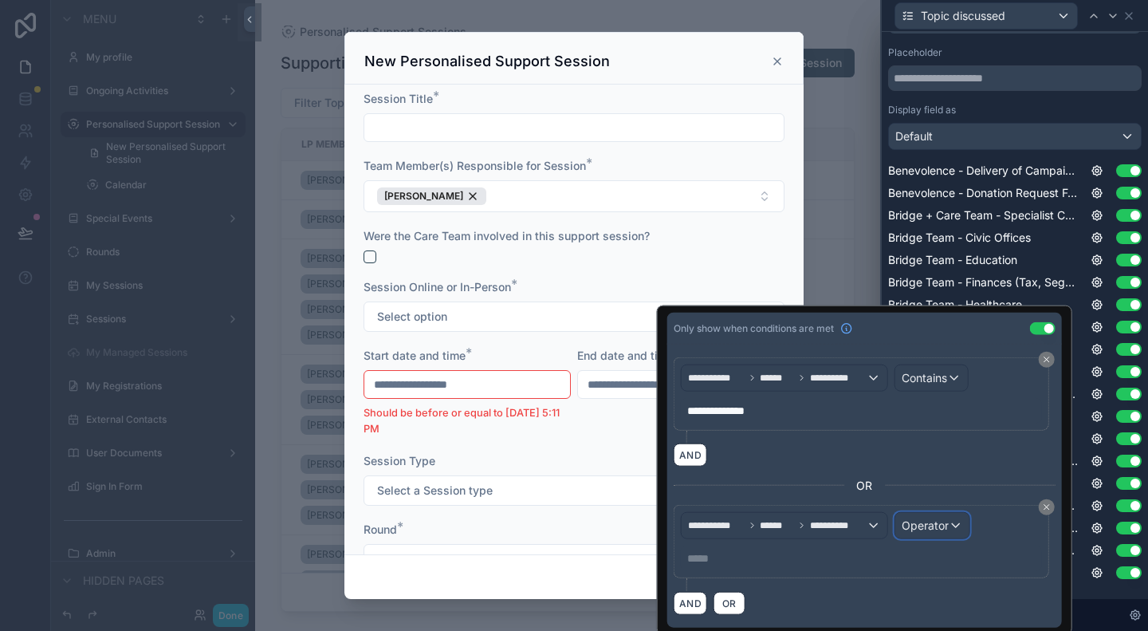
click at [914, 520] on span "Operator" at bounding box center [925, 525] width 47 height 14
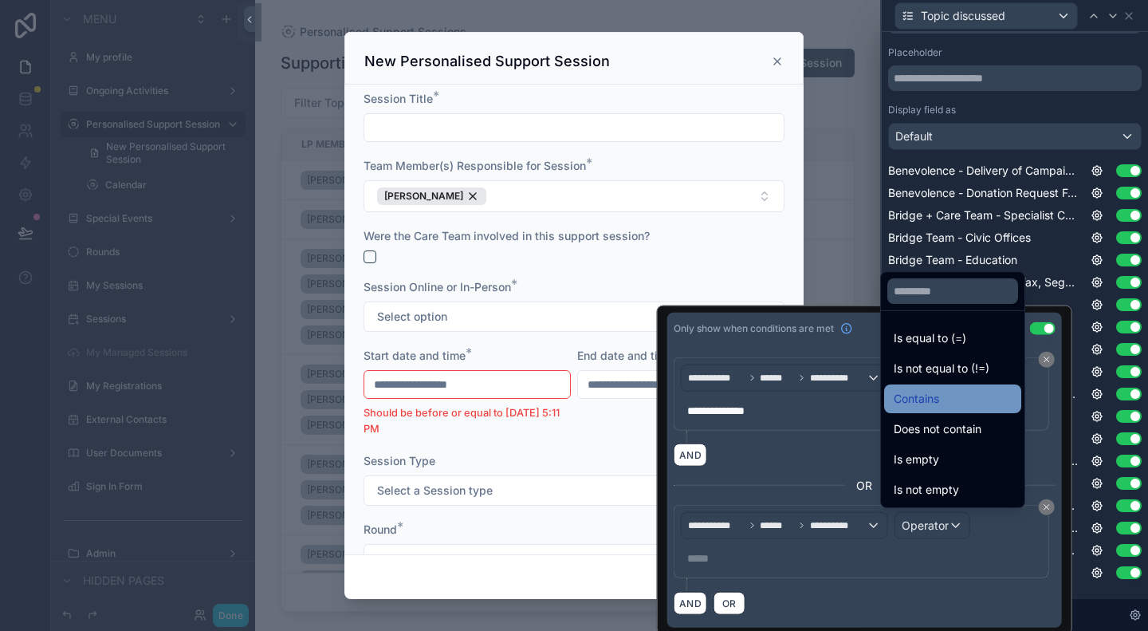
click at [960, 393] on div "Contains" at bounding box center [953, 398] width 118 height 19
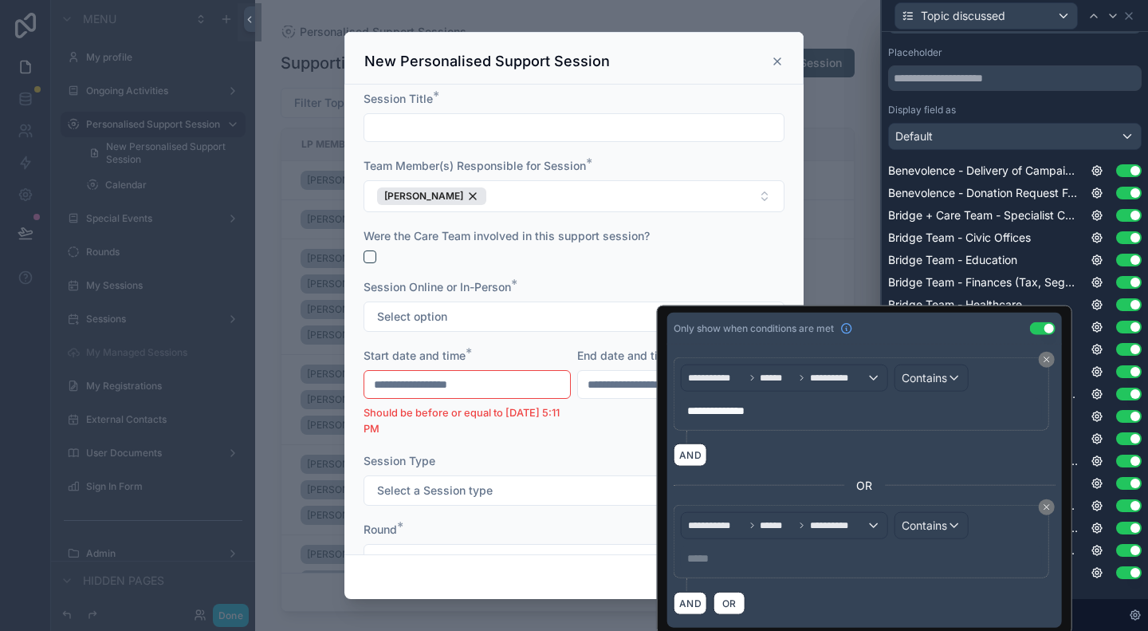
click at [808, 550] on p "***** ﻿" at bounding box center [863, 558] width 352 height 16
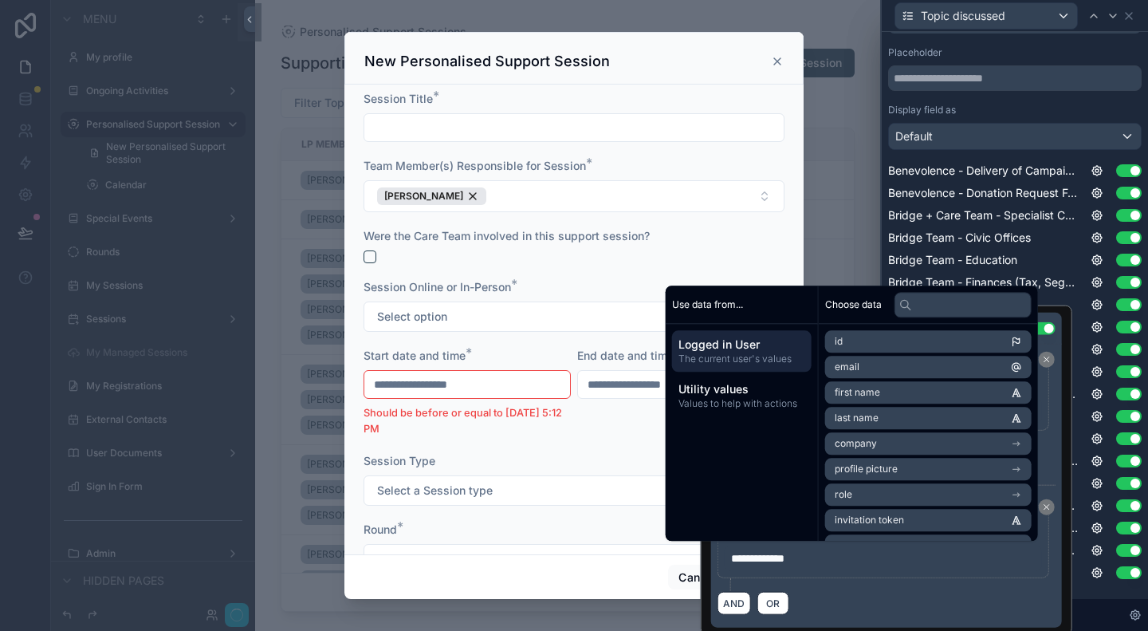
click at [894, 607] on div "AND OR" at bounding box center [886, 603] width 338 height 24
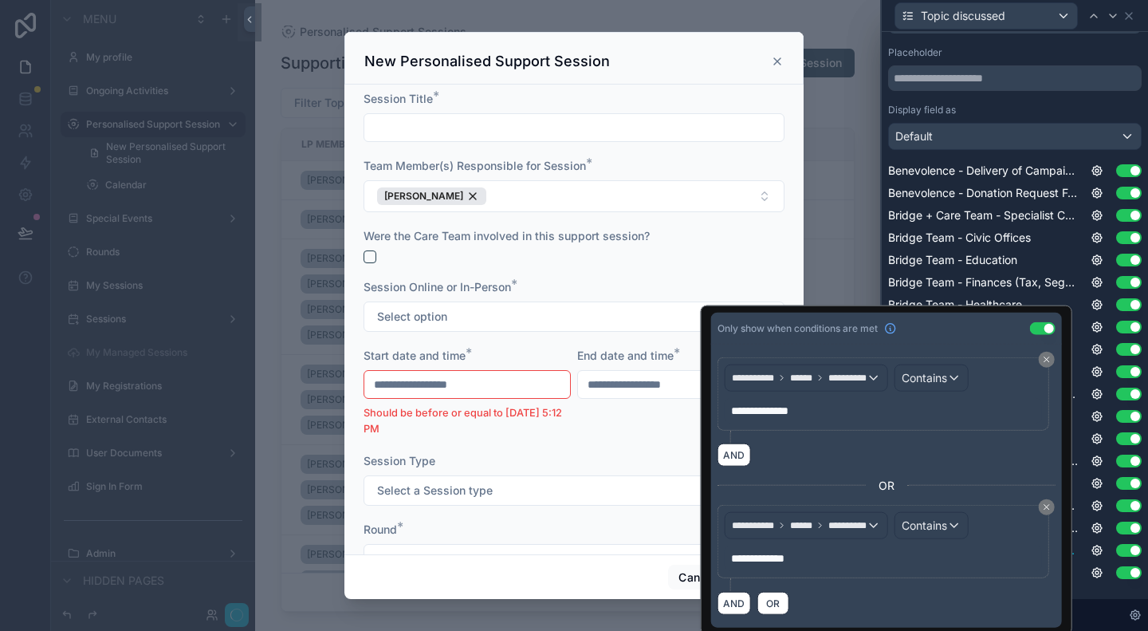
click at [1101, 593] on div "Show less" at bounding box center [1014, 599] width 253 height 13
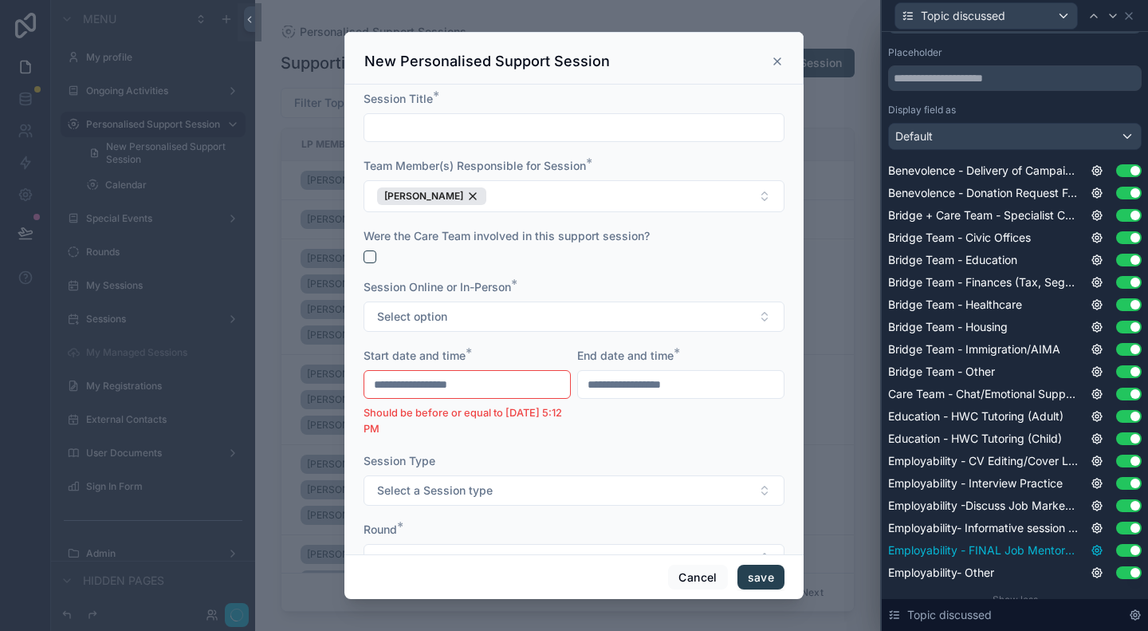
click at [1090, 551] on icon at bounding box center [1096, 550] width 13 height 13
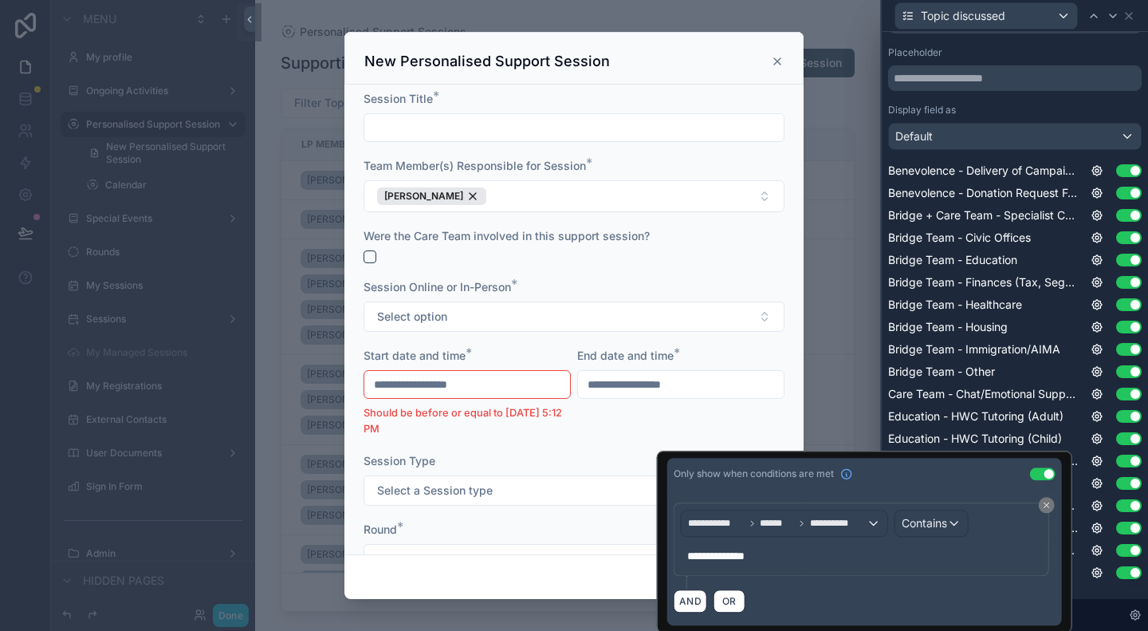
click at [1090, 597] on div "Show less" at bounding box center [1014, 599] width 253 height 13
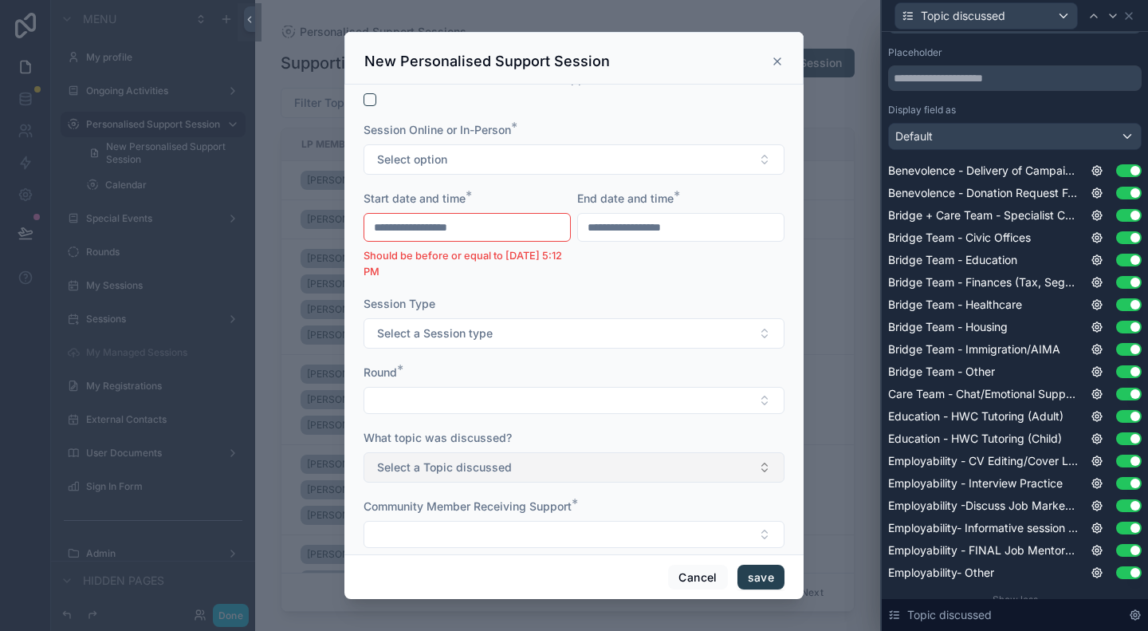
scroll to position [159, 0]
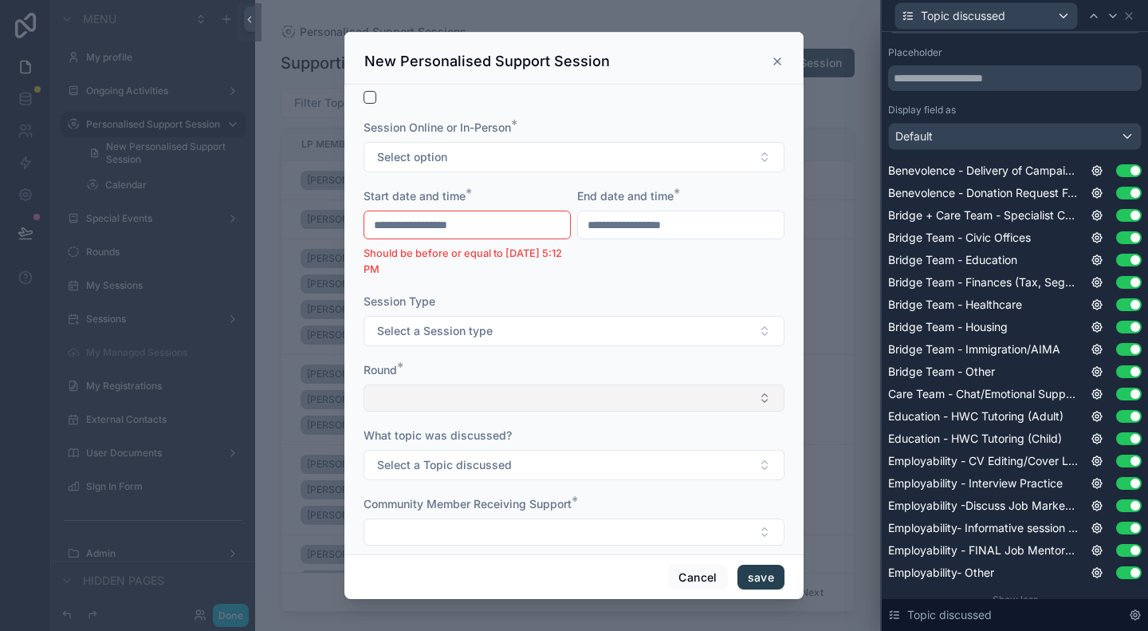
click at [680, 391] on button "Select Button" at bounding box center [573, 397] width 421 height 27
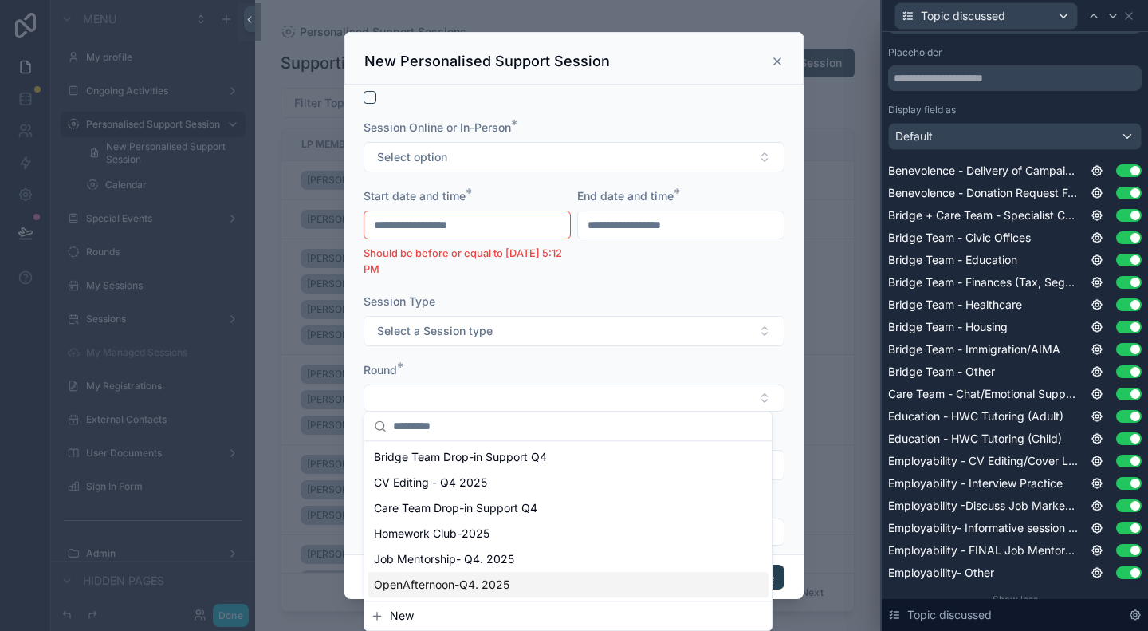
click at [599, 578] on div "OpenAfternoon-Q4. 2025" at bounding box center [567, 585] width 401 height 26
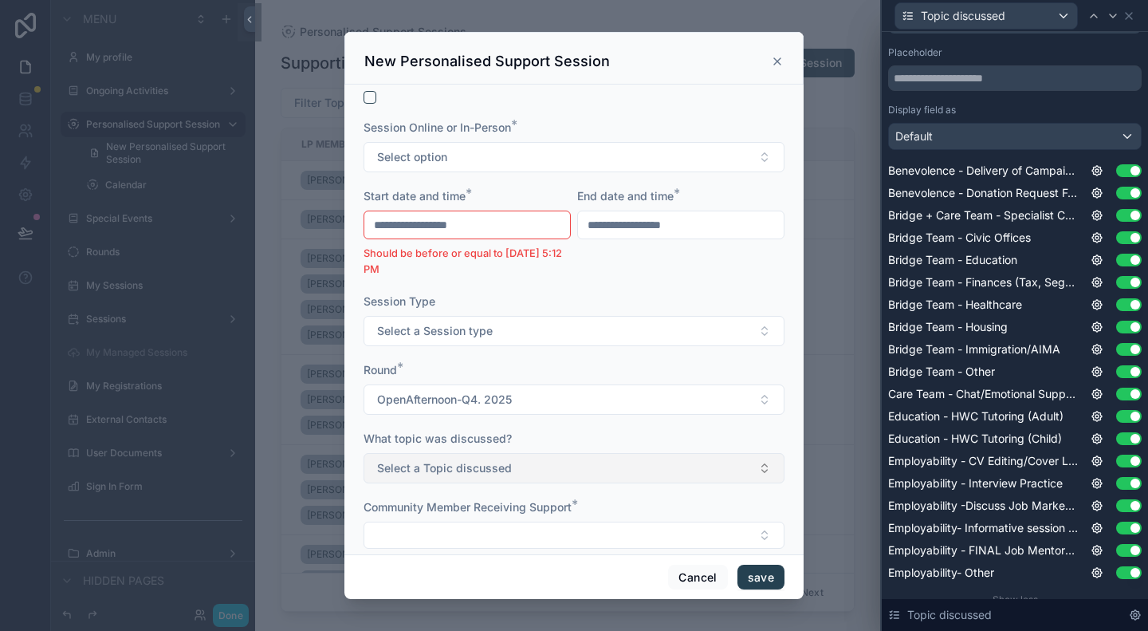
click at [615, 458] on button "Select a Topic discussed" at bounding box center [573, 468] width 421 height 30
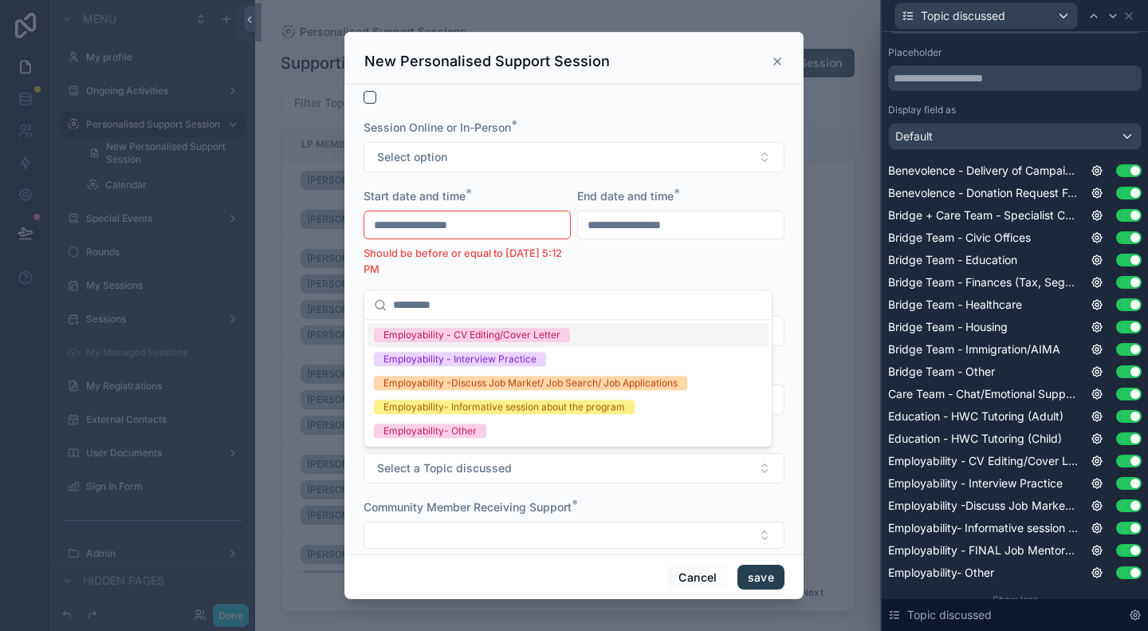
click at [823, 321] on div "scrollable content" at bounding box center [574, 315] width 1148 height 631
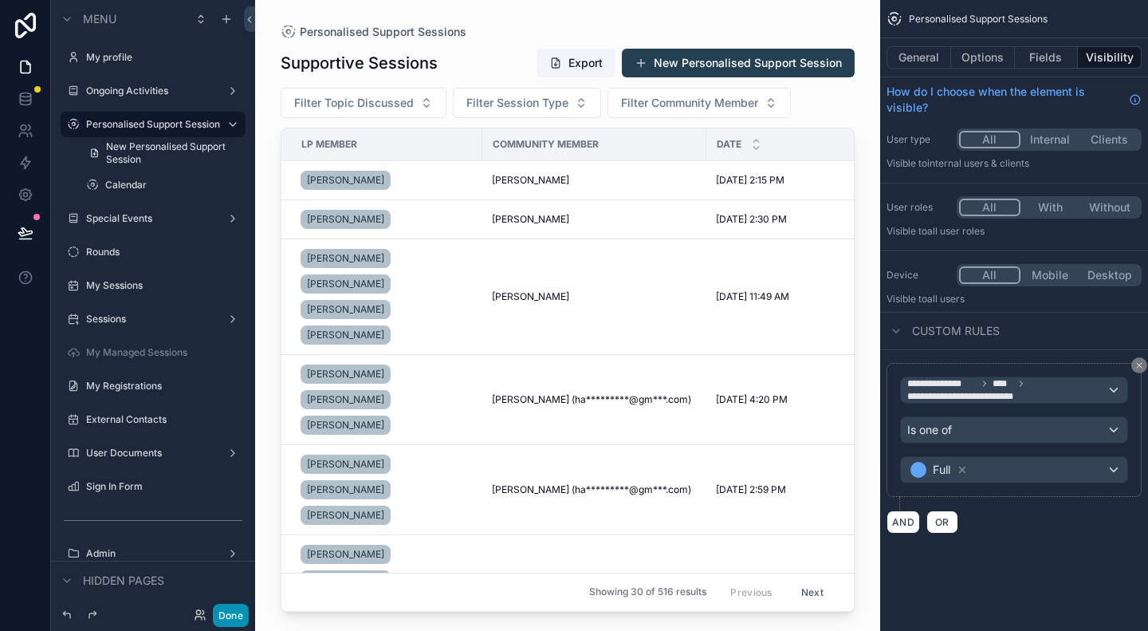
click at [226, 613] on button "Done" at bounding box center [231, 614] width 36 height 23
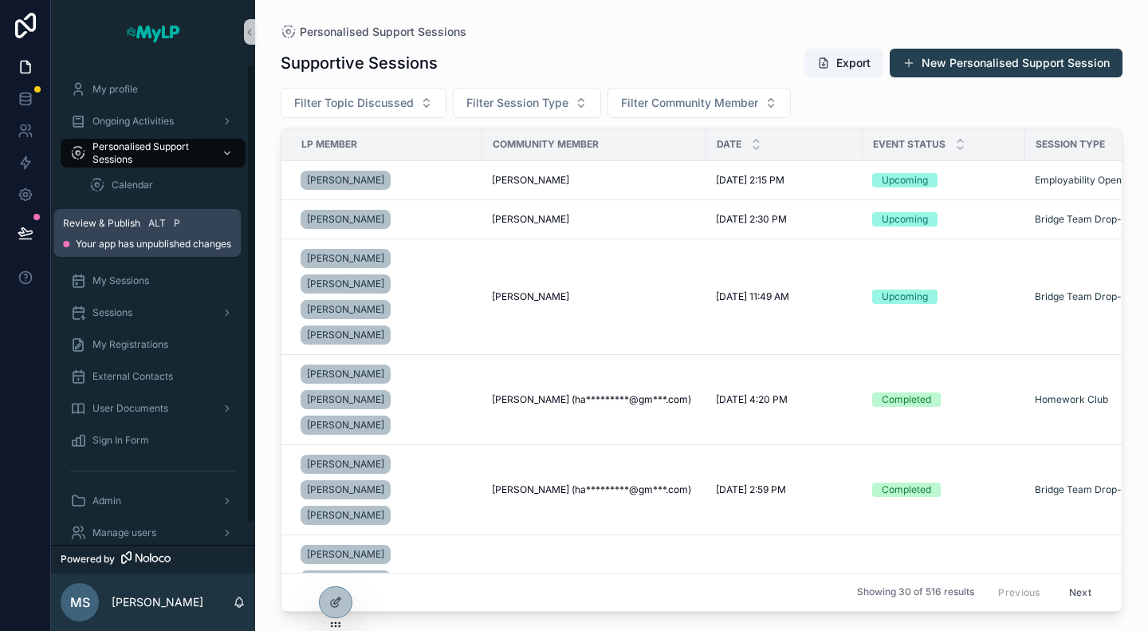
click at [33, 229] on icon at bounding box center [26, 233] width 16 height 16
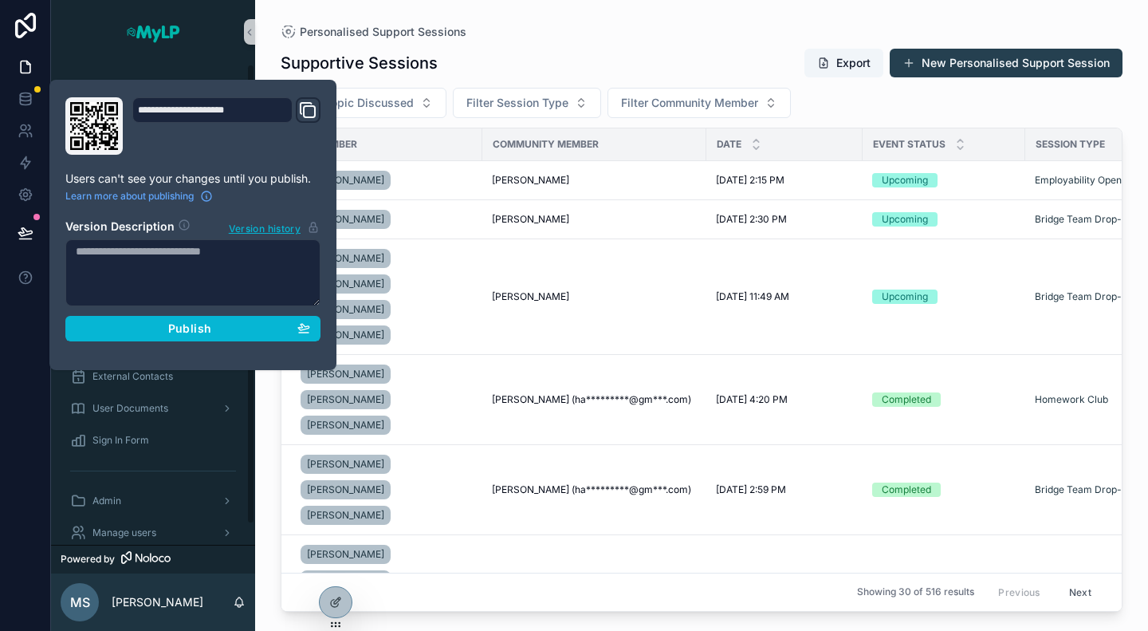
click at [195, 262] on textarea at bounding box center [192, 272] width 255 height 67
type textarea "*"
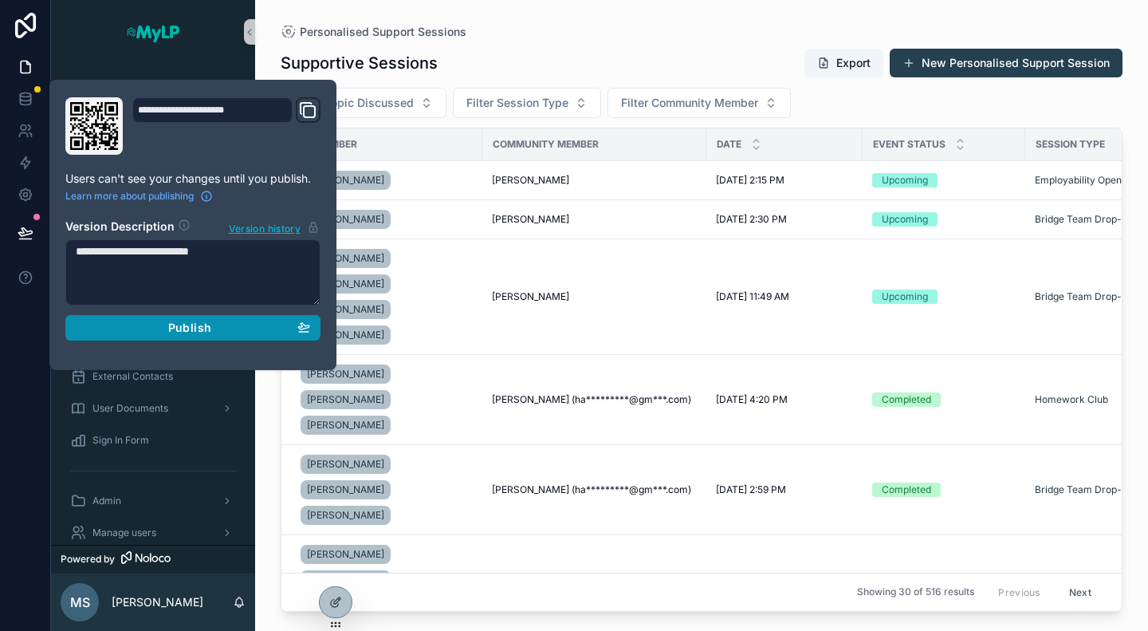
type textarea "**********"
click at [224, 323] on div "Publish" at bounding box center [193, 327] width 234 height 14
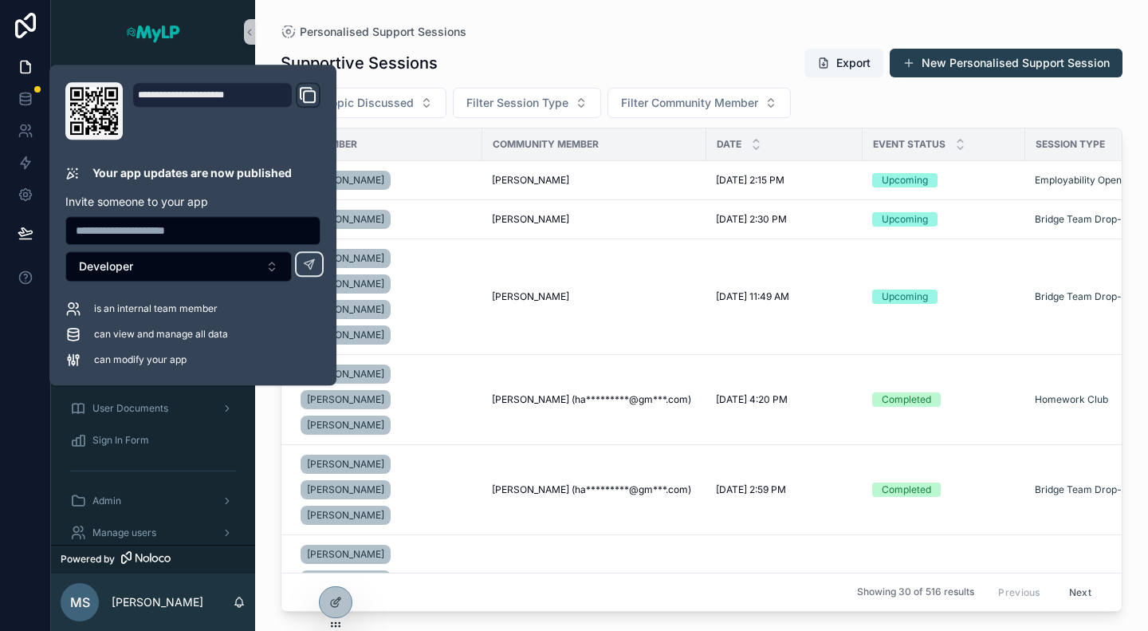
click at [591, 26] on div "Personalised Support Sessions" at bounding box center [702, 32] width 842 height 13
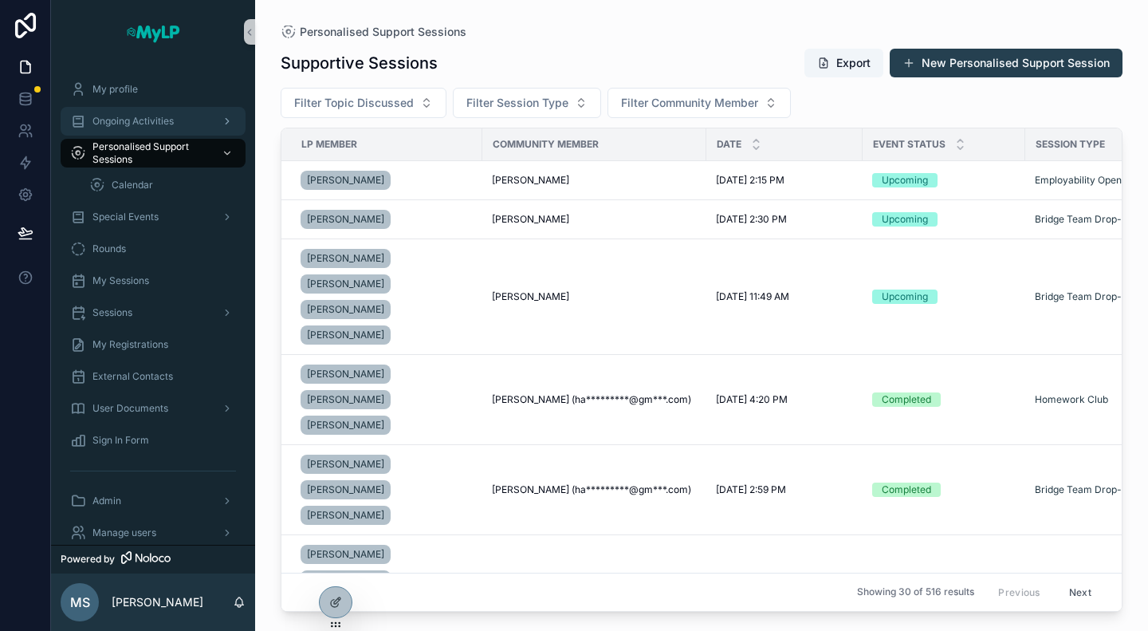
click at [136, 120] on span "Ongoing Activities" at bounding box center [132, 121] width 81 height 13
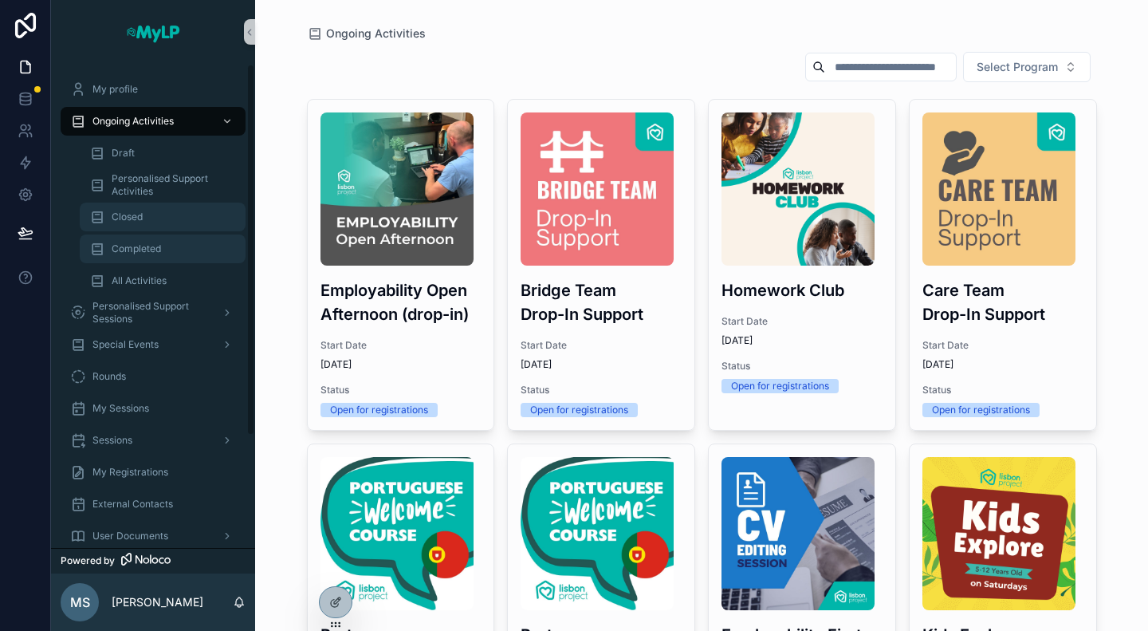
click at [140, 241] on div "Completed" at bounding box center [162, 249] width 147 height 26
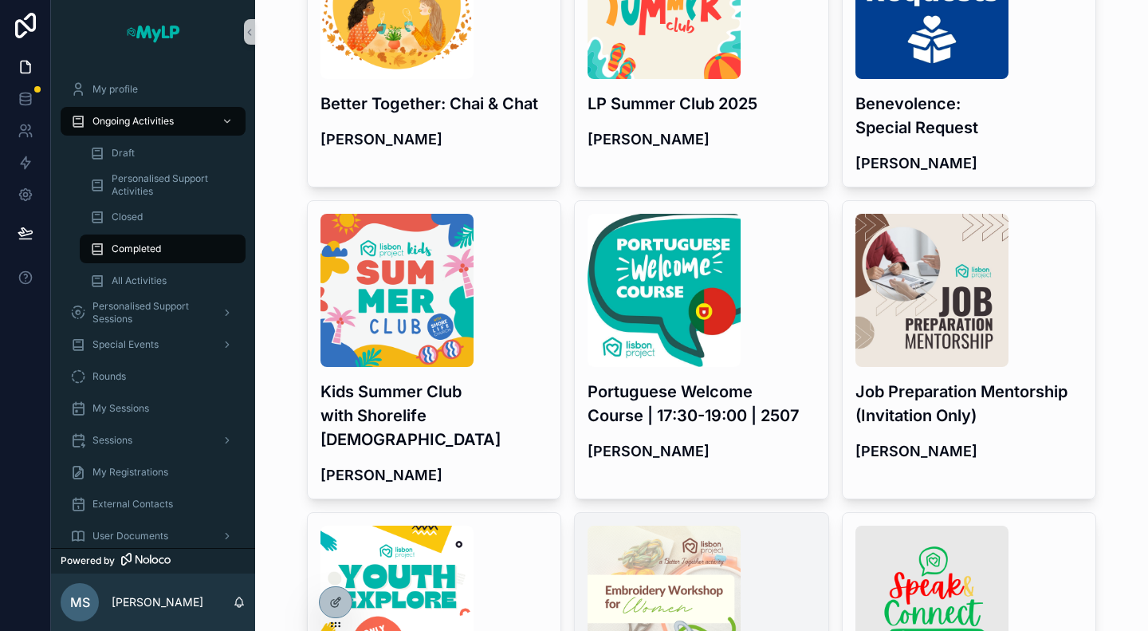
scroll to position [160, 0]
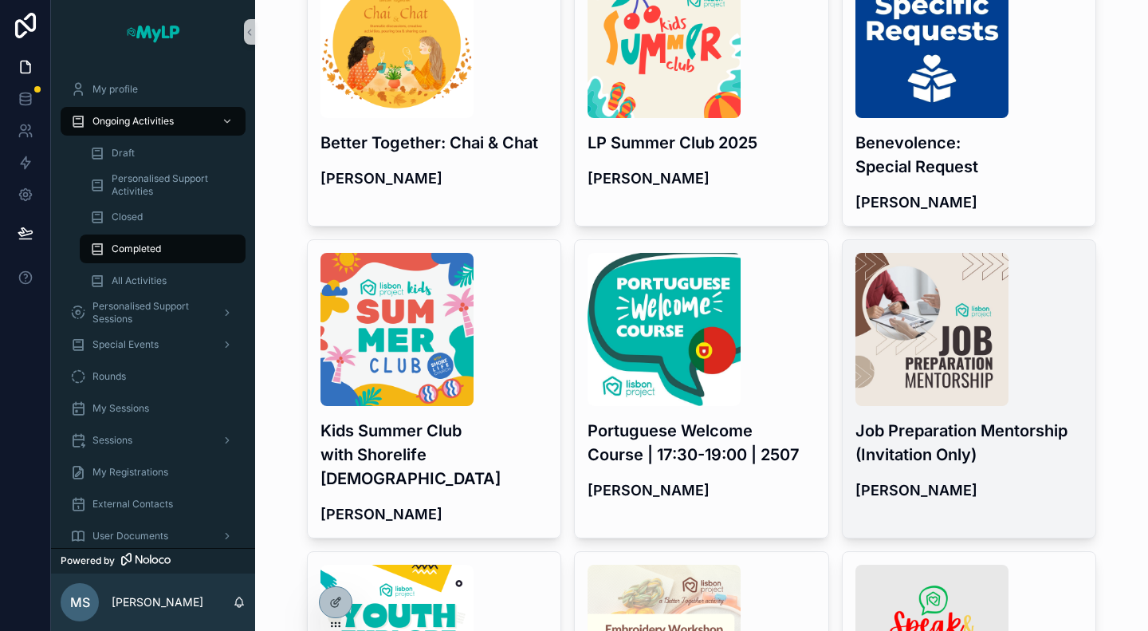
click at [996, 427] on h3 "Job Preparation Mentorship (Invitation Only)" at bounding box center [969, 442] width 228 height 48
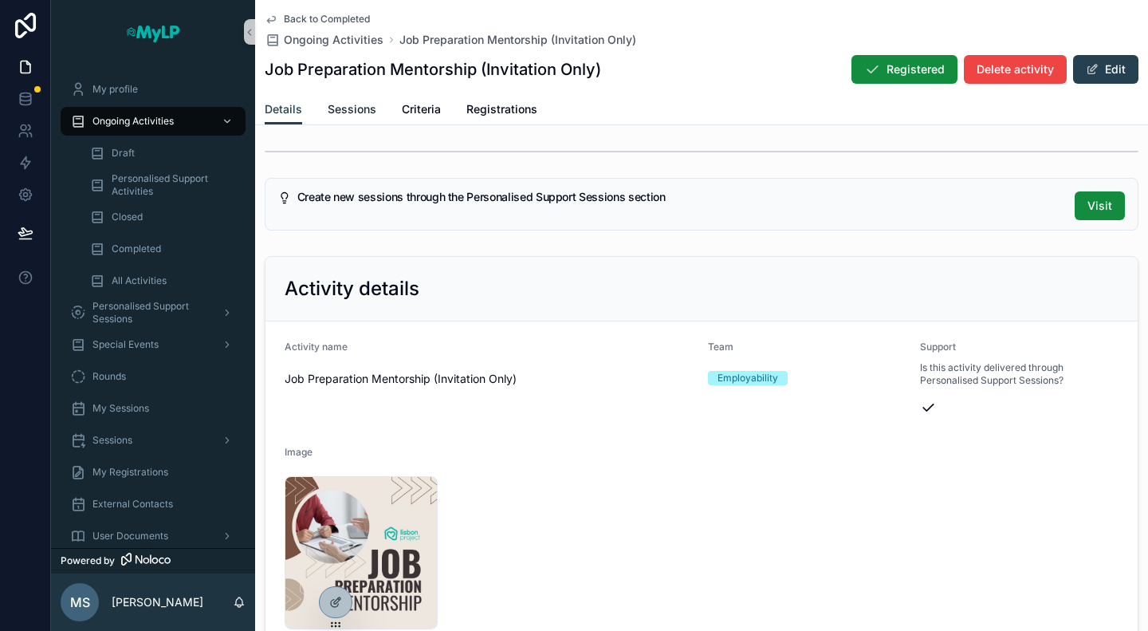
click at [357, 114] on span "Sessions" at bounding box center [352, 109] width 49 height 16
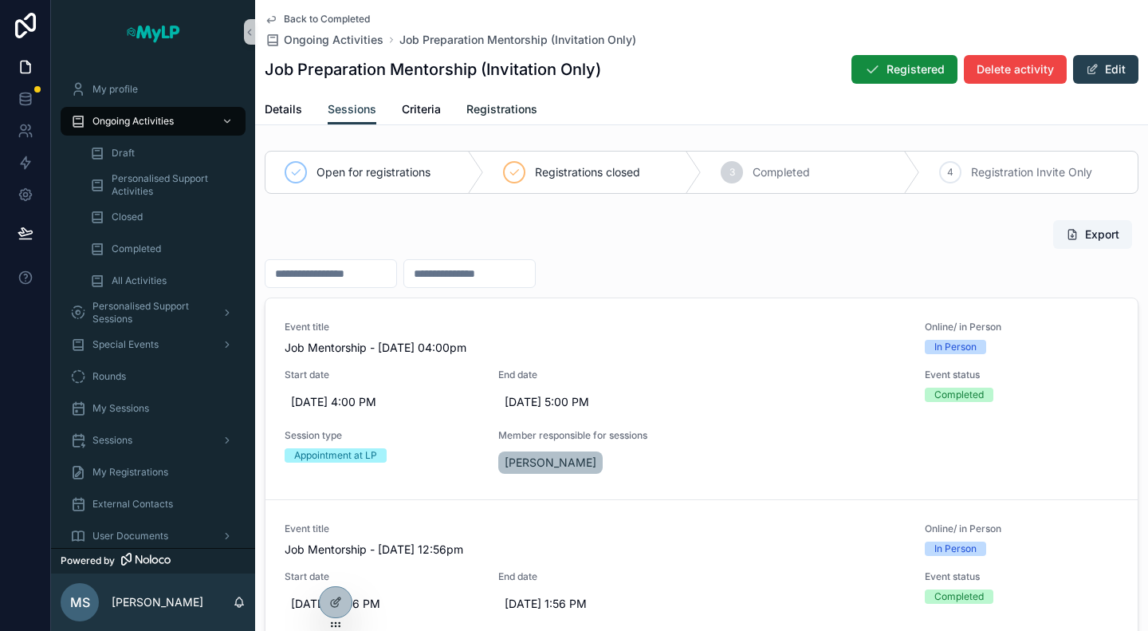
click at [505, 110] on span "Registrations" at bounding box center [501, 109] width 71 height 16
